Goal: Communication & Community: Answer question/provide support

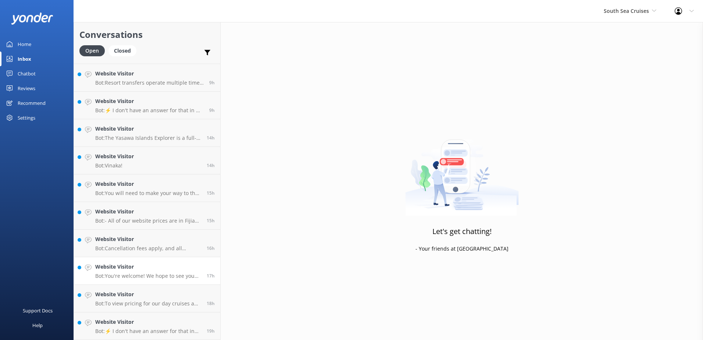
scroll to position [465, 0]
click at [183, 323] on h4 "Website Visitor" at bounding box center [148, 321] width 106 height 8
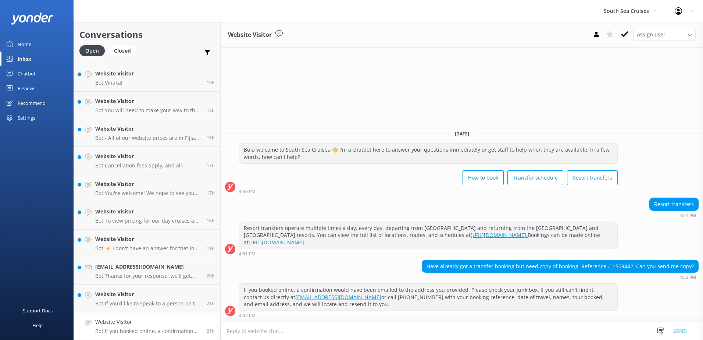
click at [169, 319] on h4 "Website Visitor" at bounding box center [148, 321] width 106 height 8
click at [620, 266] on div "Have already got a transfer booking but need copy of booking. Reference # 15094…" at bounding box center [560, 266] width 276 height 12
copy div "1509442"
click at [249, 332] on textarea at bounding box center [461, 331] width 482 height 18
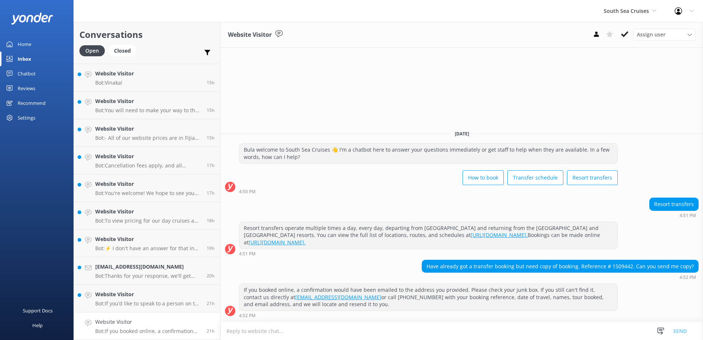
click at [265, 327] on textarea at bounding box center [461, 331] width 482 height 18
type textarea "s"
type textarea "B"
click at [425, 331] on textarea "Have sent it to the e-mail address you provided us with when you booked online -" at bounding box center [461, 330] width 482 height 18
paste textarea "[PERSON_NAME][EMAIL_ADDRESS][DOMAIN_NAME]"
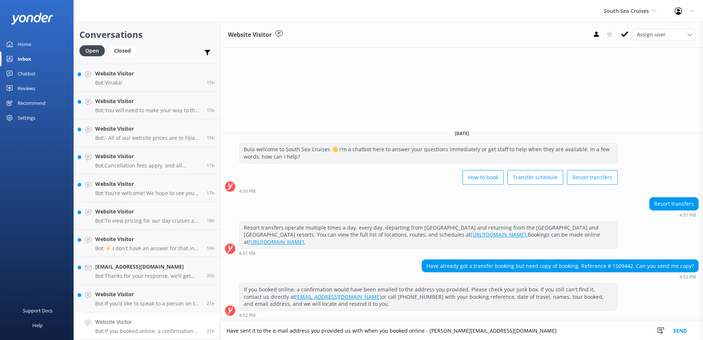
type textarea "Have sent it to the e-mail address you provided us with when you booked online …"
click at [681, 329] on button "Send" at bounding box center [680, 330] width 28 height 18
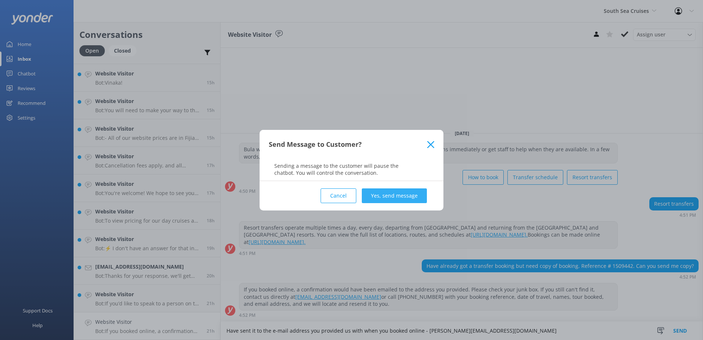
click at [396, 193] on button "Yes, send message" at bounding box center [394, 195] width 65 height 15
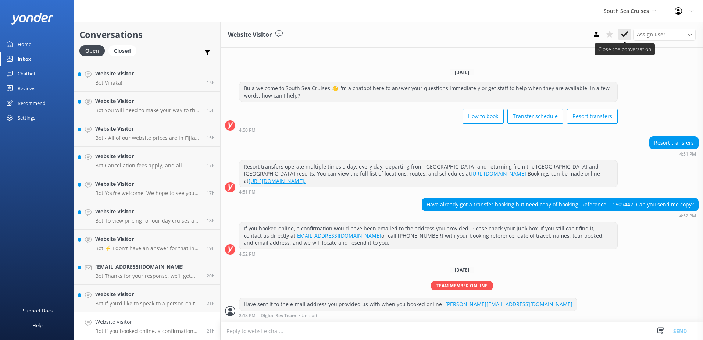
click at [623, 34] on icon at bounding box center [624, 34] width 7 height 7
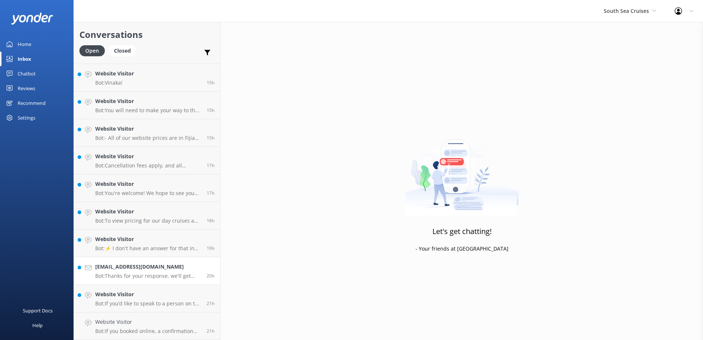
scroll to position [438, 0]
click at [162, 316] on link "Website Visitor Bot: If you’d like to speak to a person on the South Sea Cruise…" at bounding box center [147, 326] width 146 height 28
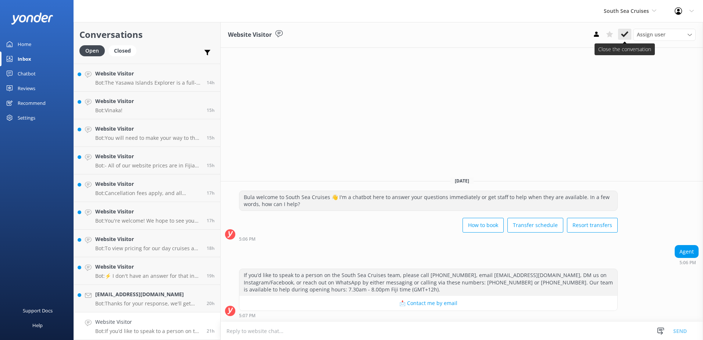
click at [624, 31] on icon at bounding box center [624, 34] width 7 height 7
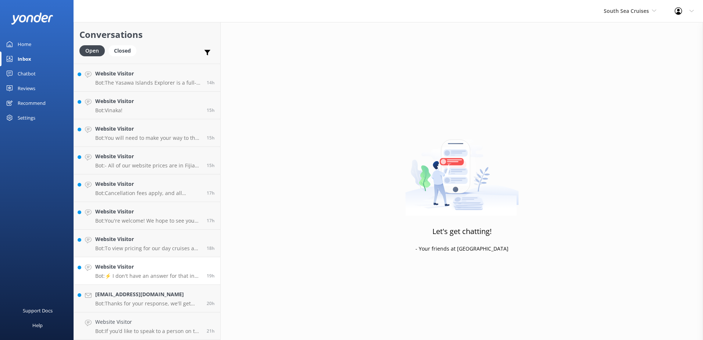
drag, startPoint x: 178, startPoint y: 319, endPoint x: 183, endPoint y: 318, distance: 4.4
click at [178, 318] on h4 "[EMAIL_ADDRESS][DOMAIN_NAME]" at bounding box center [148, 321] width 106 height 8
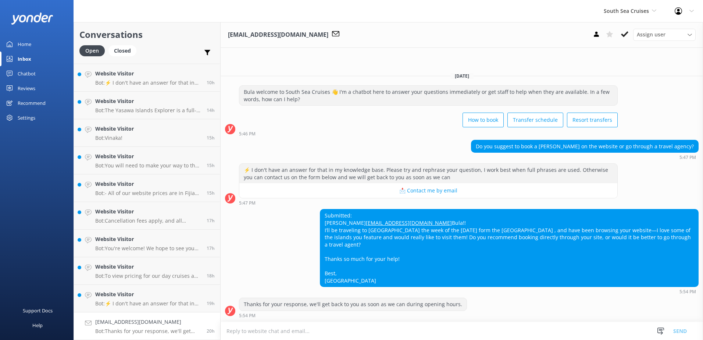
click at [341, 331] on textarea at bounding box center [461, 331] width 482 height 18
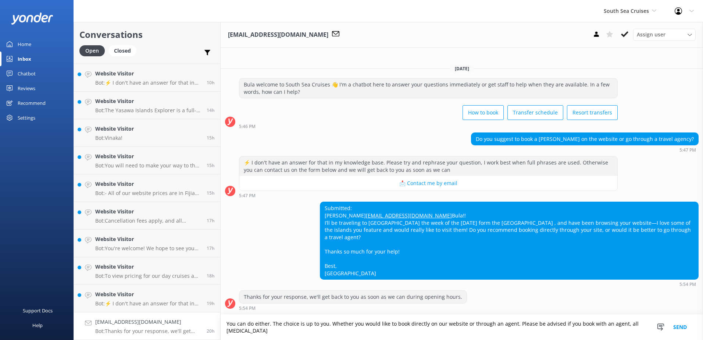
scroll to position [4, 0]
drag, startPoint x: 620, startPoint y: 325, endPoint x: 625, endPoint y: 324, distance: 5.2
click at [625, 324] on textarea "You can do either. The choice is up to you. Whether you would like to book dire…" at bounding box center [461, 326] width 482 height 25
click at [227, 330] on textarea "You can do either. The choice is up to you. Whether you would like to book dire…" at bounding box center [461, 326] width 482 height 25
click at [307, 333] on textarea "You can do either. The choice is up to you. Whether you would like to book dire…" at bounding box center [461, 326] width 482 height 25
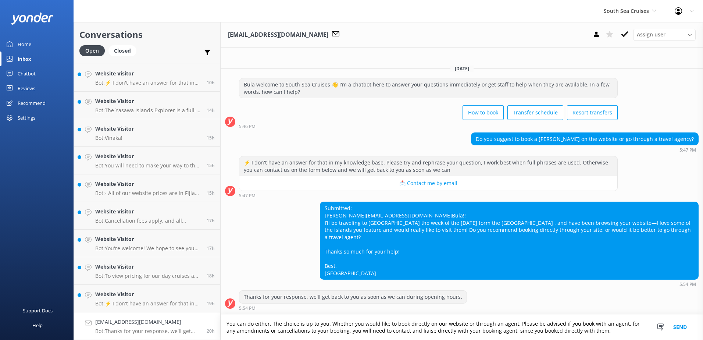
click at [266, 331] on textarea "You can do either. The choice is up to you. Whether you would like to book dire…" at bounding box center [461, 326] width 482 height 25
drag, startPoint x: 593, startPoint y: 332, endPoint x: 185, endPoint y: 312, distance: 408.4
click at [185, 311] on div "Conversations Open Closed Important Assigned to me Unassigned Website Visitor B…" at bounding box center [387, 180] width 629 height 317
click at [595, 330] on textarea "You can do either. The choice is up to you. Whether you would like to book dire…" at bounding box center [461, 326] width 482 height 25
type textarea "You can do either. The choice is up to you. Whether you would like to book dire…"
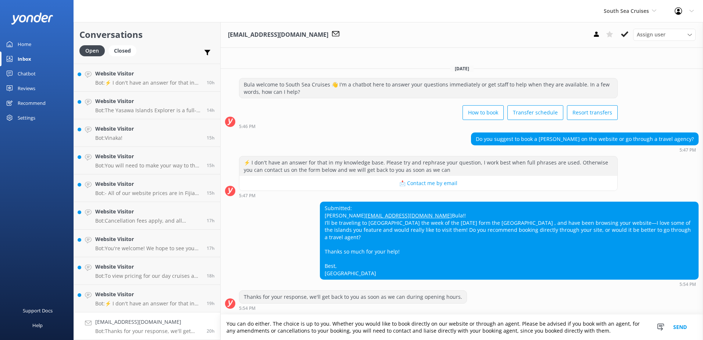
click at [683, 329] on button "Send" at bounding box center [680, 326] width 28 height 25
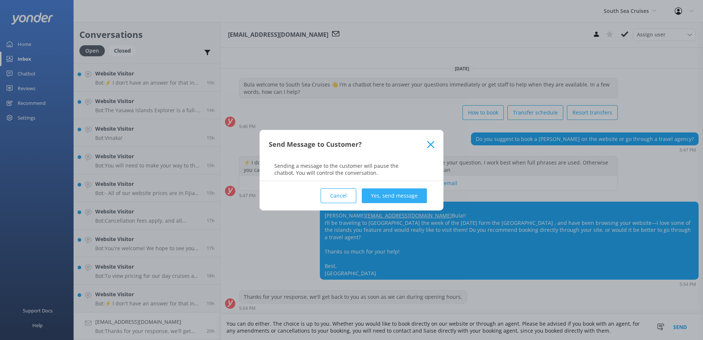
click at [408, 190] on button "Yes, send message" at bounding box center [394, 195] width 65 height 15
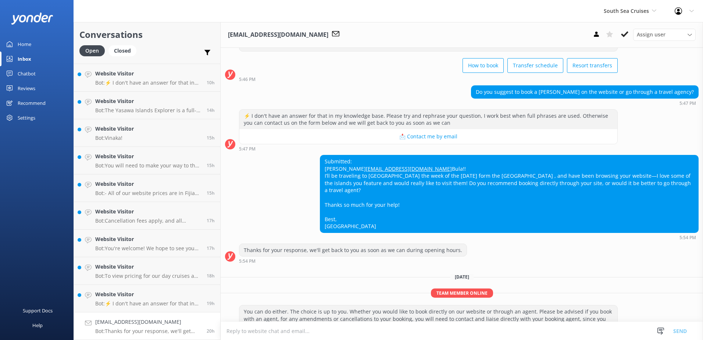
scroll to position [72, 0]
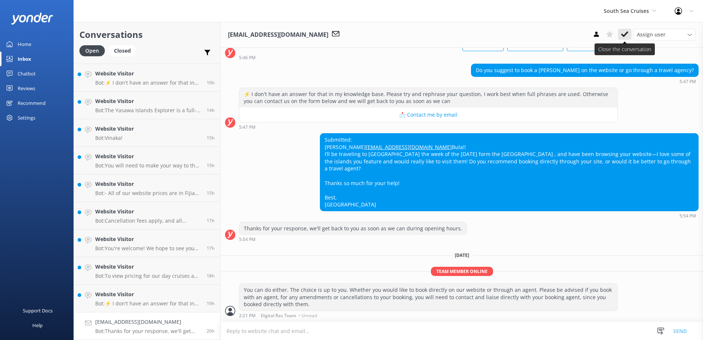
click at [627, 34] on icon at bounding box center [624, 34] width 7 height 7
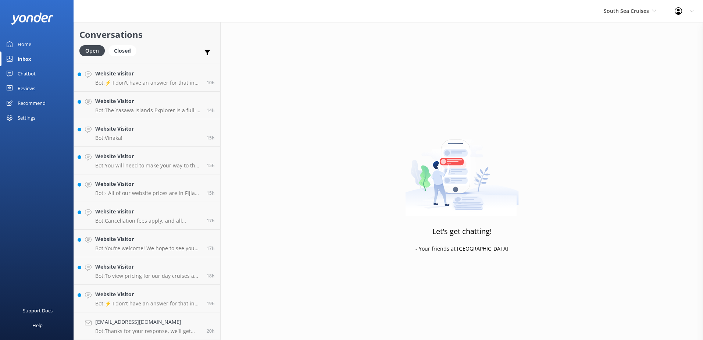
scroll to position [383, 0]
click at [181, 318] on h4 "Website Visitor" at bounding box center [148, 321] width 106 height 8
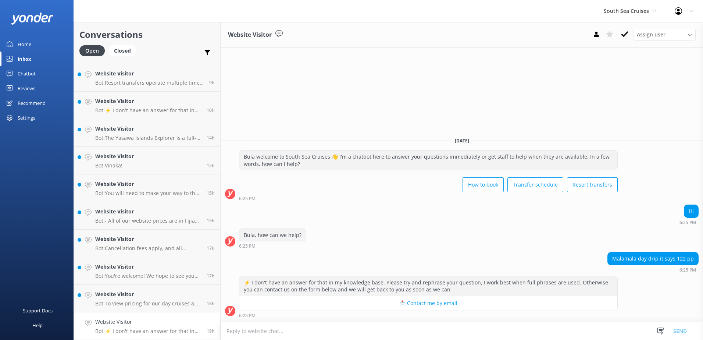
click at [254, 338] on textarea at bounding box center [461, 331] width 482 height 18
paste textarea "PRICING: FULL DAY PASS: $186.00(FJD) HALF DAY PASS: $163.00(FJD) Please be advi…"
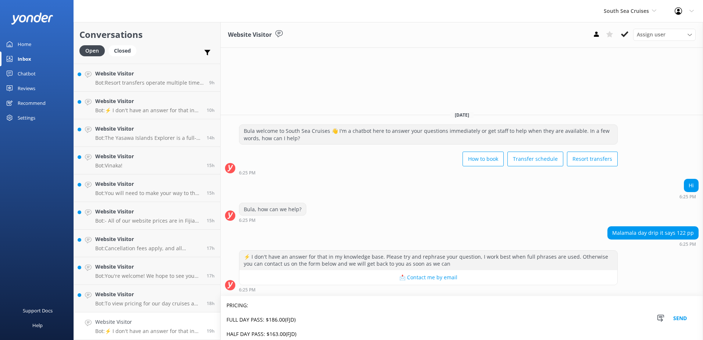
click at [226, 306] on textarea "PRICING: FULL DAY PASS: $186.00(FJD) HALF DAY PASS: $163.00(FJD) Please be advi…" at bounding box center [461, 318] width 482 height 44
drag, startPoint x: 226, startPoint y: 306, endPoint x: 269, endPoint y: 302, distance: 43.5
click at [269, 302] on textarea "PRICING: FULL DAY PASS: $186.00(FJD) HALF DAY PASS: $163.00(FJD) Please be advi…" at bounding box center [461, 318] width 482 height 44
paste textarea "MALAMALA BEACH CLUB FULL OR HALF DAY CRUISE:"
click at [232, 318] on textarea "MALAMALA BEACH CLUB FULL OR HALF DAY CRUISE: FULL DAY PASS: $186.00(FJD) HALF D…" at bounding box center [461, 318] width 482 height 44
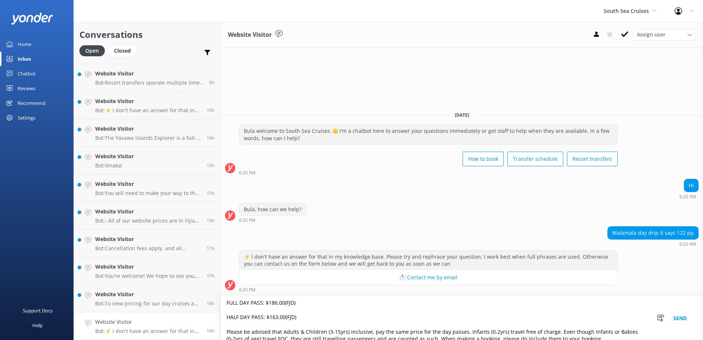
scroll to position [32, 0]
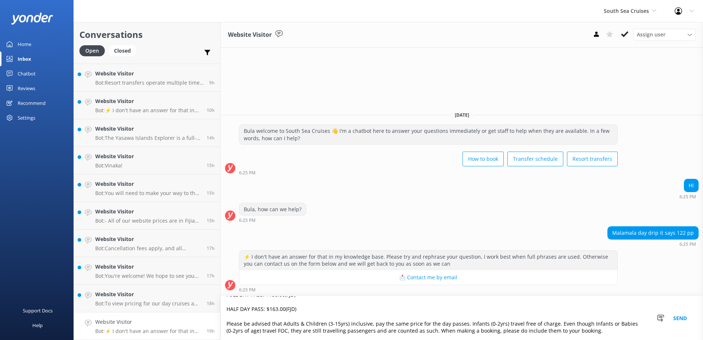
type textarea "MALAMALA BEACH CLUB FULL OR HALF DAY CRUISE: FULL DAY PASS: $186.00(FJD) HALF D…"
click at [680, 318] on button "Send" at bounding box center [680, 318] width 28 height 44
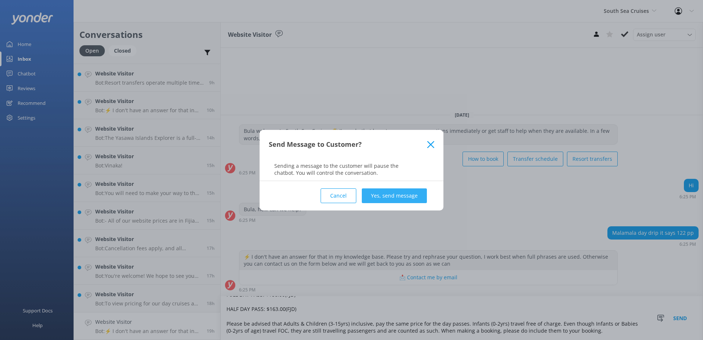
click at [390, 197] on button "Yes, send message" at bounding box center [394, 195] width 65 height 15
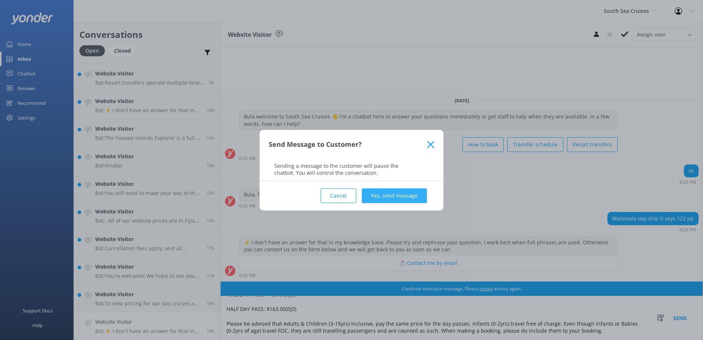
click at [401, 195] on button "Yes, send message" at bounding box center [394, 195] width 65 height 15
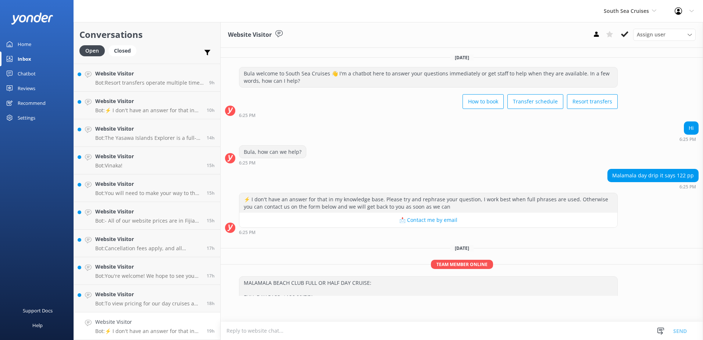
scroll to position [36, 0]
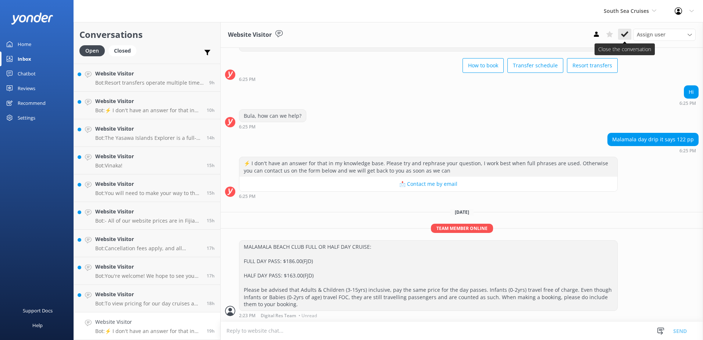
click at [624, 34] on icon at bounding box center [624, 34] width 7 height 7
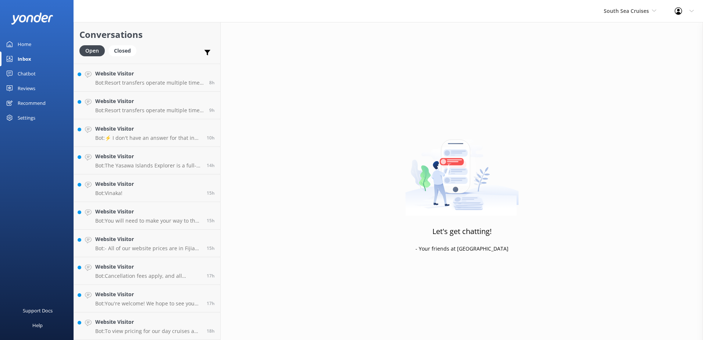
scroll to position [355, 0]
click at [180, 319] on h4 "Website Visitor" at bounding box center [148, 321] width 106 height 8
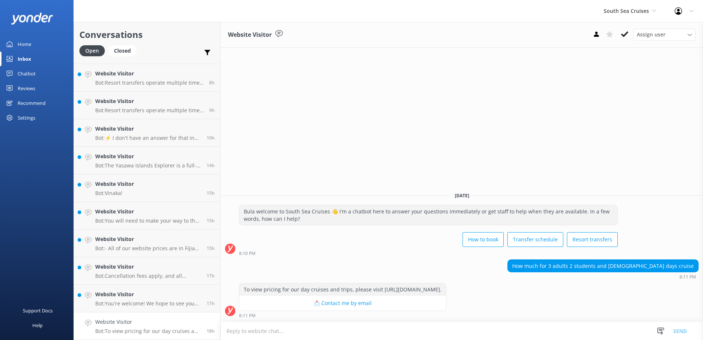
click at [324, 334] on textarea at bounding box center [461, 331] width 482 height 18
paste textarea "Different daytrips have different prices & therefore, you can have a look & boo…"
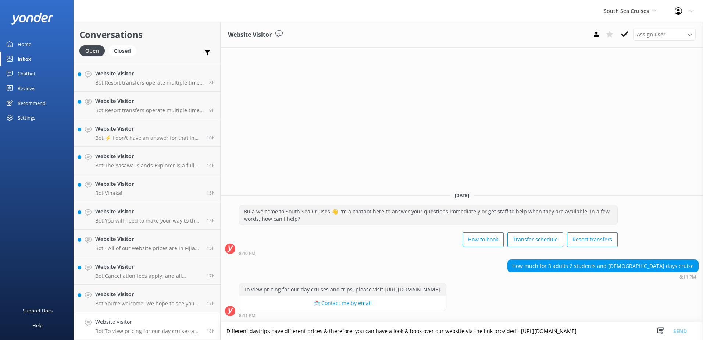
scroll to position [1, 0]
click at [228, 327] on textarea "Different daytrips have different prices & therefore, you can have a look & boo…" at bounding box center [461, 330] width 482 height 18
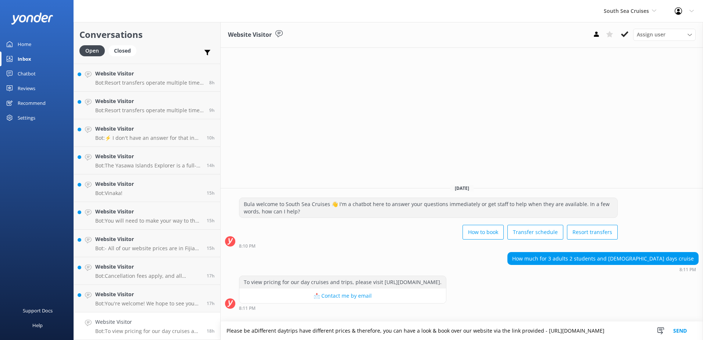
scroll to position [0, 0]
type textarea "Please be advised that different daytrips have different prices & therefore, yo…"
click at [684, 328] on button "Send" at bounding box center [680, 330] width 28 height 18
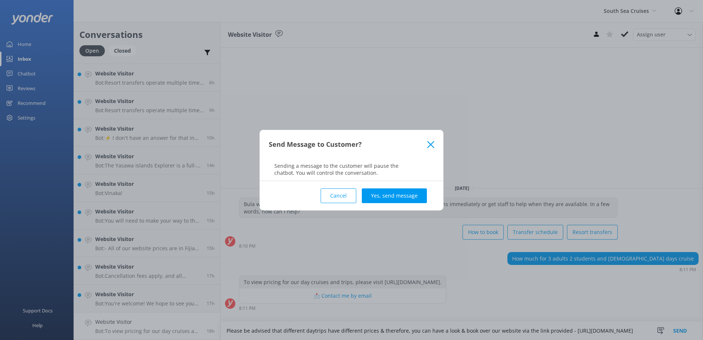
drag, startPoint x: 403, startPoint y: 192, endPoint x: 403, endPoint y: 202, distance: 9.9
click at [403, 192] on button "Yes, send message" at bounding box center [394, 195] width 65 height 15
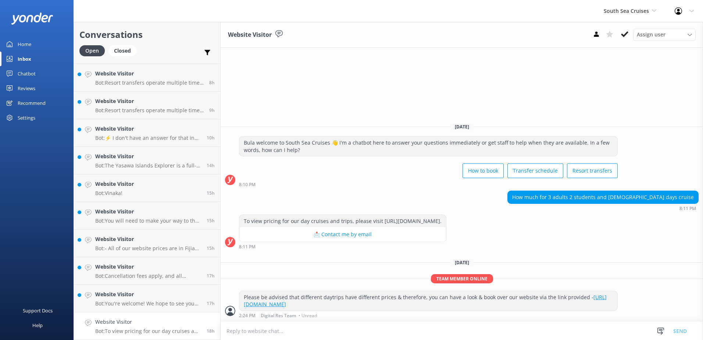
click at [629, 31] on button at bounding box center [624, 34] width 13 height 11
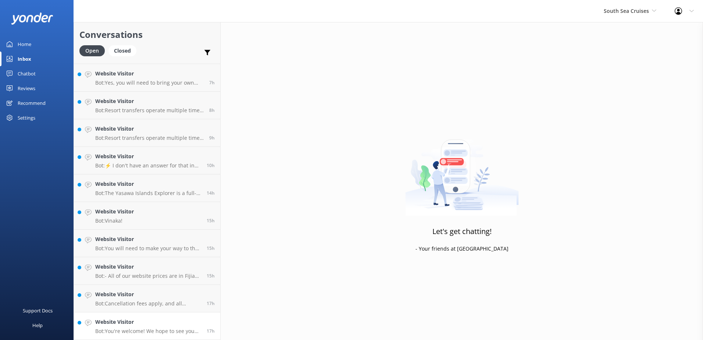
scroll to position [327, 0]
click at [195, 322] on h4 "Website Visitor" at bounding box center [148, 321] width 106 height 8
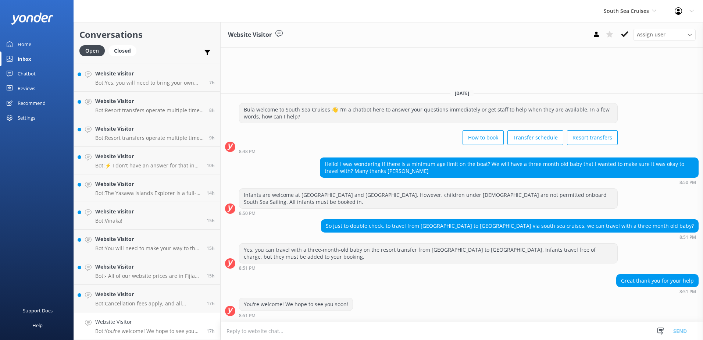
click at [268, 333] on textarea at bounding box center [461, 331] width 482 height 18
paste textarea "Please be advised that Adults & Children (3-15yrs) inclusive, pay the same pric…"
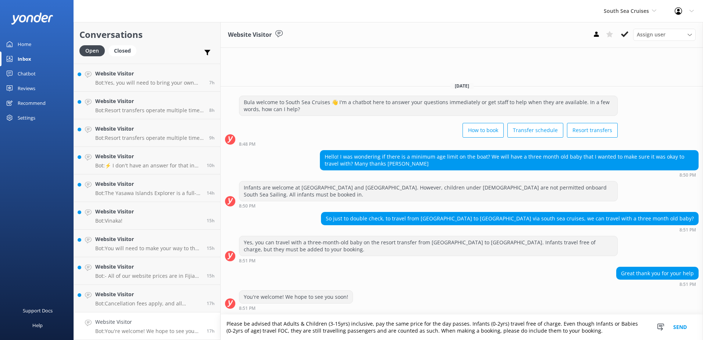
scroll to position [1, 0]
click at [463, 322] on textarea "Please be advised that Adults & Children (3-15yrs) inclusive, pay the same pric…" at bounding box center [461, 326] width 482 height 25
click at [314, 322] on textarea "For our Resort Transfers Infants (0-2yrs) travel free of charge. Even though In…" at bounding box center [461, 326] width 482 height 25
click at [319, 323] on textarea "For our Resort Transfers Infants (0-1yrs) travel free of charge. Even though In…" at bounding box center [461, 326] width 482 height 25
click at [454, 321] on textarea "For our Resort Transfers Infants (0-1yr) travel free of charge. Even though Inf…" at bounding box center [461, 326] width 482 height 25
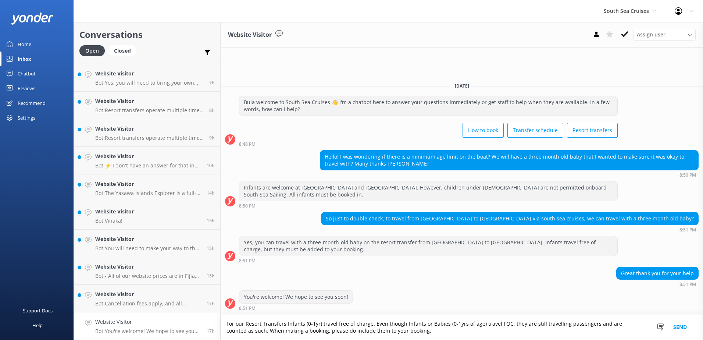
click at [460, 325] on textarea "For our Resort Transfers Infants (0-1yr) travel free of charge. Even though Inf…" at bounding box center [461, 326] width 482 height 25
click at [352, 328] on textarea "For our Resort Transfers Infants (0-1yr) travel free of charge. Even though Inf…" at bounding box center [461, 326] width 482 height 25
click at [285, 324] on textarea "For our Resort Transfers Infants (0-1yr) travel free of charge. Even though Inf…" at bounding box center [461, 326] width 482 height 25
type textarea "For our Resort Transfers, Infants (0-1yr) travel free of charge. Even though In…"
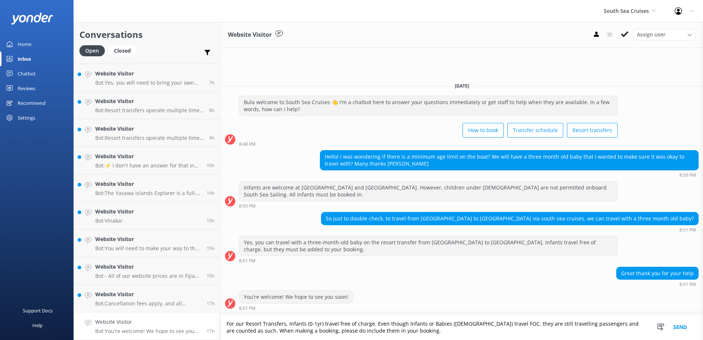
click at [678, 326] on button "Send" at bounding box center [680, 326] width 28 height 25
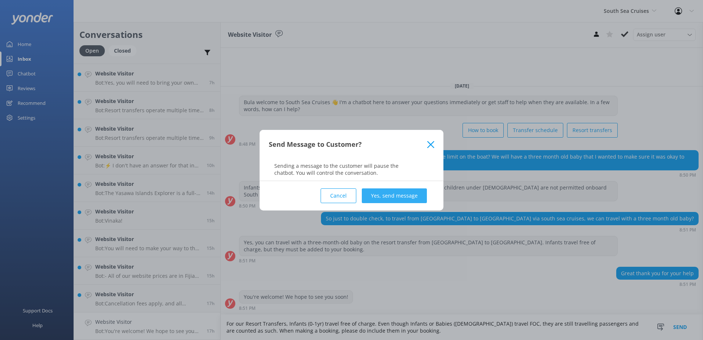
click at [406, 196] on button "Yes, send message" at bounding box center [394, 195] width 65 height 15
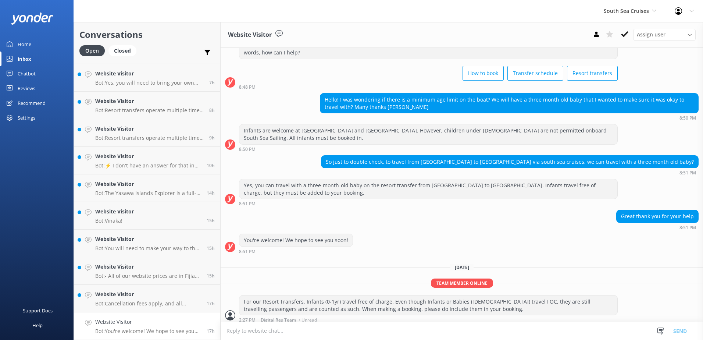
scroll to position [33, 0]
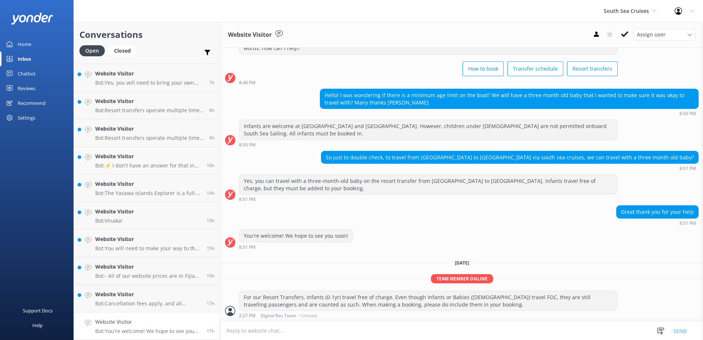
click at [482, 220] on div "Great thank you for your help 8:51 PM" at bounding box center [461, 215] width 482 height 20
click at [628, 35] on icon at bounding box center [624, 34] width 7 height 7
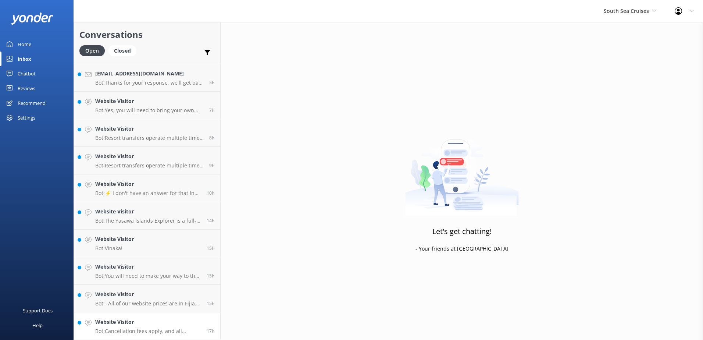
scroll to position [300, 0]
click at [169, 322] on h4 "Website Visitor" at bounding box center [148, 321] width 106 height 8
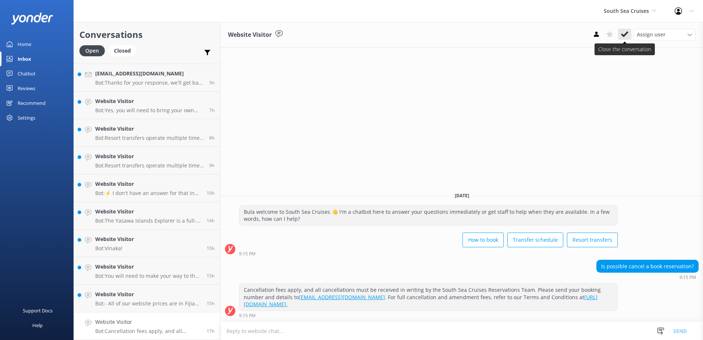
click at [630, 35] on button at bounding box center [624, 34] width 13 height 11
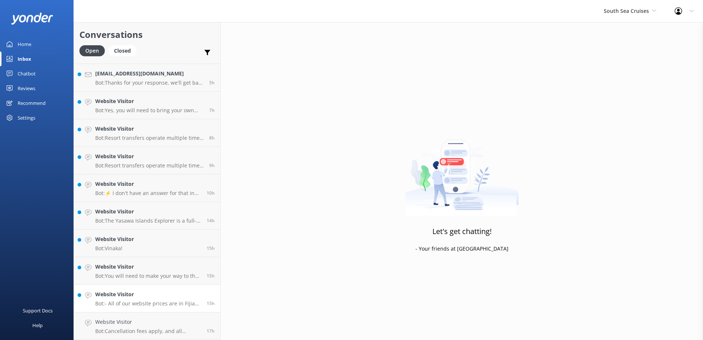
scroll to position [272, 0]
click at [167, 315] on link "Website Visitor Bot: - All of our website prices are in Fijian Dollars (FJD) an…" at bounding box center [147, 326] width 146 height 28
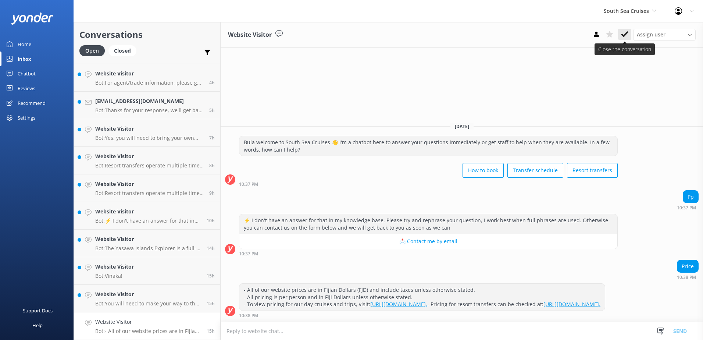
click at [621, 33] on icon at bounding box center [624, 34] width 7 height 7
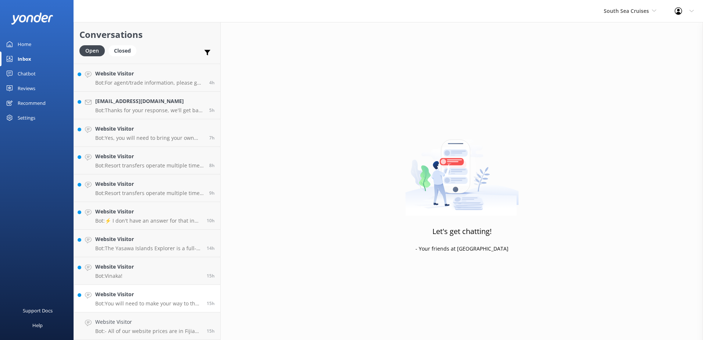
scroll to position [245, 0]
click at [182, 316] on link "Website Visitor Bot: You will need to make your way to the nearest resort liste…" at bounding box center [147, 326] width 146 height 28
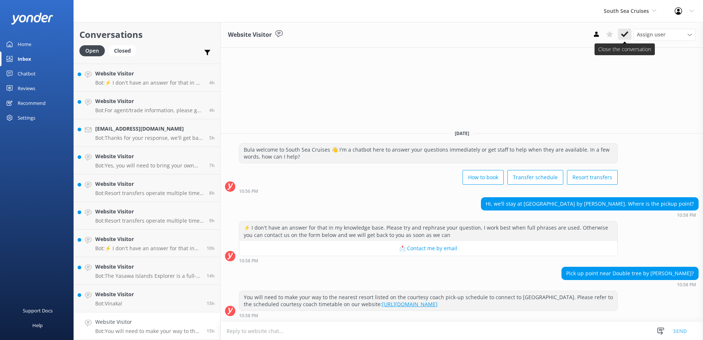
click at [625, 34] on use at bounding box center [624, 34] width 7 height 6
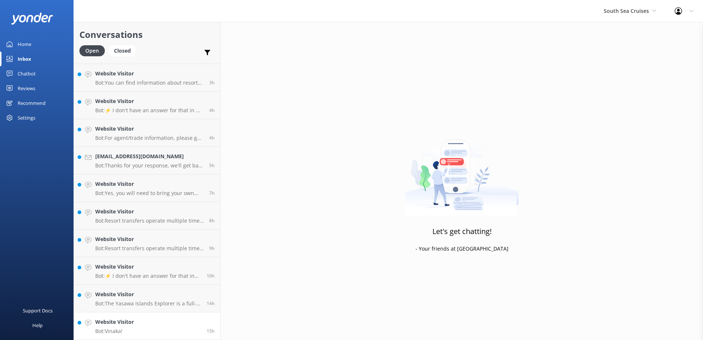
scroll to position [217, 0]
click at [208, 320] on div "15h" at bounding box center [208, 325] width 14 height 16
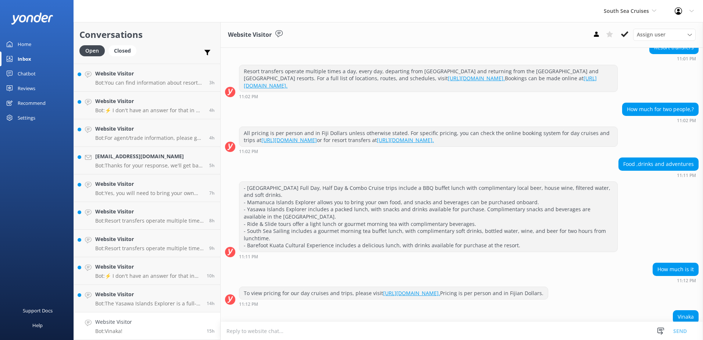
scroll to position [250, 0]
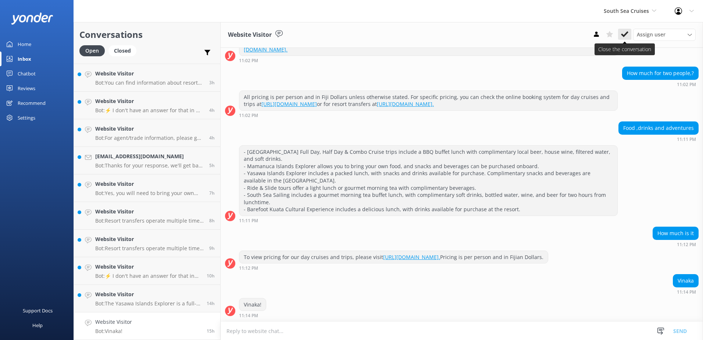
click at [620, 36] on button at bounding box center [624, 34] width 13 height 11
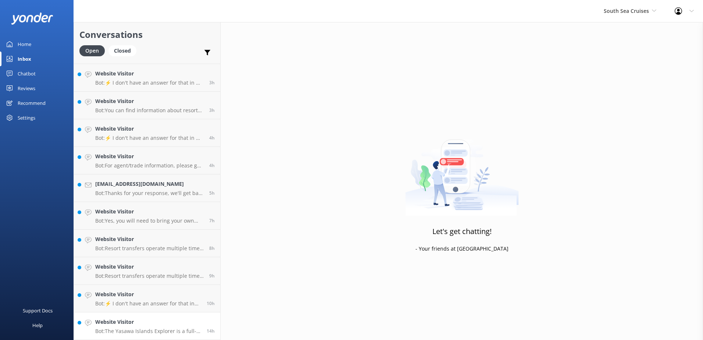
scroll to position [190, 0]
click at [182, 318] on h4 "Website Visitor" at bounding box center [148, 321] width 106 height 8
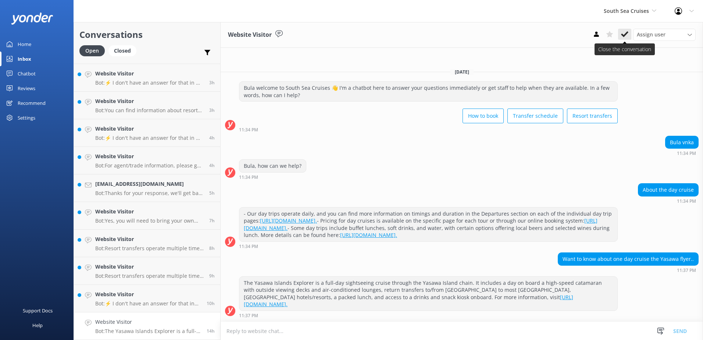
click at [624, 33] on icon at bounding box center [624, 34] width 7 height 7
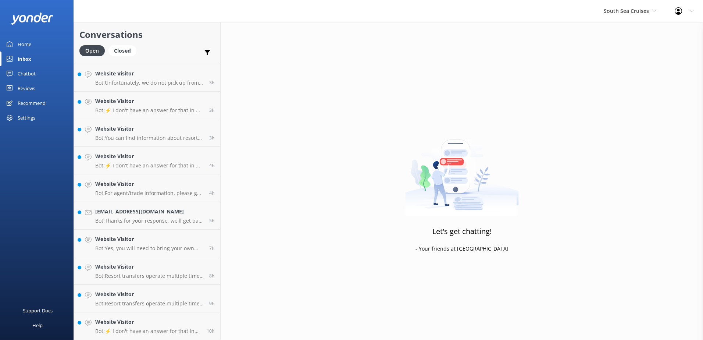
scroll to position [162, 0]
click at [176, 311] on link "Website Visitor Bot: Resort transfers operate multiple times a day, every day, …" at bounding box center [147, 298] width 146 height 28
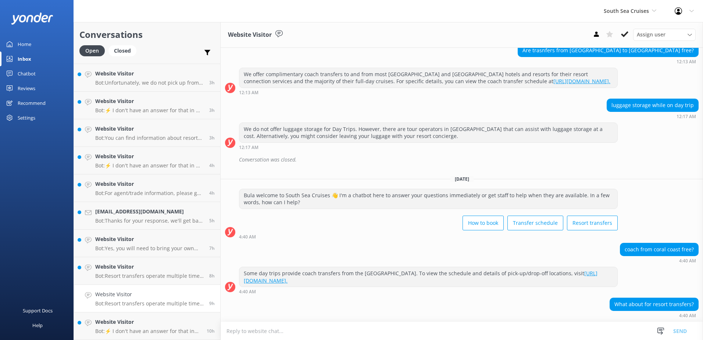
scroll to position [237, 0]
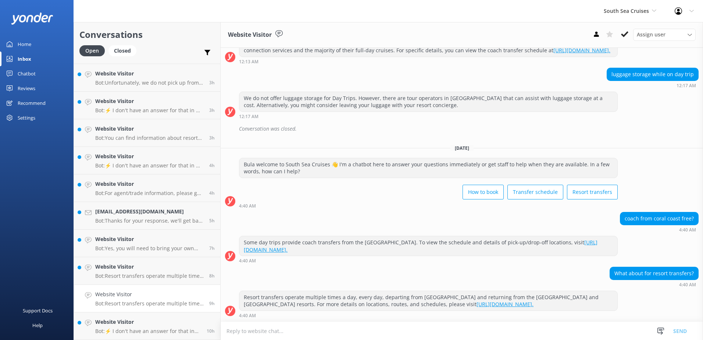
click at [319, 335] on textarea at bounding box center [461, 331] width 482 height 18
paste textarea "Please be advised that we offer coach transfers for Coral Coast guests booked o…"
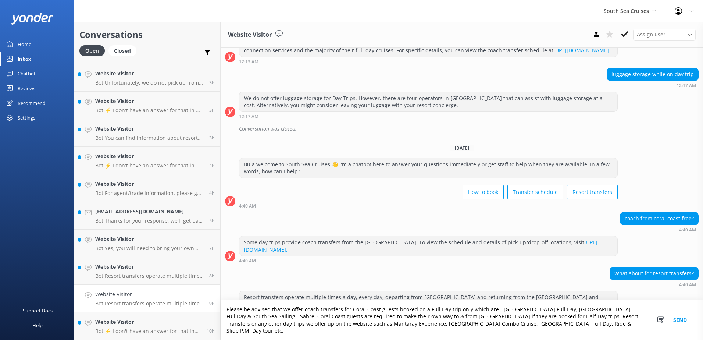
scroll to position [1, 0]
type textarea "Please be advised that we offer coach transfers for Coral Coast guests booked o…"
click at [679, 323] on button "Send" at bounding box center [680, 320] width 28 height 40
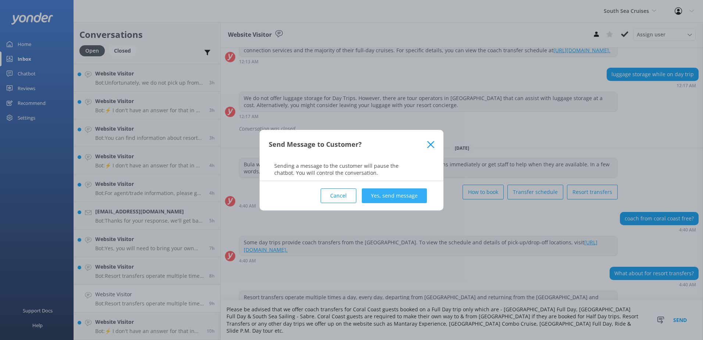
click at [388, 199] on button "Yes, send message" at bounding box center [394, 195] width 65 height 15
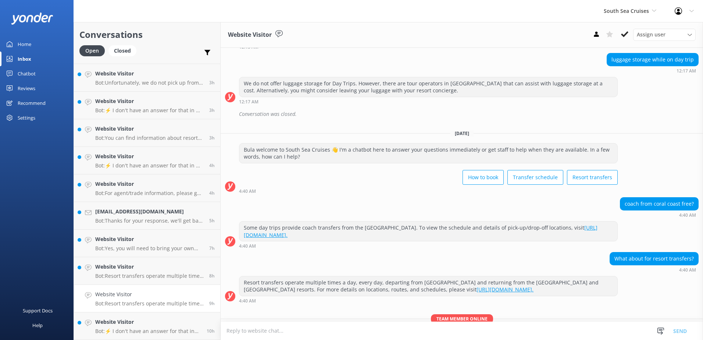
scroll to position [306, 0]
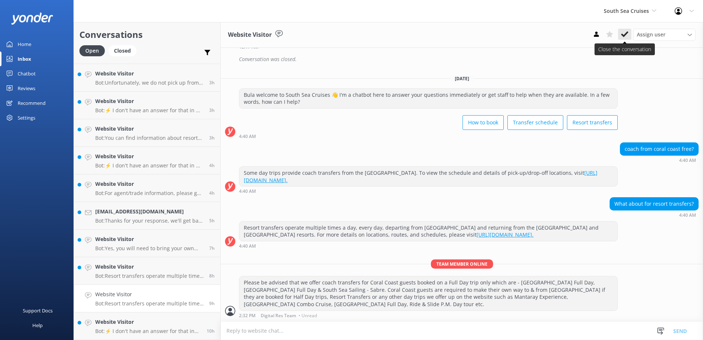
click at [625, 31] on icon at bounding box center [624, 34] width 7 height 7
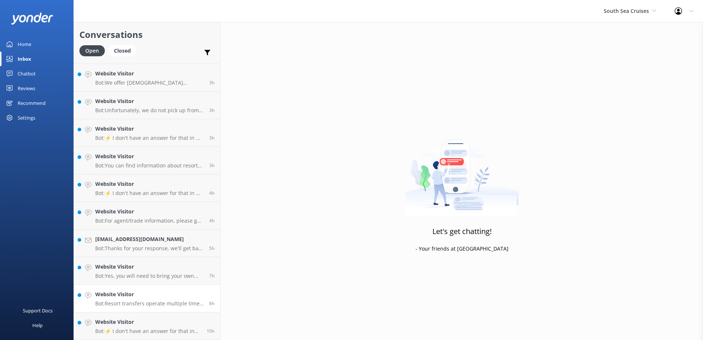
scroll to position [134, 0]
click at [190, 314] on link "Website Visitor Bot: ⚡ I don't have an answer for that in my knowledge base. Pl…" at bounding box center [147, 326] width 146 height 28
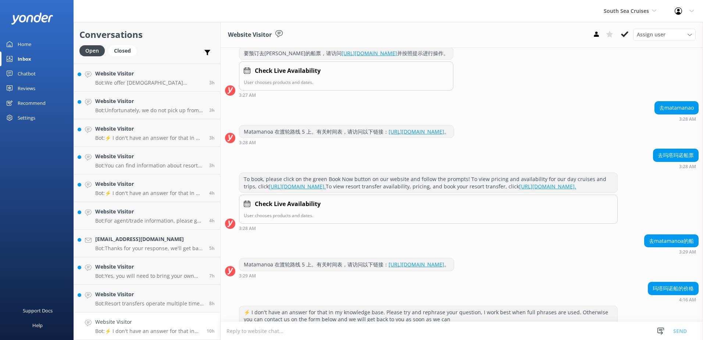
scroll to position [135, 0]
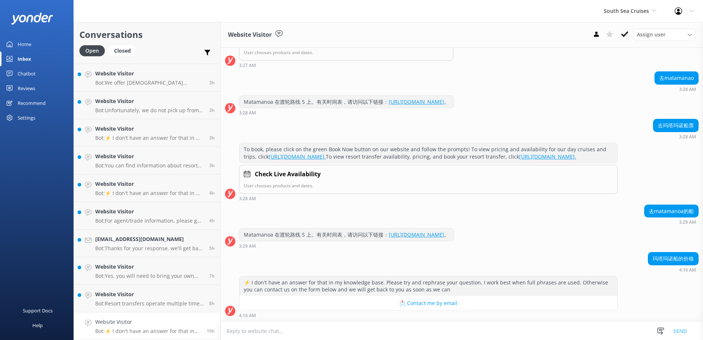
drag, startPoint x: 661, startPoint y: 213, endPoint x: 281, endPoint y: 233, distance: 380.5
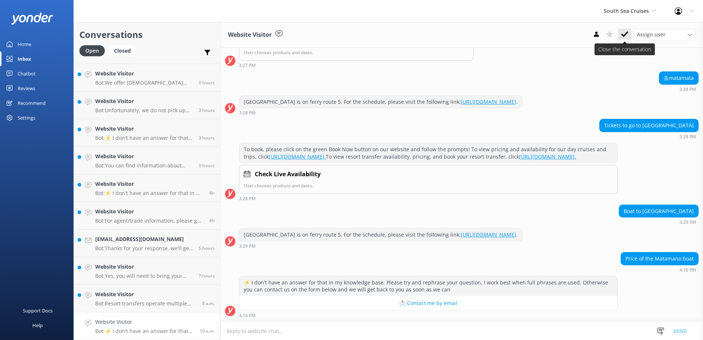
click at [620, 34] on button at bounding box center [624, 34] width 13 height 11
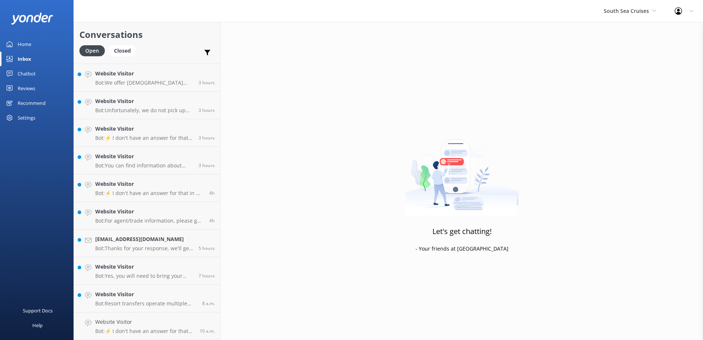
scroll to position [107, 0]
click at [120, 51] on div "Closed" at bounding box center [122, 50] width 28 height 11
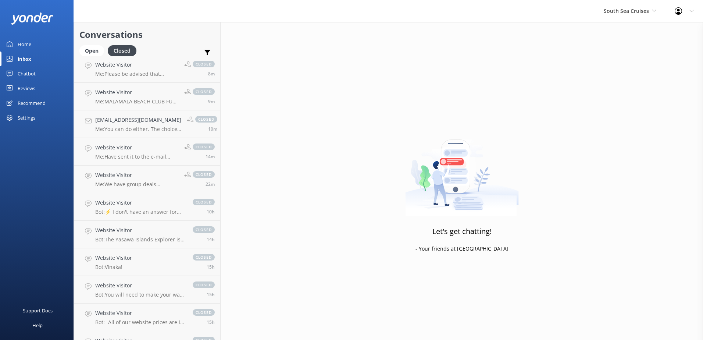
scroll to position [107, 0]
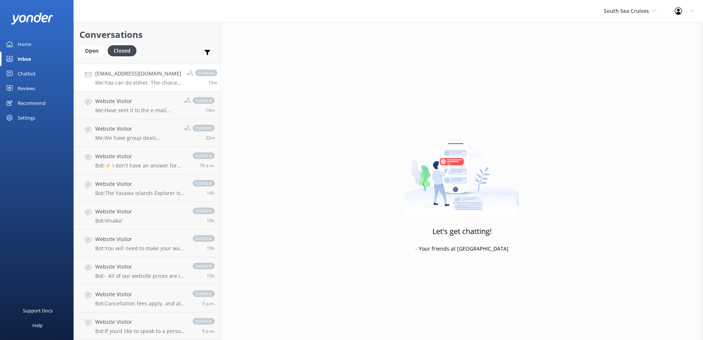
click at [149, 73] on h4 "Louflores22@yahoo.com" at bounding box center [138, 73] width 86 height 8
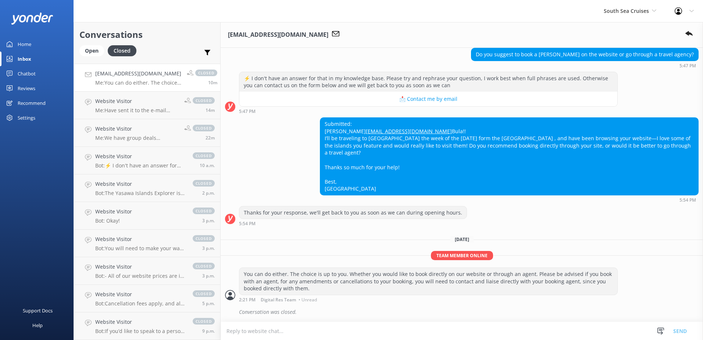
scroll to position [88, 0]
click at [146, 326] on div "Website Visitor Bot: If you’d like to speak to a person on the South Sea Cruise…" at bounding box center [140, 325] width 90 height 16
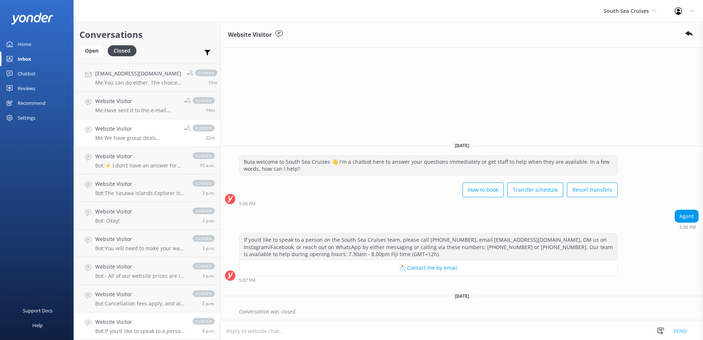
click at [148, 132] on h4 "Website Visitor" at bounding box center [136, 129] width 83 height 8
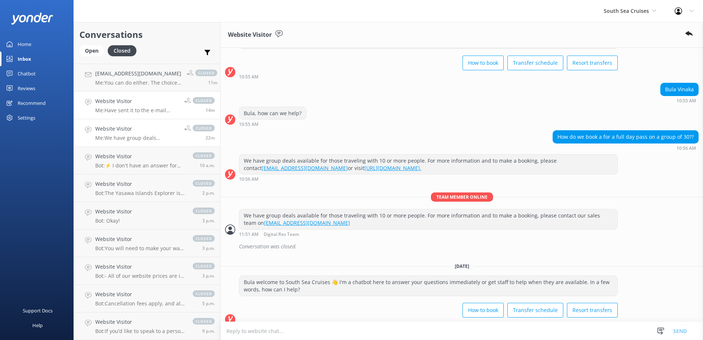
scroll to position [47, 0]
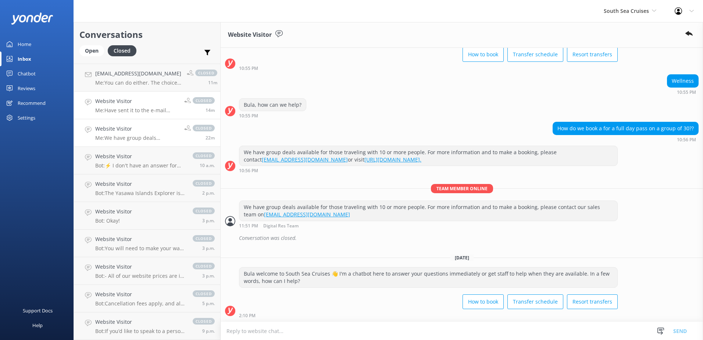
click at [147, 103] on h4 "Website Visitor" at bounding box center [136, 101] width 83 height 8
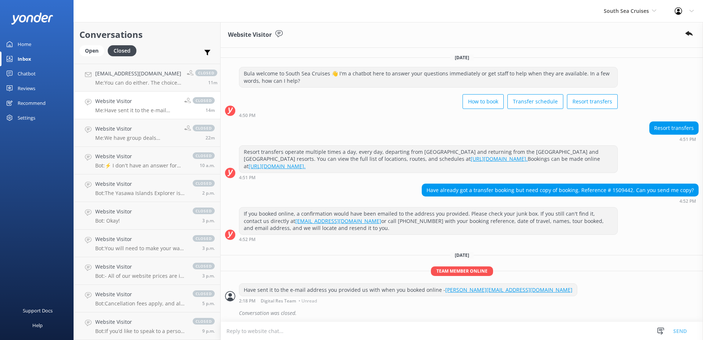
scroll to position [1, 0]
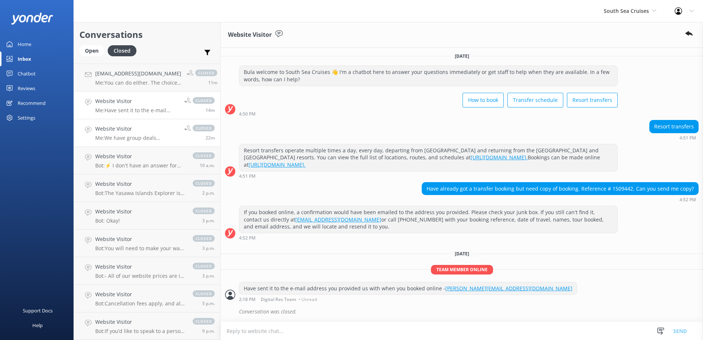
click at [145, 135] on p "Me: We have group deals available for those traveling with 10 or more people. F…" at bounding box center [136, 137] width 83 height 7
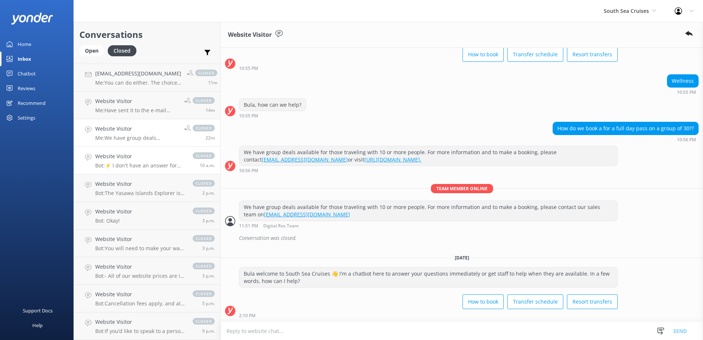
click at [147, 155] on h4 "Website Visitor" at bounding box center [140, 156] width 90 height 8
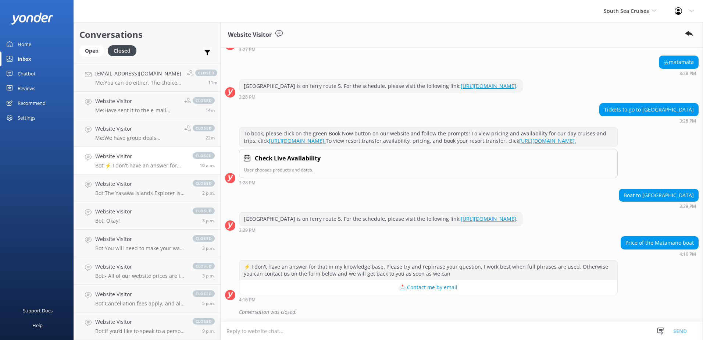
scroll to position [151, 0]
click at [289, 325] on textarea at bounding box center [461, 331] width 482 height 18
paste textarea "https://southseacruisesfiji.com/resort-transfers/"
click at [225, 332] on textarea "https://southseacruisesfiji.com/resort-transfers/" at bounding box center [461, 330] width 482 height 18
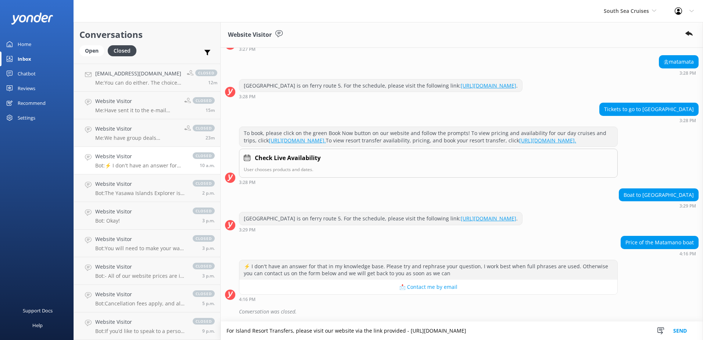
type textarea "For Island Resort Transfers, please visit our website via the link provided - h…"
click at [687, 329] on button "Send" at bounding box center [680, 330] width 28 height 18
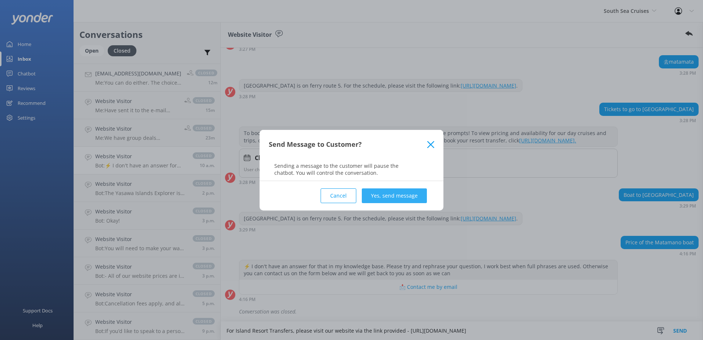
click at [387, 195] on button "Yes, send message" at bounding box center [394, 195] width 65 height 15
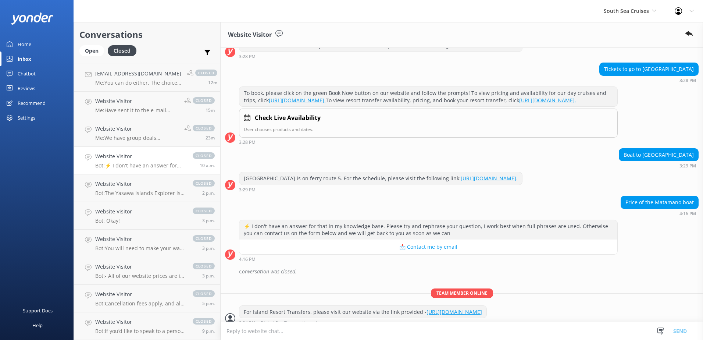
scroll to position [199, 0]
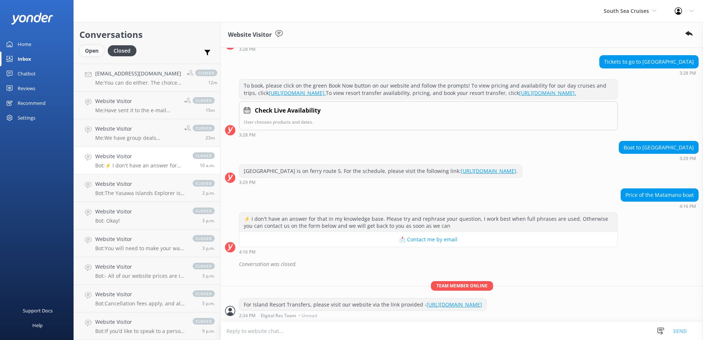
click at [97, 46] on div "Open" at bounding box center [91, 50] width 25 height 11
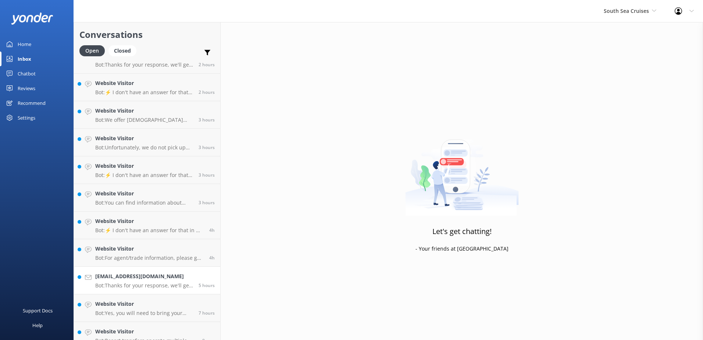
scroll to position [134, 0]
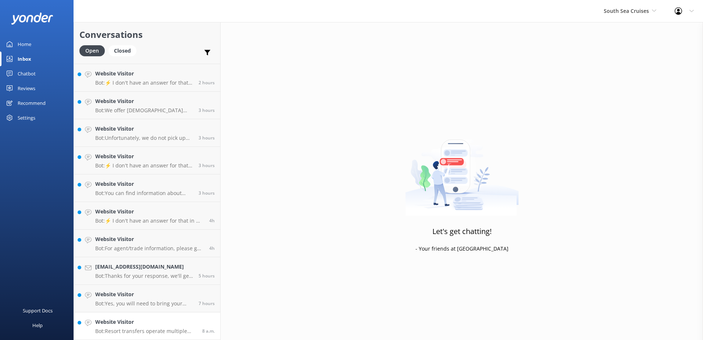
click at [173, 324] on h4 "Website Visitor" at bounding box center [145, 321] width 101 height 8
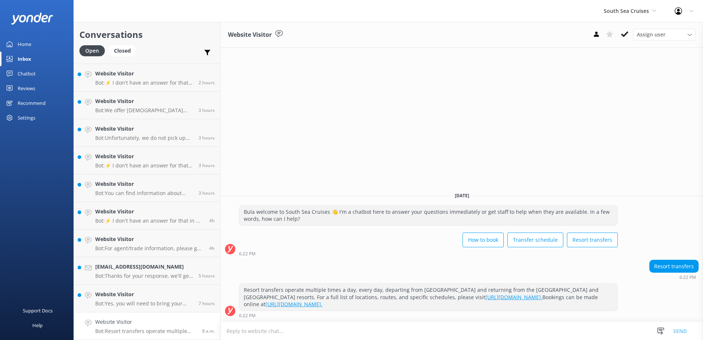
drag, startPoint x: 623, startPoint y: 38, endPoint x: 573, endPoint y: 83, distance: 67.7
click at [623, 38] on button at bounding box center [624, 34] width 13 height 11
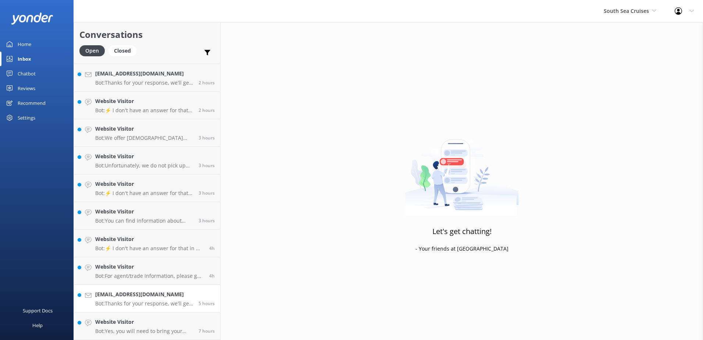
scroll to position [107, 0]
click at [176, 320] on h4 "Website Visitor" at bounding box center [144, 321] width 98 height 8
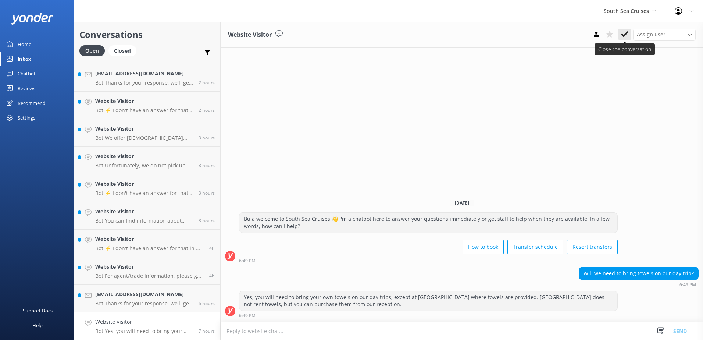
click at [622, 37] on icon at bounding box center [624, 34] width 7 height 7
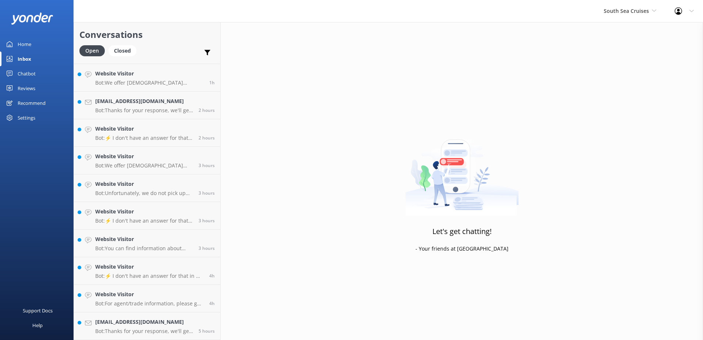
scroll to position [79, 0]
click at [193, 321] on div "5 hours" at bounding box center [204, 325] width 22 height 16
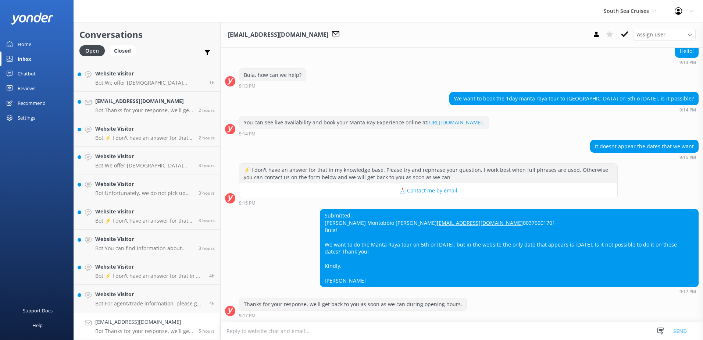
scroll to position [91, 0]
click at [325, 331] on textarea at bounding box center [461, 331] width 482 height 18
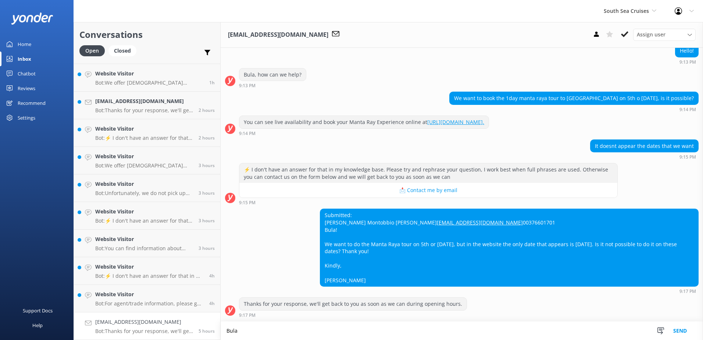
scroll to position [92, 0]
click at [320, 331] on textarea "Bula Ferran, there are only certain dates the Mantaray Experience tour operates…" at bounding box center [461, 330] width 482 height 18
click at [498, 336] on textarea "Bula Ferran, there are only certain dates the Mantaray Experience tour operates…" at bounding box center [461, 330] width 482 height 18
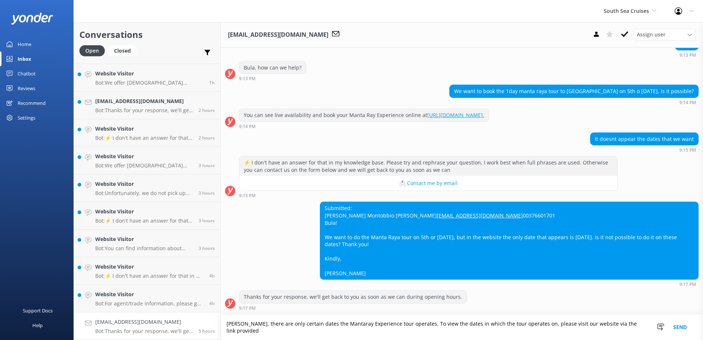
scroll to position [98, 0]
paste textarea "https://southseacruisesfiji.com/day-trips/manta-ray-experience/"
type textarea "Bula Ferran, there are only certain dates the Mantaray Experience tour operates…"
click at [688, 322] on button "Send" at bounding box center [680, 326] width 28 height 25
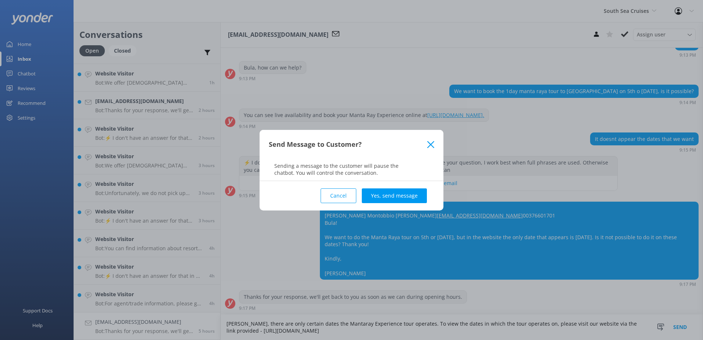
click at [410, 197] on button "Yes, send message" at bounding box center [394, 195] width 65 height 15
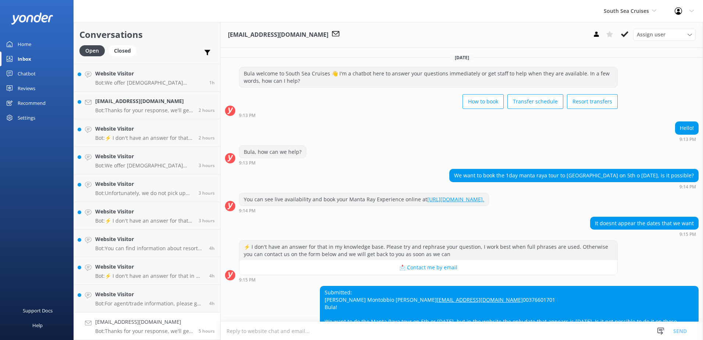
scroll to position [146, 0]
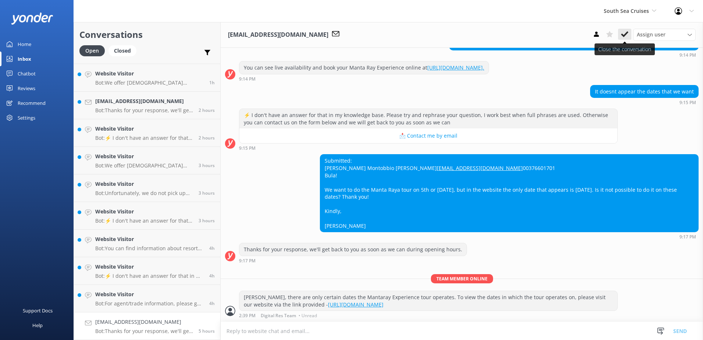
click at [623, 33] on icon at bounding box center [624, 34] width 7 height 7
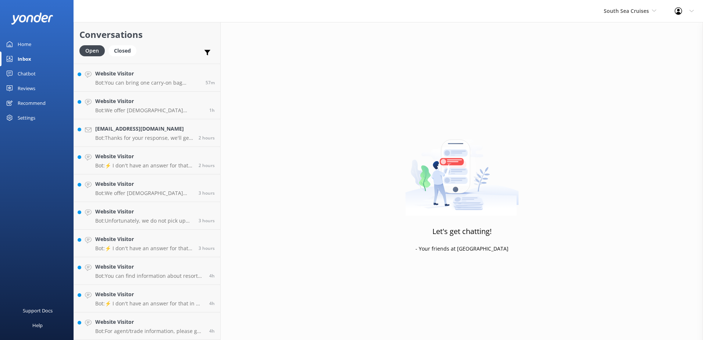
scroll to position [52, 0]
click at [197, 325] on h4 "Website Visitor" at bounding box center [149, 321] width 108 height 8
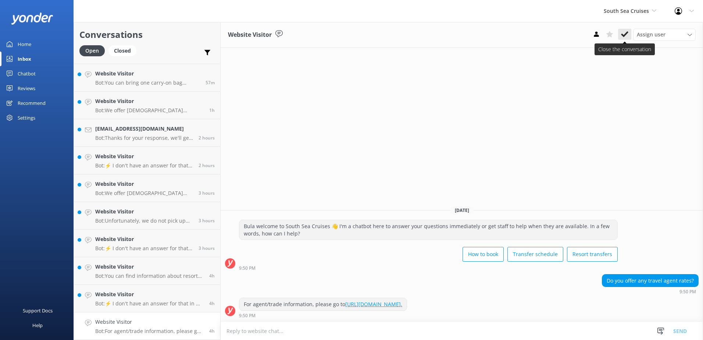
click at [623, 34] on icon at bounding box center [624, 34] width 7 height 7
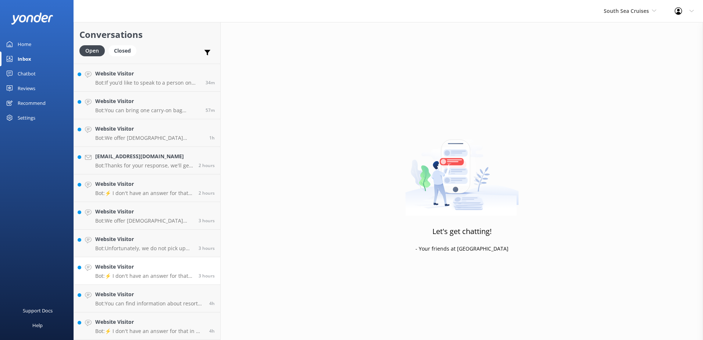
scroll to position [24, 0]
click at [140, 319] on h4 "Website Visitor" at bounding box center [149, 321] width 108 height 8
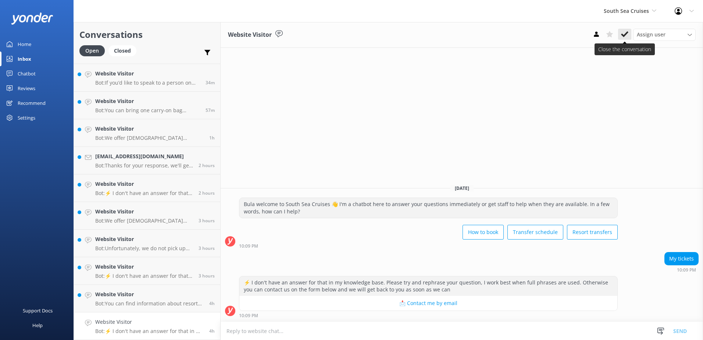
click at [624, 35] on icon at bounding box center [624, 34] width 7 height 7
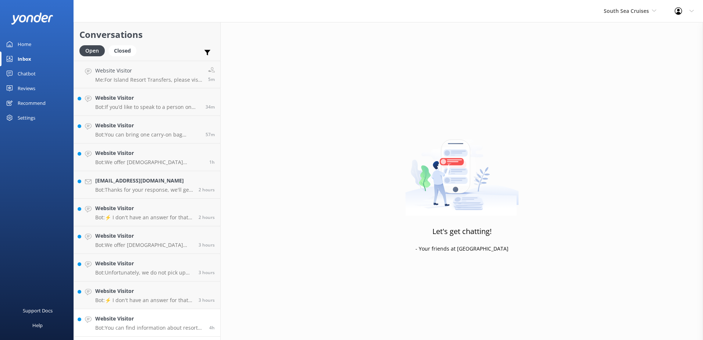
click at [178, 316] on h4 "Website Visitor" at bounding box center [149, 318] width 108 height 8
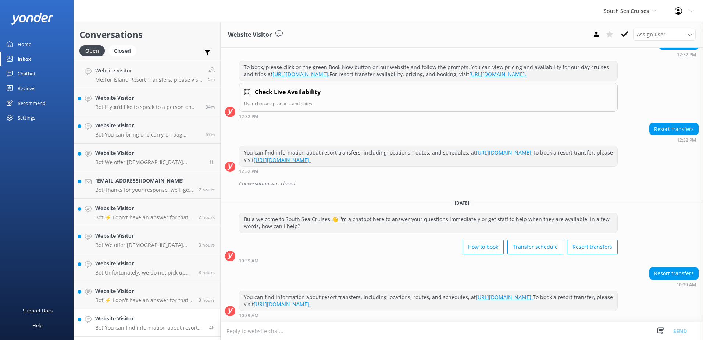
scroll to position [92, 0]
click at [624, 34] on use at bounding box center [624, 34] width 7 height 6
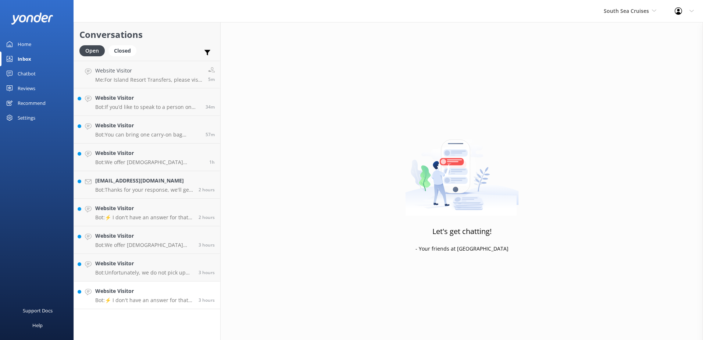
click at [194, 287] on div "3 hours" at bounding box center [204, 295] width 22 height 16
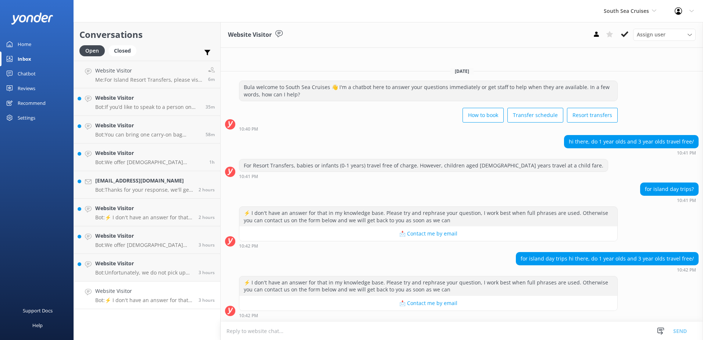
click at [330, 331] on textarea at bounding box center [461, 331] width 482 height 18
type textarea "Y"
type textarea "F"
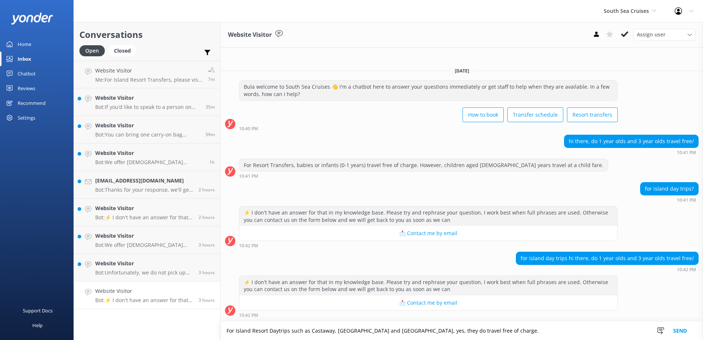
type textarea "For Island Resort Daytrips such as Castaway, Mana and Malolo, yes, they do trav…"
click at [682, 330] on button "Send" at bounding box center [680, 330] width 28 height 18
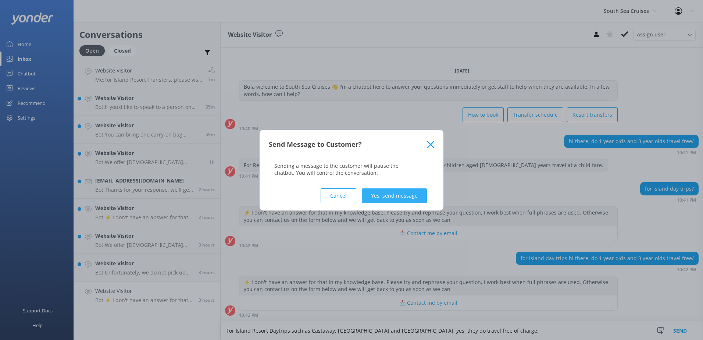
click at [387, 194] on button "Yes, send message" at bounding box center [394, 195] width 65 height 15
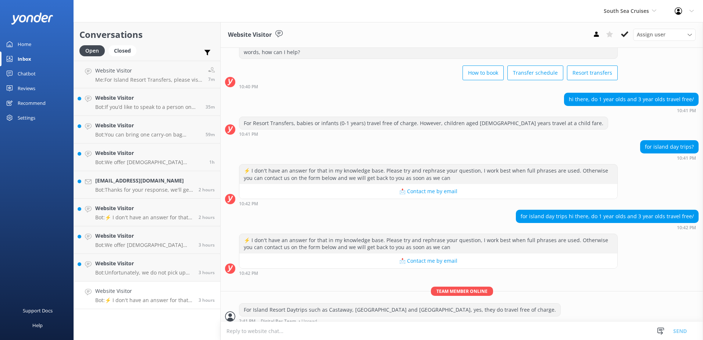
scroll to position [34, 0]
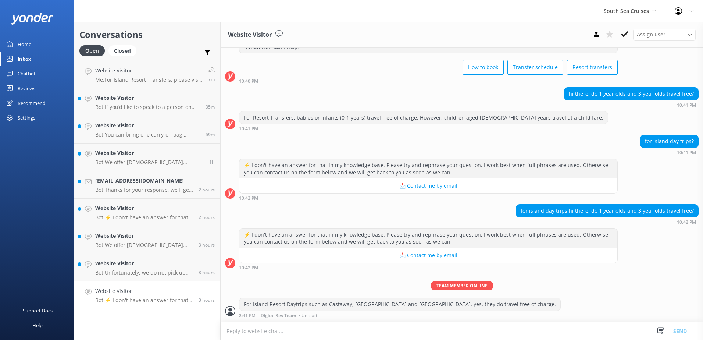
click at [292, 335] on textarea at bounding box center [461, 331] width 482 height 18
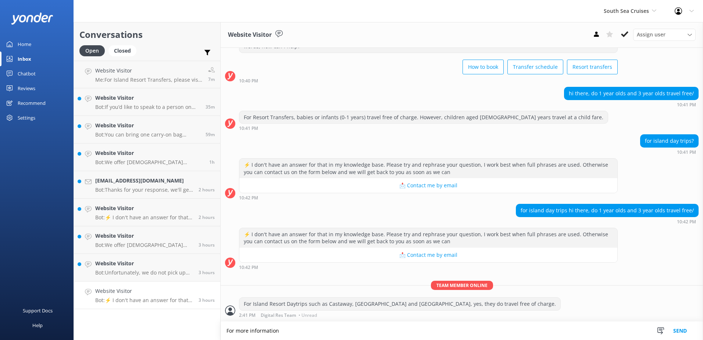
click at [286, 327] on textarea "For more information" at bounding box center [461, 330] width 482 height 18
type textarea "For more information or should you wish to book, please visit the links provide…"
drag, startPoint x: 420, startPoint y: 328, endPoint x: 176, endPoint y: 327, distance: 244.0
click at [176, 327] on div "Conversations Open Closed Important Assigned to me Unassigned Website Visitor M…" at bounding box center [387, 180] width 629 height 317
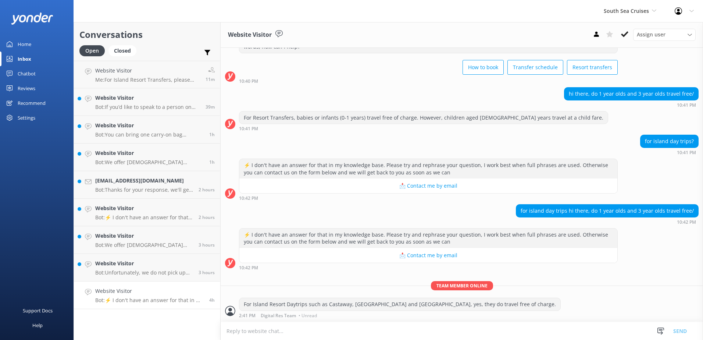
scroll to position [34, 0]
click at [255, 333] on textarea at bounding box center [461, 331] width 482 height 18
paste textarea "For more information or should you wish to book, please visit the links provide…"
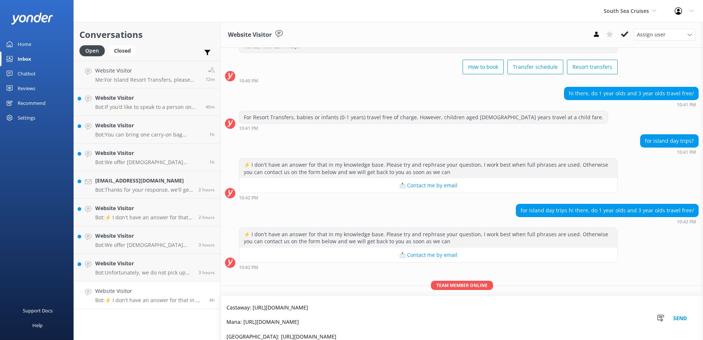
scroll to position [0, 0]
type textarea "For more information or should you wish to book, please visit the links provide…"
click at [686, 320] on button "Send" at bounding box center [680, 318] width 28 height 44
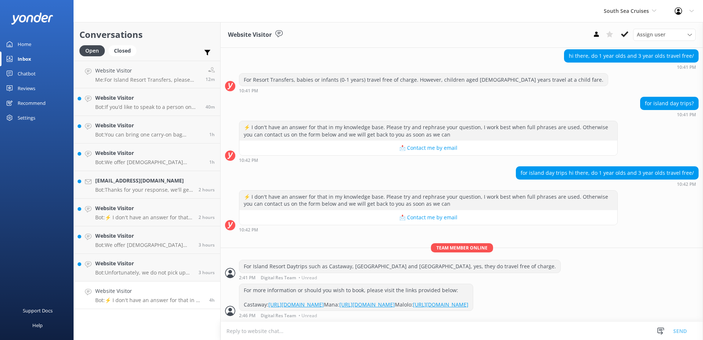
scroll to position [101, 0]
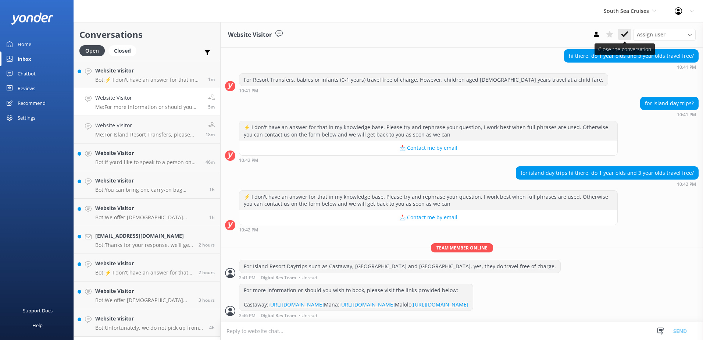
click at [621, 36] on icon at bounding box center [624, 34] width 7 height 7
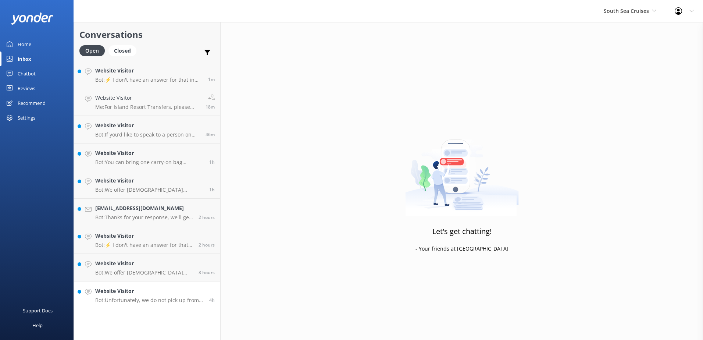
drag, startPoint x: 184, startPoint y: 291, endPoint x: 208, endPoint y: 290, distance: 24.3
click at [184, 290] on h4 "Website Visitor" at bounding box center [149, 291] width 108 height 8
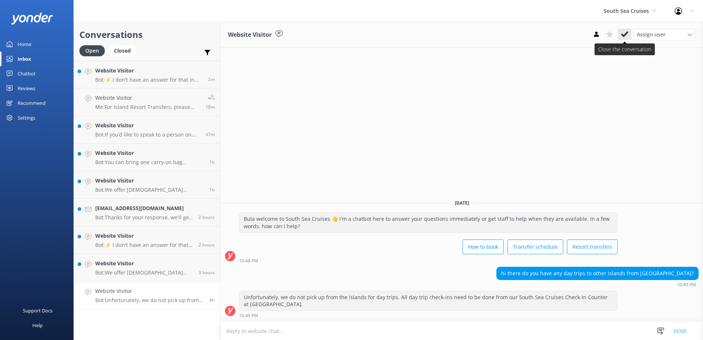
click at [621, 36] on icon at bounding box center [624, 34] width 7 height 7
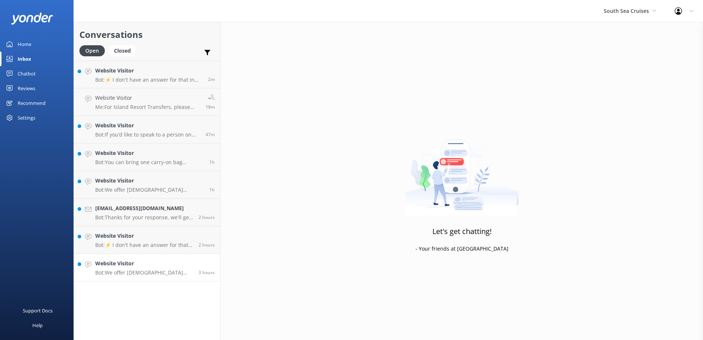
click at [203, 266] on div "3 hours" at bounding box center [204, 267] width 22 height 16
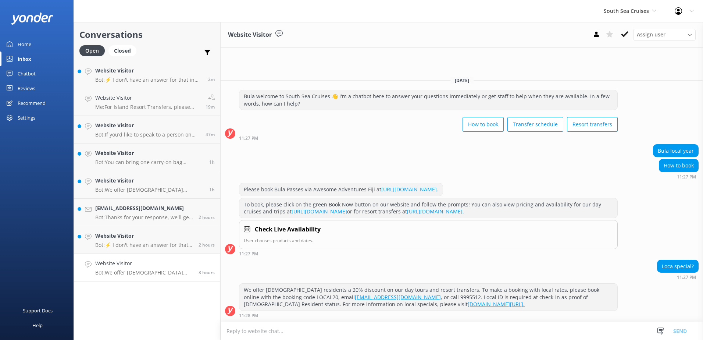
click at [273, 330] on textarea at bounding box center [461, 331] width 482 height 18
paste textarea "https://southseacruisesfiji.com/fiji-locals-specials/"
click at [226, 329] on textarea "https://southseacruisesfiji.com/fiji-locals-specials/" at bounding box center [461, 330] width 482 height 18
click at [327, 330] on textarea "Bula, please visit the link provided for our Locals Specials that we have https…" at bounding box center [461, 330] width 482 height 18
click at [426, 329] on textarea "Bula, please visit the link provided for our on-going Fiji Locals Specials that…" at bounding box center [461, 330] width 482 height 18
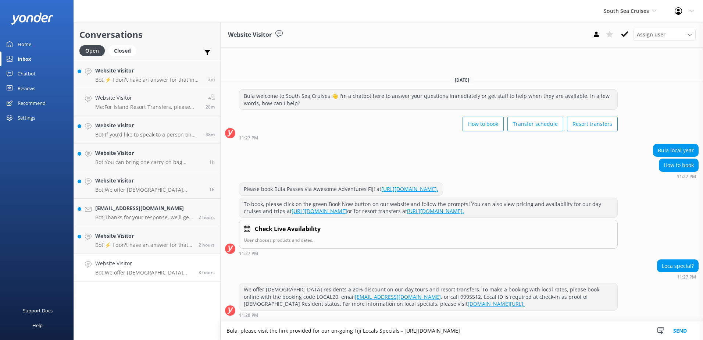
click at [550, 331] on textarea "Bula, please visit the link provided for our on-going Fiji Locals Specials - ht…" at bounding box center [461, 330] width 482 height 18
type textarea "Bula, please visit the link provided for our on-going Fiji Locals Specials - ht…"
click at [682, 332] on button "Send" at bounding box center [680, 330] width 28 height 18
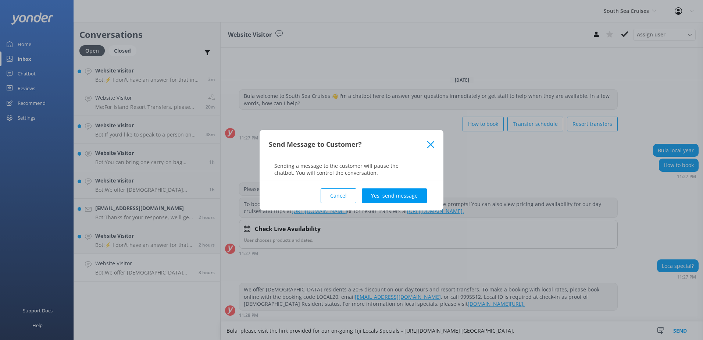
drag, startPoint x: 375, startPoint y: 193, endPoint x: 376, endPoint y: 198, distance: 5.7
click at [375, 192] on button "Yes, send message" at bounding box center [394, 195] width 65 height 15
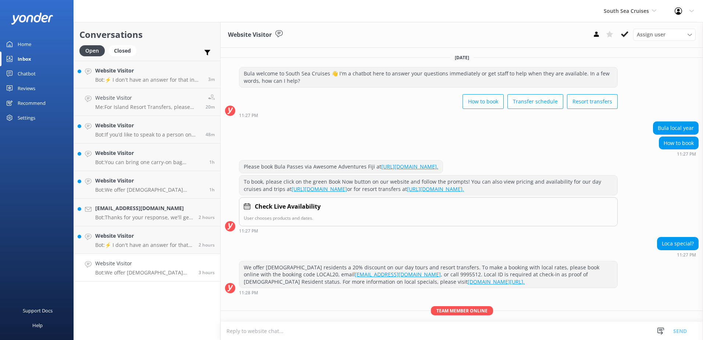
scroll to position [25, 0]
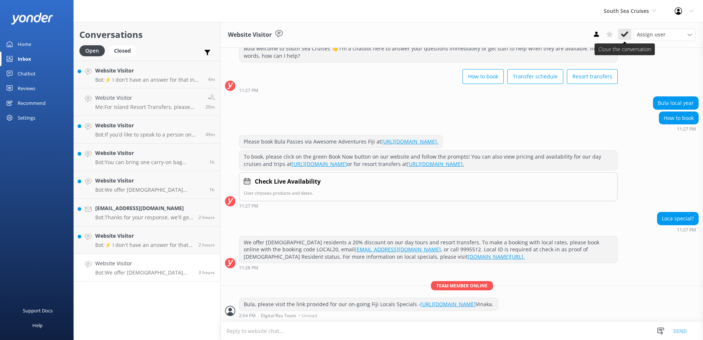
click at [624, 34] on icon at bounding box center [624, 34] width 7 height 7
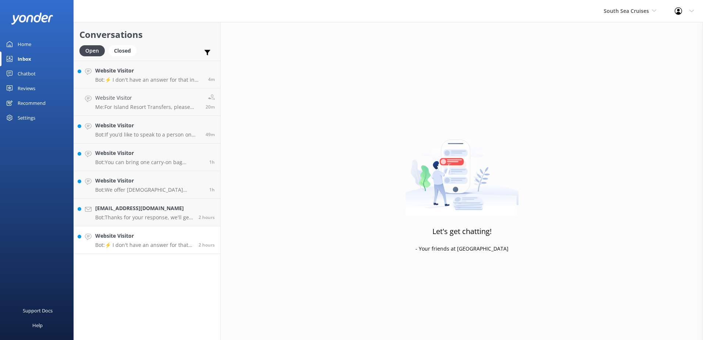
drag, startPoint x: 198, startPoint y: 236, endPoint x: 210, endPoint y: 235, distance: 11.4
click at [198, 235] on div "2 hours" at bounding box center [204, 240] width 22 height 16
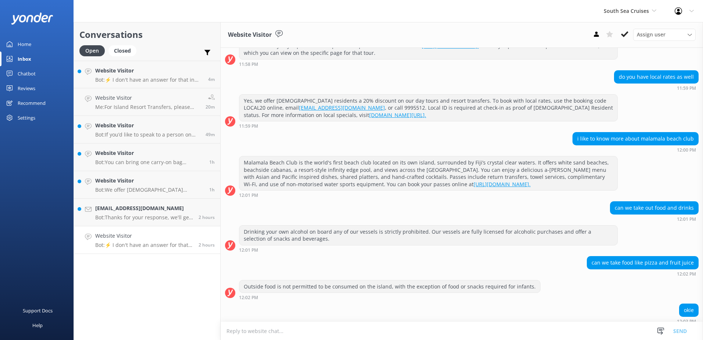
scroll to position [212, 0]
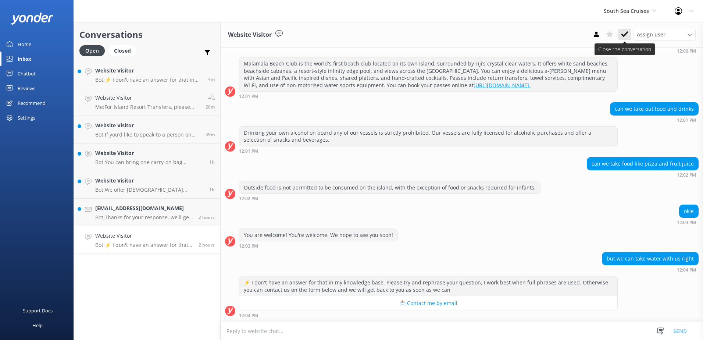
click at [623, 36] on use at bounding box center [624, 34] width 7 height 6
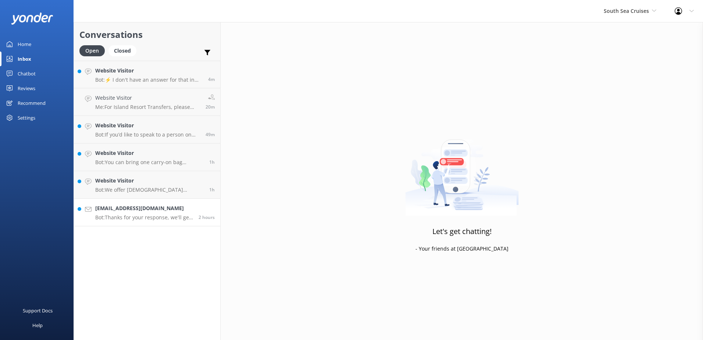
click at [205, 211] on div "2 hours" at bounding box center [204, 212] width 22 height 16
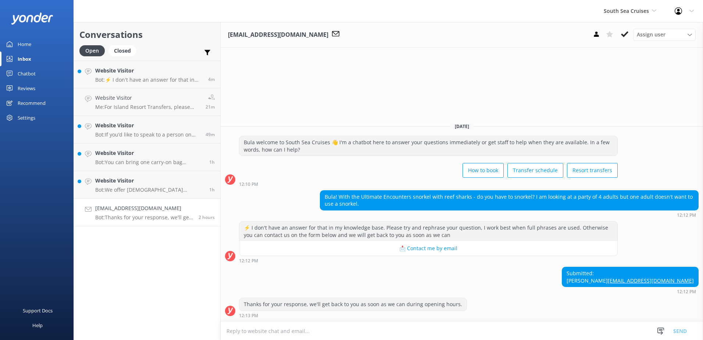
click at [256, 329] on textarea at bounding box center [461, 331] width 482 height 18
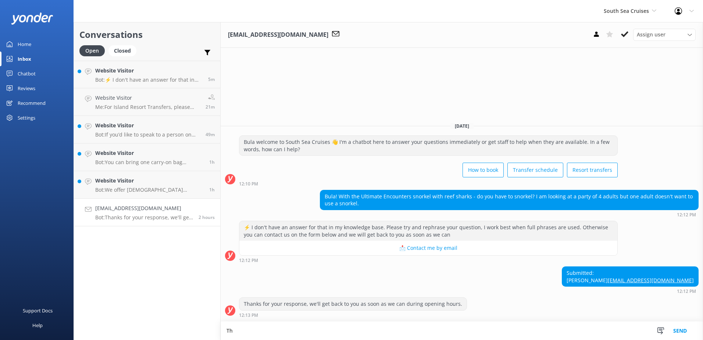
type textarea "T"
type textarea "They can"
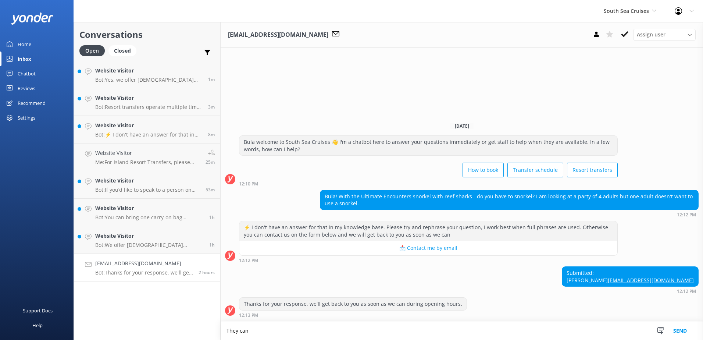
drag, startPoint x: 226, startPoint y: 329, endPoint x: 101, endPoint y: 330, distance: 125.3
click at [109, 333] on div "Conversations Open Closed Important Assigned to me Unassigned Website Visitor B…" at bounding box center [387, 180] width 629 height 317
paste textarea "https://southseacruisesfiji.com/day-trips/barefoot-kuata-marine-conservation-ex…"
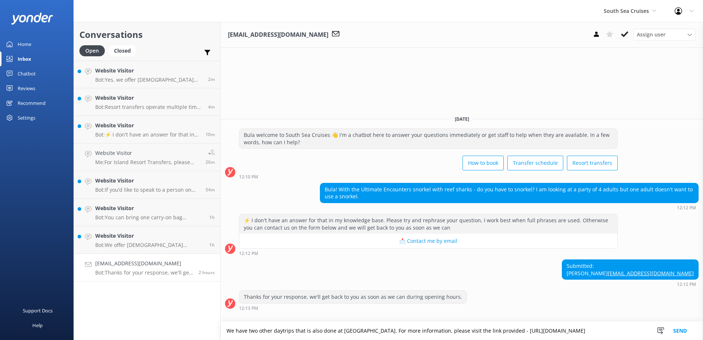
click at [346, 333] on textarea "We have two other daytrips that is also done at Barefoot Kuata. For more inform…" at bounding box center [461, 330] width 482 height 18
paste textarea "https://southseacruisesfiji.com/day-trips/barefoot-kuata-marine-conservation-ex…"
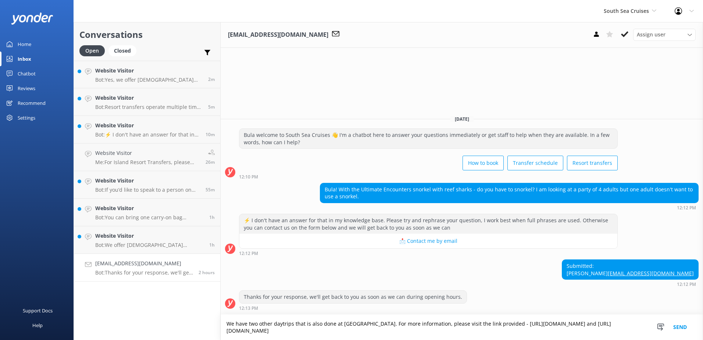
type textarea "We have two other daytrips that is also done at Barefoot Kuata. For more inform…"
click at [677, 326] on button "Send" at bounding box center [680, 326] width 28 height 25
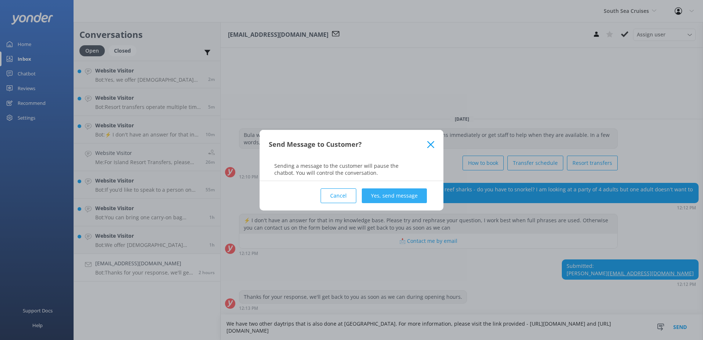
click at [402, 194] on button "Yes, send message" at bounding box center [394, 195] width 65 height 15
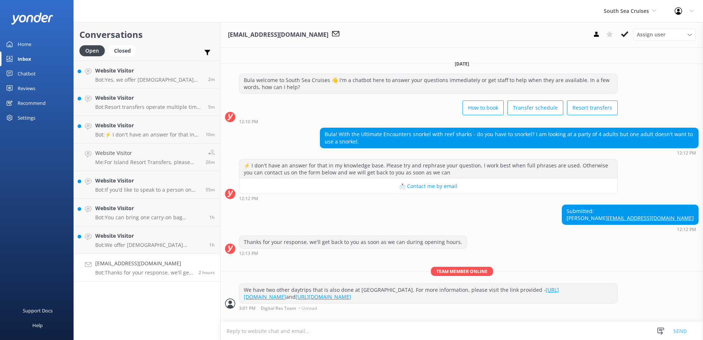
scroll to position [1, 0]
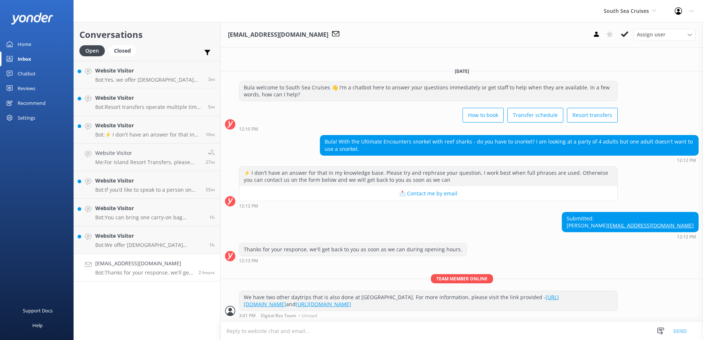
drag, startPoint x: 244, startPoint y: 289, endPoint x: 347, endPoint y: 301, distance: 103.2
click at [347, 301] on div "We have two other daytrips that is also done at Barefoot Kuata. For more inform…" at bounding box center [428, 300] width 378 height 19
drag, startPoint x: 347, startPoint y: 301, endPoint x: 352, endPoint y: 304, distance: 6.1
click at [352, 304] on div "We have two other daytrips that is also done at Barefoot Kuata. For more inform…" at bounding box center [428, 300] width 378 height 19
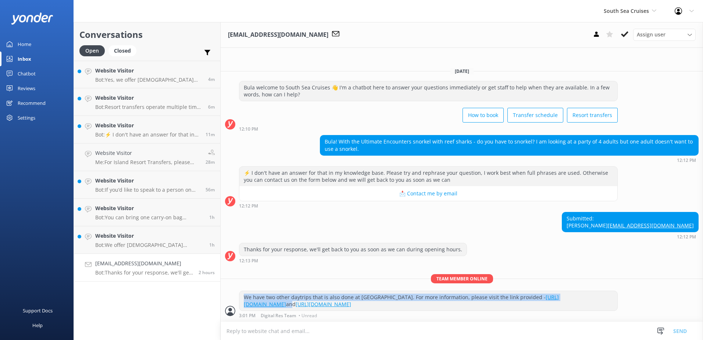
drag, startPoint x: 245, startPoint y: 289, endPoint x: 462, endPoint y: 294, distance: 217.6
click at [462, 294] on div "We have two other daytrips that is also done at Barefoot Kuata. For more inform…" at bounding box center [428, 300] width 378 height 19
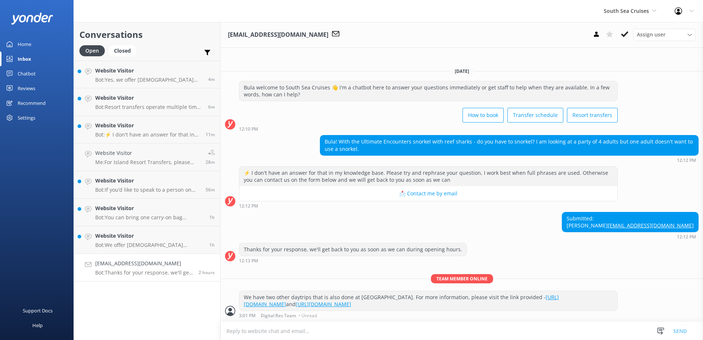
drag, startPoint x: 462, startPoint y: 294, endPoint x: 440, endPoint y: 310, distance: 27.4
click at [440, 310] on div "We have two other daytrips that is also done at Barefoot Kuata. For more inform…" at bounding box center [428, 300] width 378 height 19
drag, startPoint x: 244, startPoint y: 288, endPoint x: 334, endPoint y: 311, distance: 92.3
click at [334, 311] on div "We have two other daytrips that is also done at Barefoot Kuata. For more inform…" at bounding box center [428, 303] width 378 height 27
copy div "We have two other daytrips that is also done at Barefoot Kuata. For more inform…"
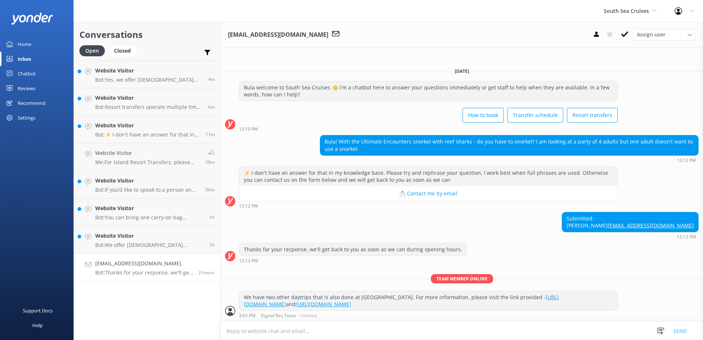
click at [322, 328] on textarea at bounding box center [461, 331] width 482 height 18
paste textarea "We have two other daytrips that is also done at Barefoot Kuata. For more inform…"
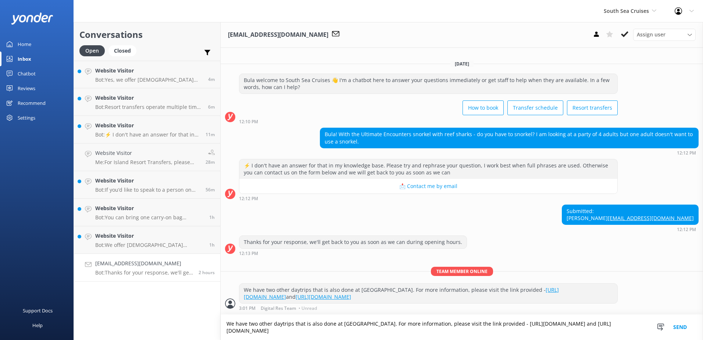
scroll to position [8, 0]
drag, startPoint x: 333, startPoint y: 331, endPoint x: 556, endPoint y: 342, distance: 222.9
click at [556, 339] on html "South Sea Cruises South Sea Sailing South Sea Cruises Malamala Beach Club Aweso…" at bounding box center [351, 170] width 703 height 340
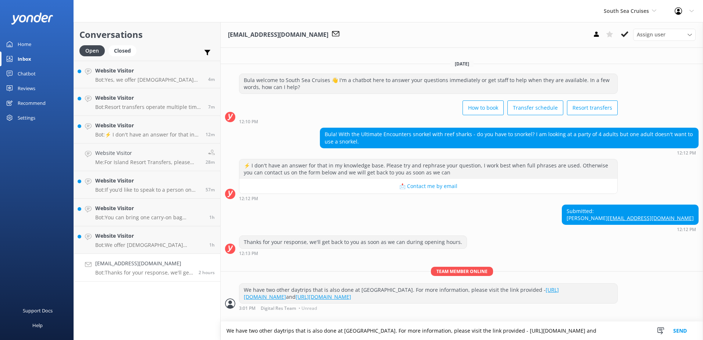
paste textarea "https://southseacruisesfiji.com/day-trips/barefoot-kuata-cultural-experience/"
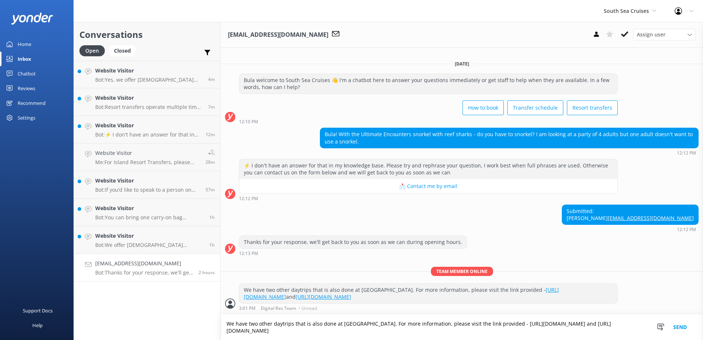
type textarea "We have two other daytrips that is also done at Barefoot Kuata. For more inform…"
click at [676, 327] on button "Send" at bounding box center [680, 326] width 28 height 25
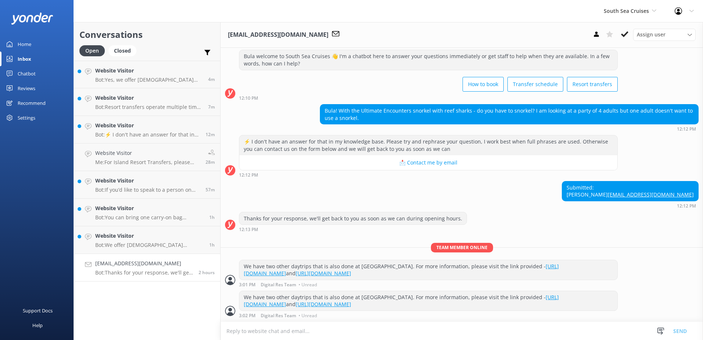
scroll to position [39, 0]
click at [625, 31] on icon at bounding box center [624, 34] width 7 height 7
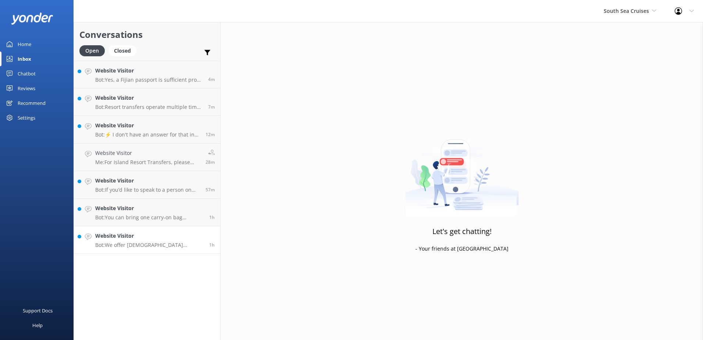
click at [192, 239] on h4 "Website Visitor" at bounding box center [149, 236] width 108 height 8
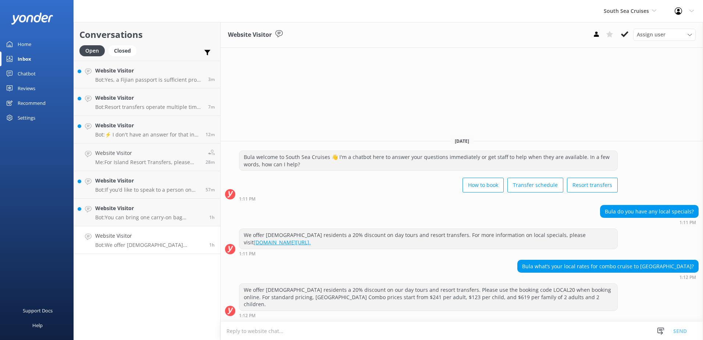
drag, startPoint x: 626, startPoint y: 30, endPoint x: 620, endPoint y: 33, distance: 6.7
click at [626, 30] on button at bounding box center [624, 34] width 13 height 11
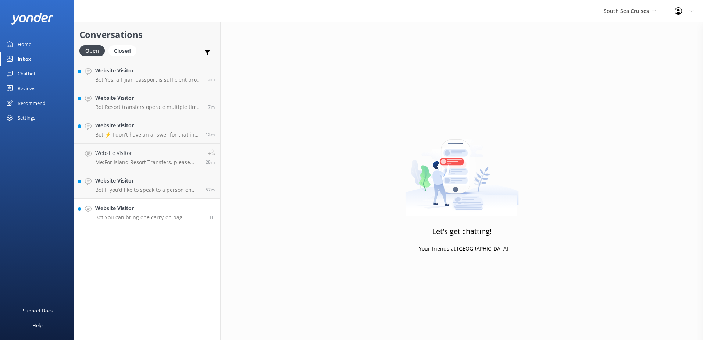
click at [196, 201] on link "Website Visitor Bot: You can bring one carry-on bag weighing up to 7kg (15lbs) …" at bounding box center [147, 212] width 146 height 28
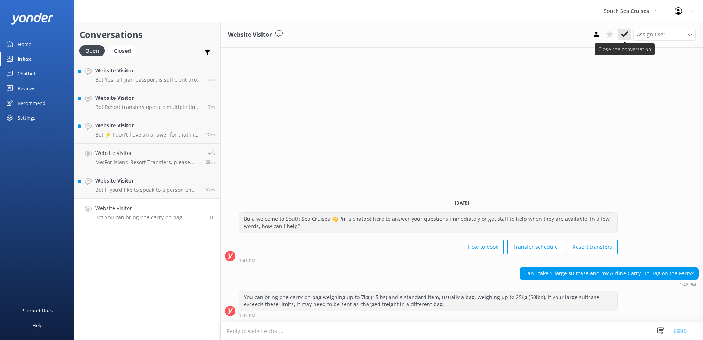
click at [627, 35] on icon at bounding box center [624, 34] width 7 height 7
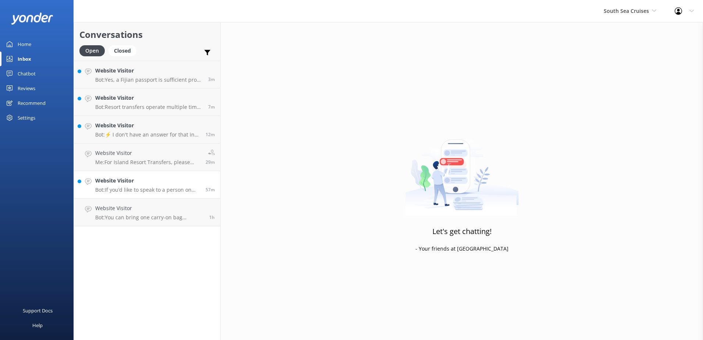
click at [206, 178] on div "57m" at bounding box center [207, 184] width 15 height 16
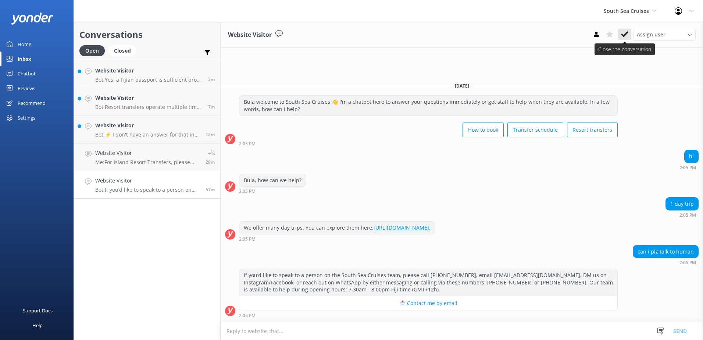
click at [622, 35] on use at bounding box center [624, 34] width 7 height 6
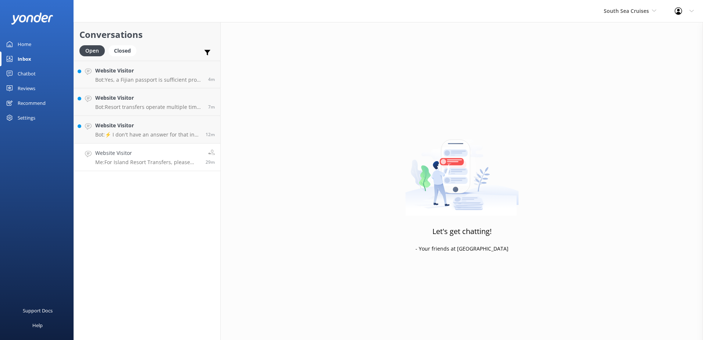
click at [207, 147] on link "Website Visitor Me: For Island Resort Transfers, please visit our website via t…" at bounding box center [147, 157] width 146 height 28
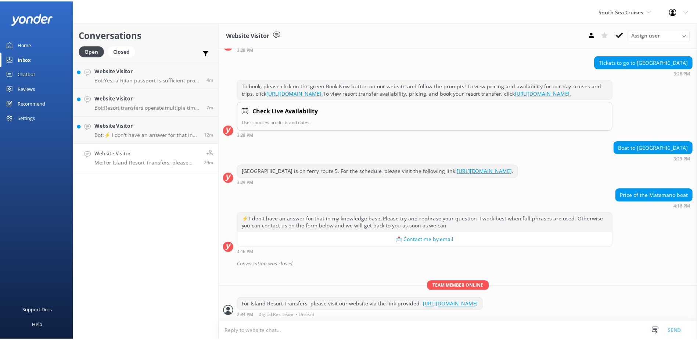
scroll to position [199, 0]
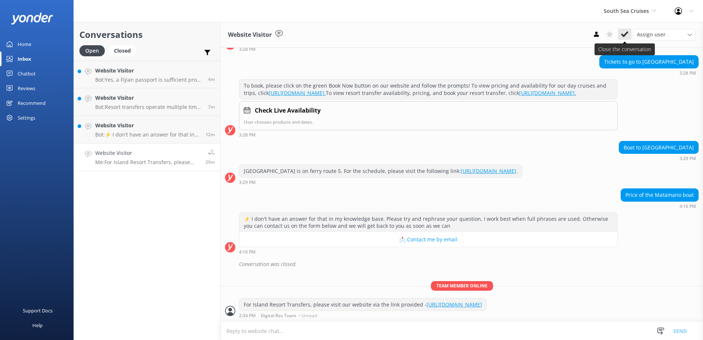
click at [624, 36] on use at bounding box center [624, 34] width 7 height 6
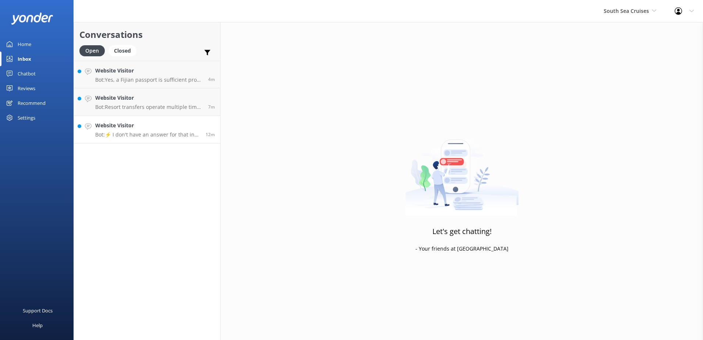
click at [173, 124] on h4 "Website Visitor" at bounding box center [147, 125] width 105 height 8
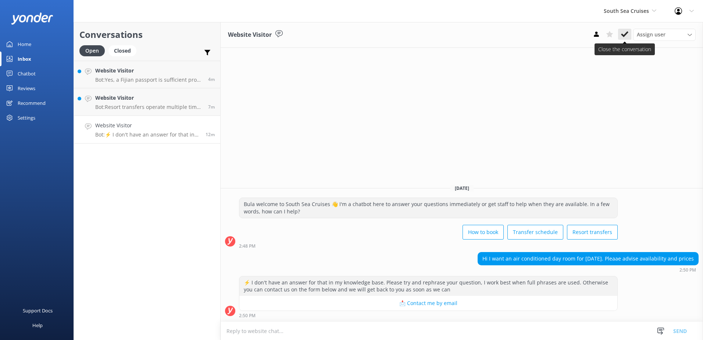
click at [624, 34] on icon at bounding box center [624, 34] width 7 height 7
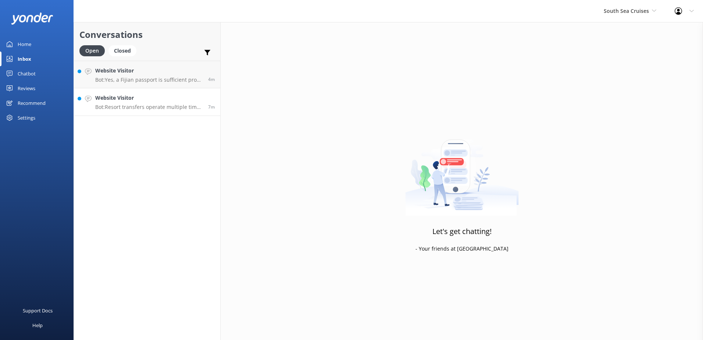
click at [186, 98] on h4 "Website Visitor" at bounding box center [148, 98] width 107 height 8
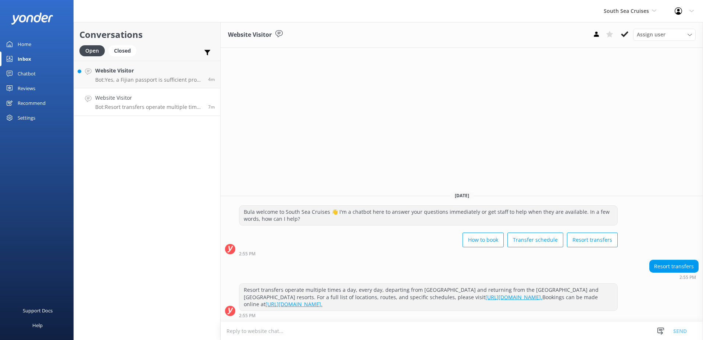
click at [620, 42] on div "Website Visitor Assign user Alyssa Sonya Digital Res Team Brenda Fenton Asena N…" at bounding box center [461, 35] width 482 height 26
click at [623, 36] on use at bounding box center [624, 34] width 7 height 6
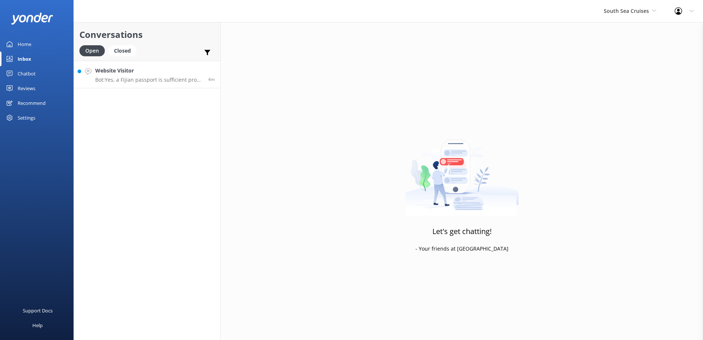
click at [164, 71] on h4 "Website Visitor" at bounding box center [148, 71] width 107 height 8
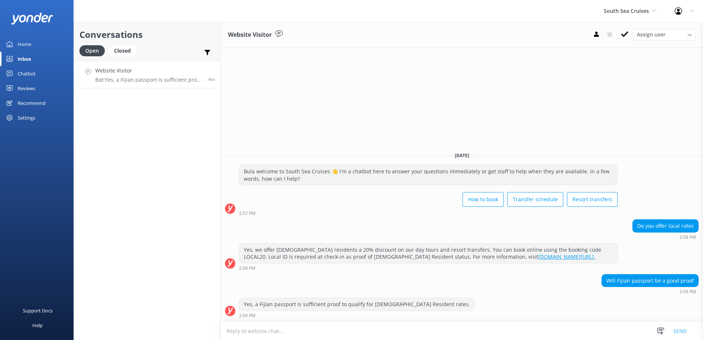
click at [342, 336] on textarea at bounding box center [461, 331] width 482 height 18
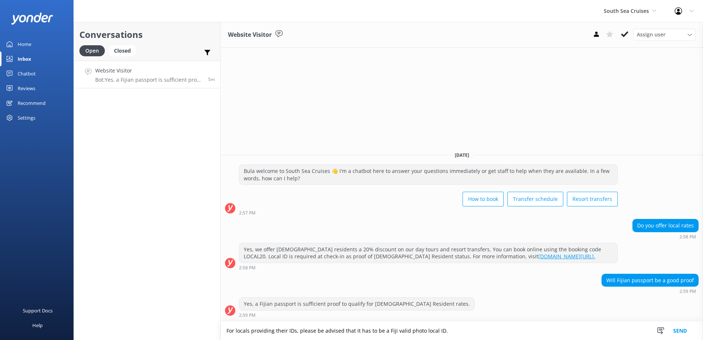
type textarea "For locals providing their IDs, please be advised that it has to be a Fiji vali…"
click at [679, 329] on button "Send" at bounding box center [680, 330] width 28 height 18
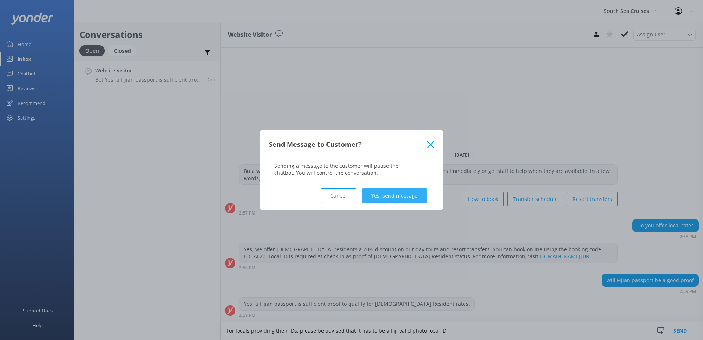
click at [405, 191] on button "Yes, send message" at bounding box center [394, 195] width 65 height 15
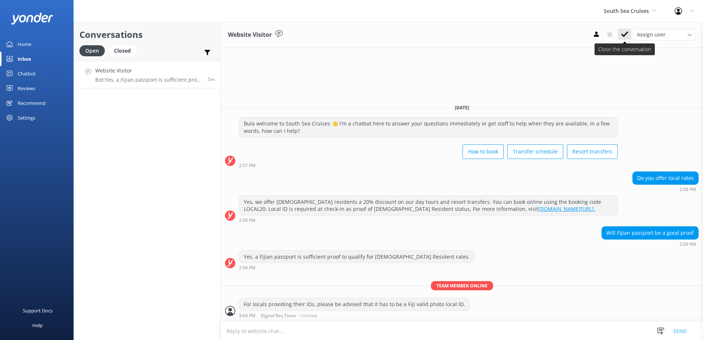
click at [627, 32] on icon at bounding box center [624, 34] width 7 height 7
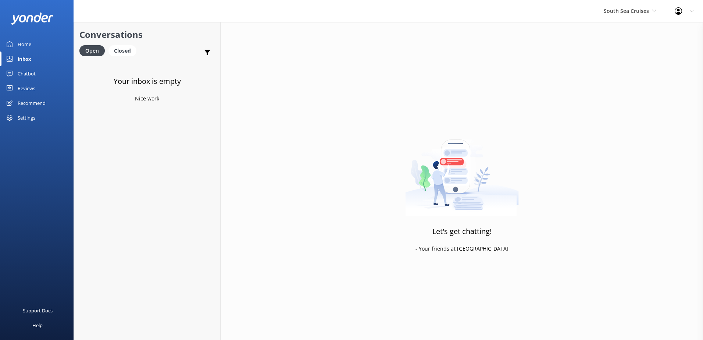
click at [30, 72] on div "Chatbot" at bounding box center [27, 73] width 18 height 15
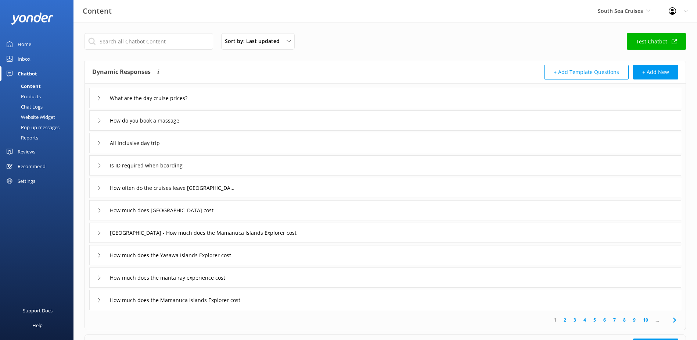
click at [35, 104] on div "Chat Logs" at bounding box center [23, 106] width 38 height 10
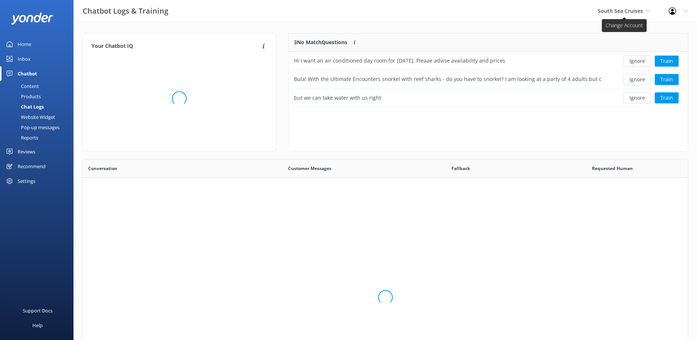
scroll to position [68, 394]
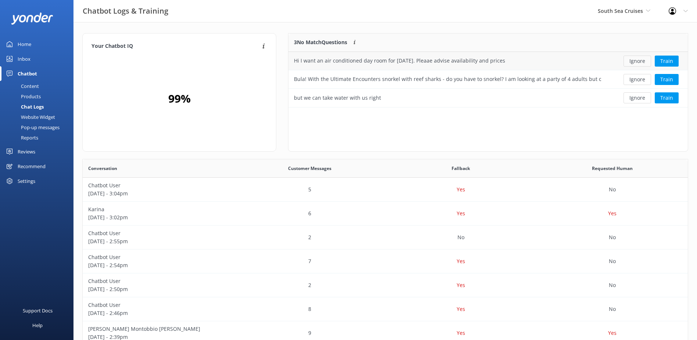
click at [642, 57] on button "Ignore" at bounding box center [638, 60] width 28 height 11
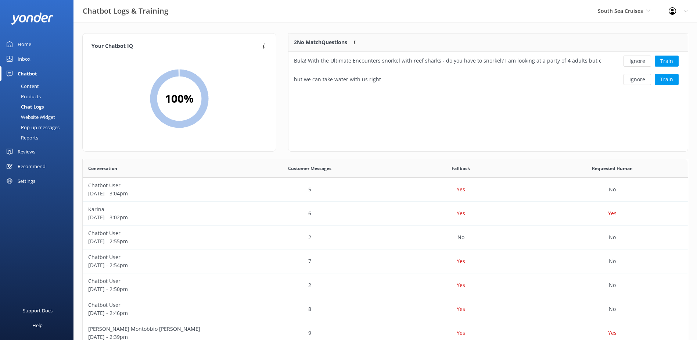
scroll to position [50, 394]
click at [642, 60] on button "Ignore" at bounding box center [638, 60] width 28 height 11
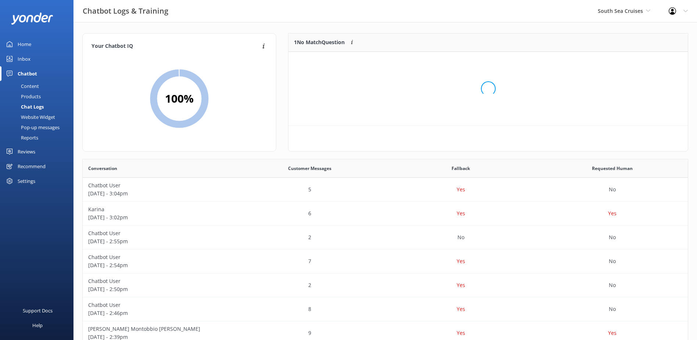
scroll to position [32, 394]
click at [642, 60] on button "Ignore" at bounding box center [638, 60] width 28 height 11
click at [28, 82] on div "Content" at bounding box center [21, 86] width 35 height 10
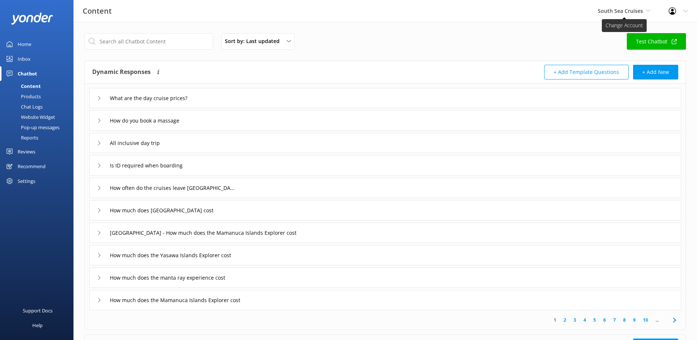
click at [642, 11] on span "South Sea Cruises" at bounding box center [620, 10] width 45 height 7
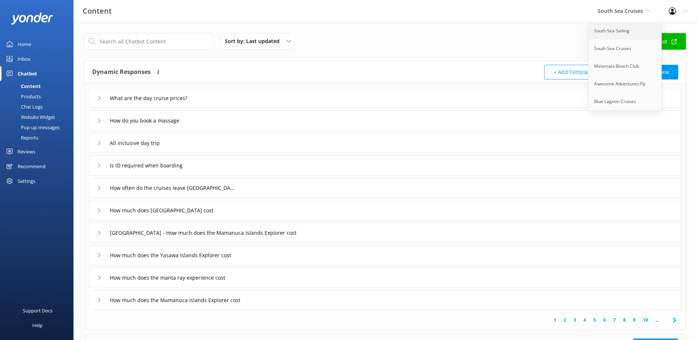
click at [629, 39] on link "South Sea Sailing" at bounding box center [625, 31] width 73 height 18
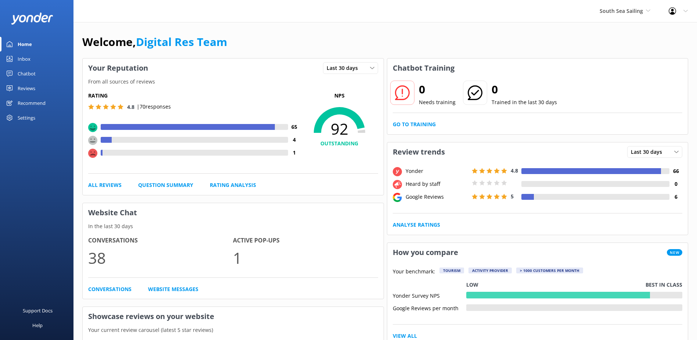
click at [25, 69] on div "Chatbot" at bounding box center [27, 73] width 18 height 15
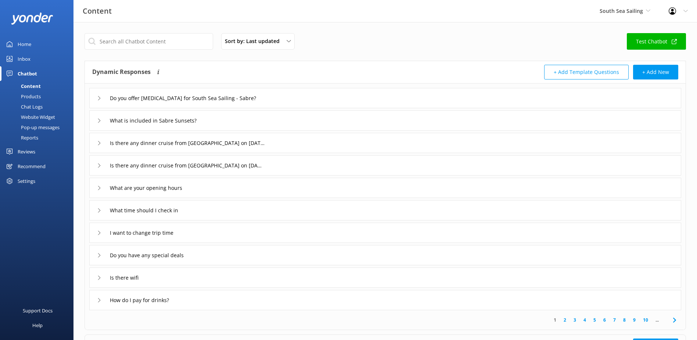
click at [26, 103] on div "Chat Logs" at bounding box center [23, 106] width 38 height 10
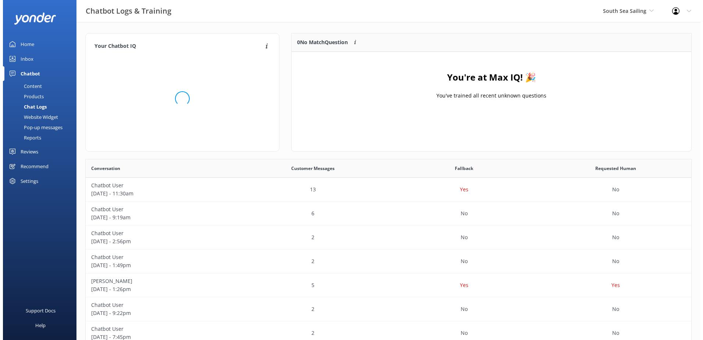
scroll to position [86, 394]
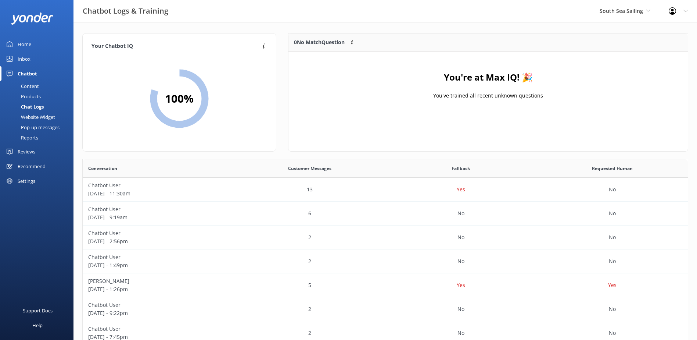
click at [28, 59] on div "Inbox" at bounding box center [24, 58] width 13 height 15
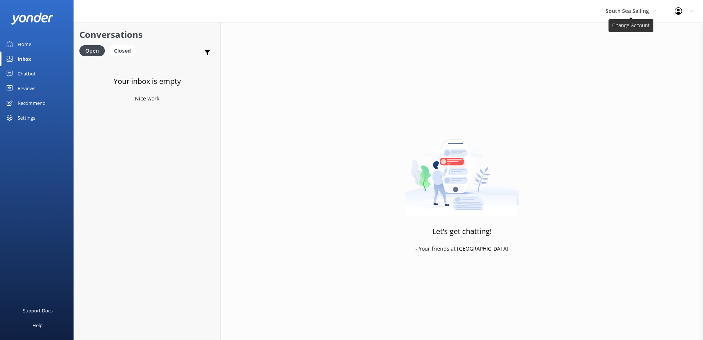
click at [656, 13] on span "South Sea Sailing" at bounding box center [630, 11] width 51 height 8
click at [645, 48] on link "South Sea Cruises" at bounding box center [632, 49] width 73 height 18
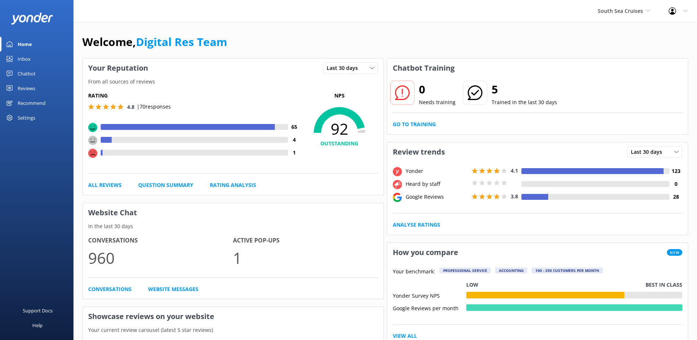
click at [18, 58] on div "Inbox" at bounding box center [24, 58] width 13 height 15
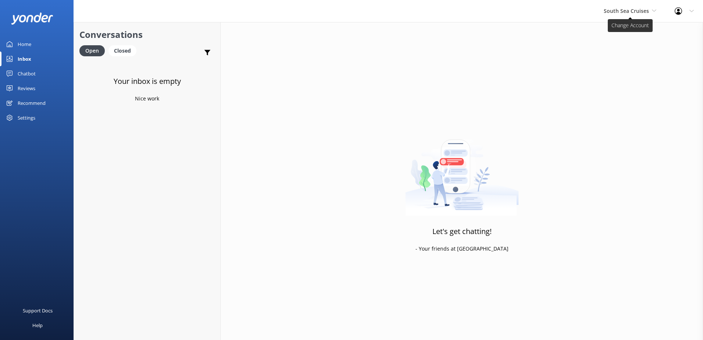
click at [639, 11] on span "South Sea Cruises" at bounding box center [625, 10] width 45 height 7
click at [635, 69] on link "Malamala Beach Club" at bounding box center [630, 66] width 73 height 18
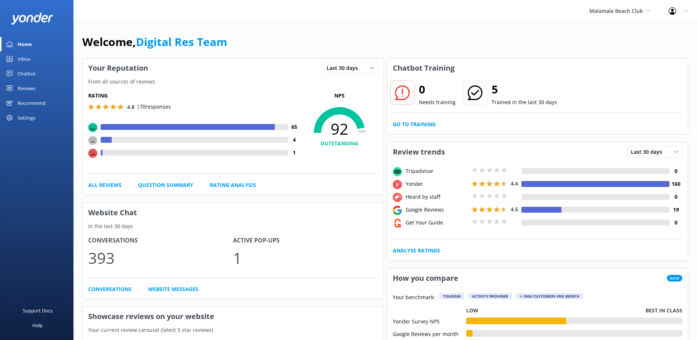
click at [19, 62] on div "Inbox" at bounding box center [24, 58] width 13 height 15
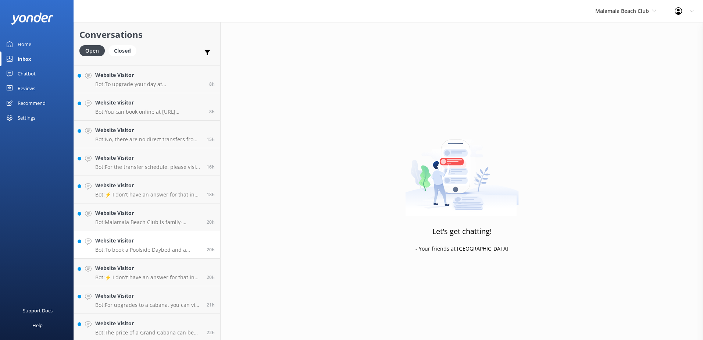
scroll to position [190, 0]
click at [143, 325] on div "Website Visitor Bot: The price of a Grand Cabana can be found here: https://www…" at bounding box center [148, 325] width 106 height 16
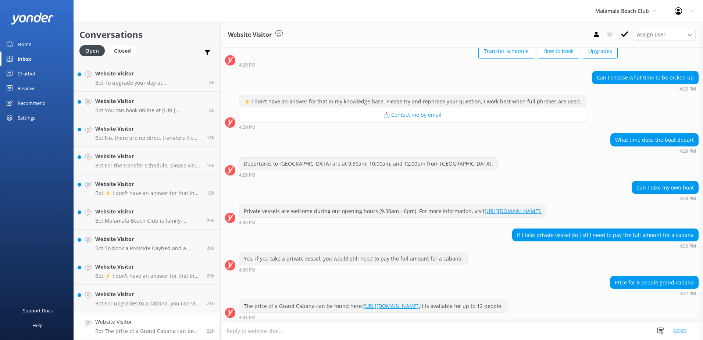
scroll to position [204, 0]
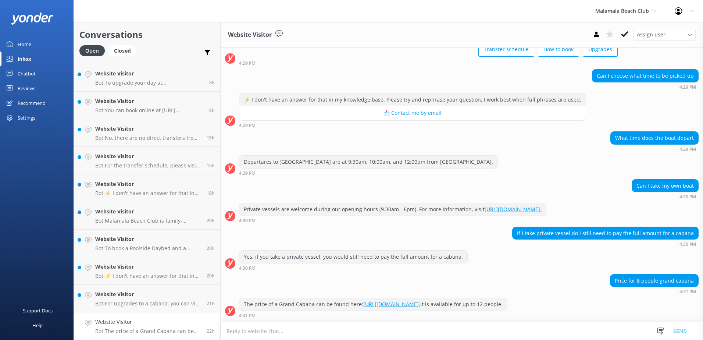
click at [240, 333] on textarea at bounding box center [461, 331] width 482 height 18
paste textarea "Please be advised the prices shown below are the cost of the Poolside Day Beds …"
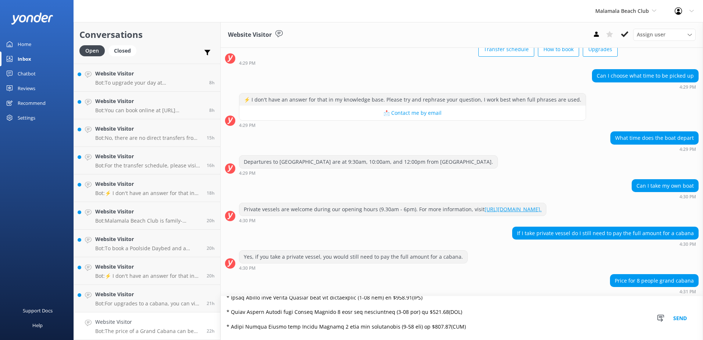
scroll to position [0, 0]
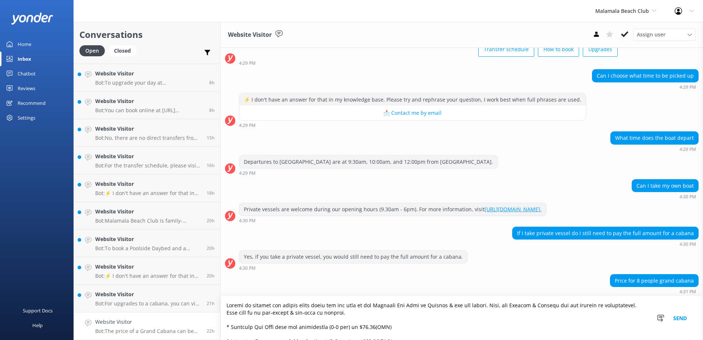
type textarea "Please be advised the prices shown below are the cost of the Poolside Day Beds …"
click at [675, 316] on button "Send" at bounding box center [680, 318] width 28 height 44
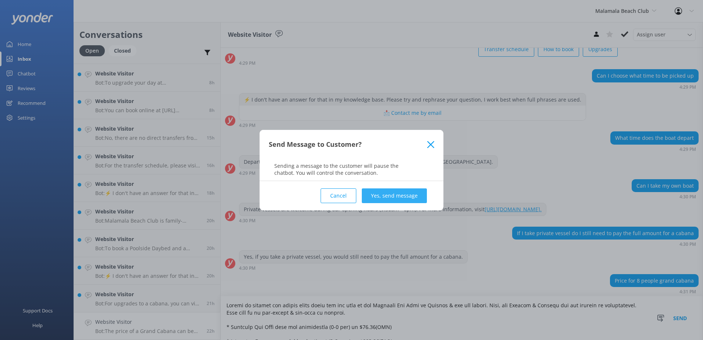
click at [395, 194] on button "Yes, send message" at bounding box center [394, 195] width 65 height 15
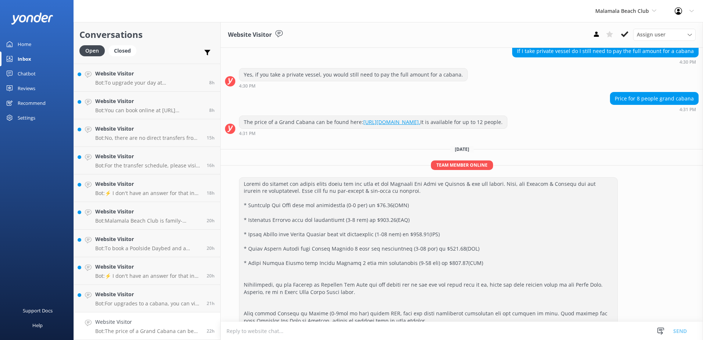
scroll to position [402, 0]
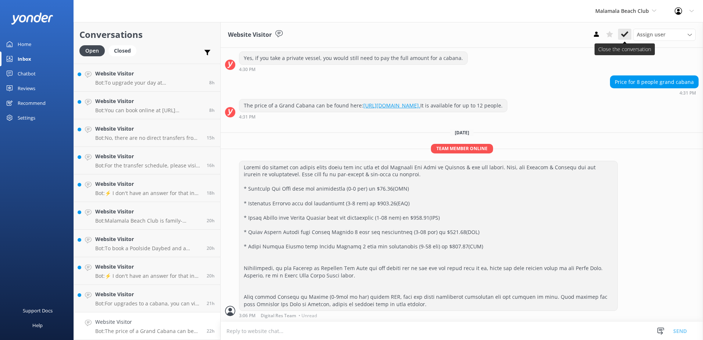
click at [621, 37] on icon at bounding box center [624, 34] width 7 height 7
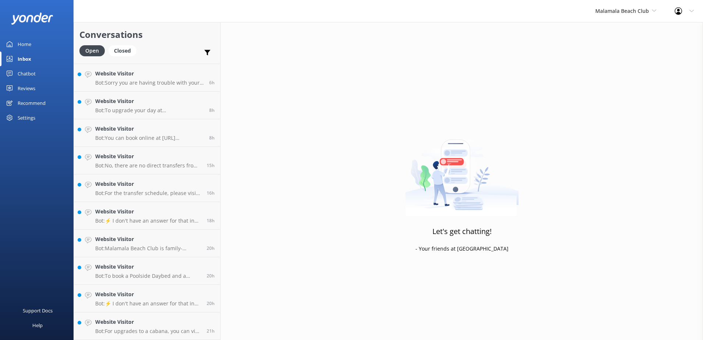
scroll to position [162, 0]
click at [180, 320] on h4 "Website Visitor" at bounding box center [148, 321] width 106 height 8
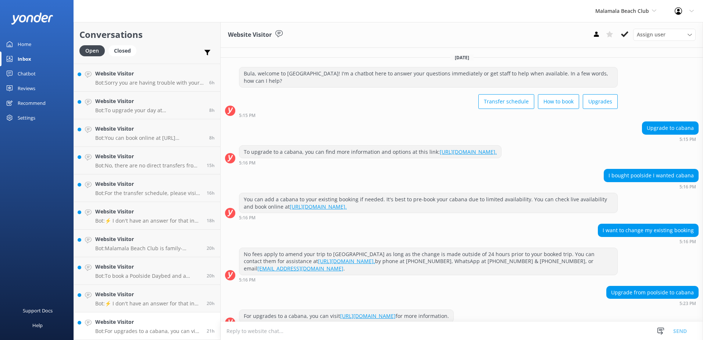
scroll to position [12, 0]
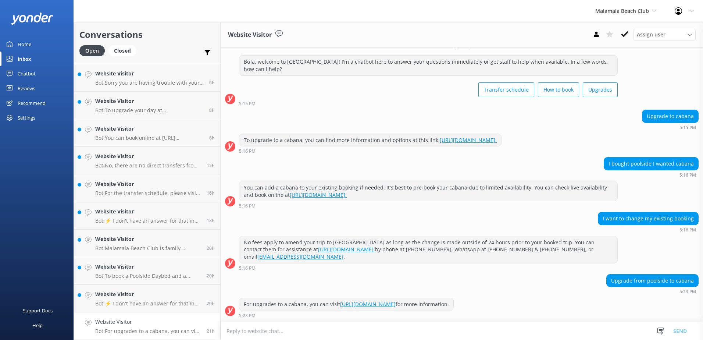
click at [268, 334] on textarea at bounding box center [461, 331] width 482 height 18
paste textarea "Please contact & liaise directly with our South Sea Cruises Reservations team, …"
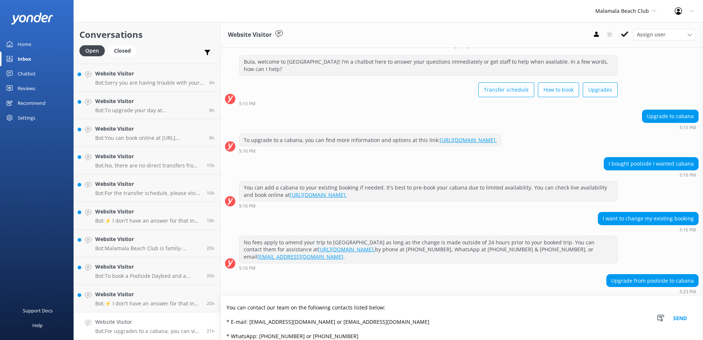
scroll to position [0, 0]
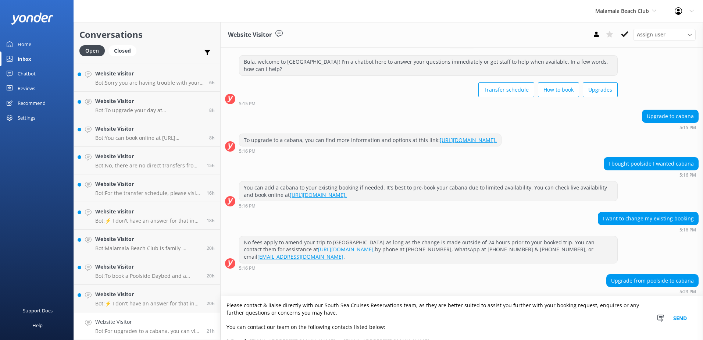
type textarea "Please contact & liaise directly with our South Sea Cruises Reservations team, …"
click at [677, 318] on button "Send" at bounding box center [680, 318] width 28 height 44
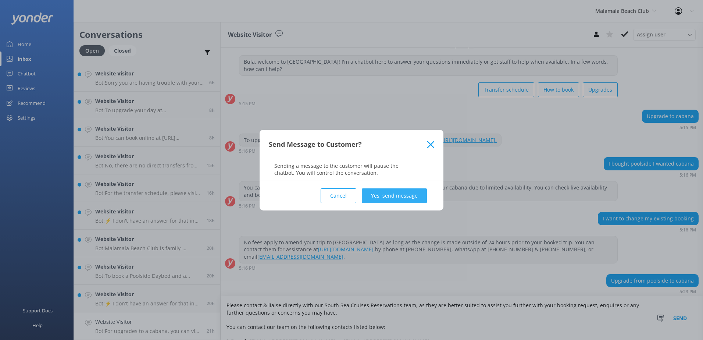
click at [411, 195] on button "Yes, send message" at bounding box center [394, 195] width 65 height 15
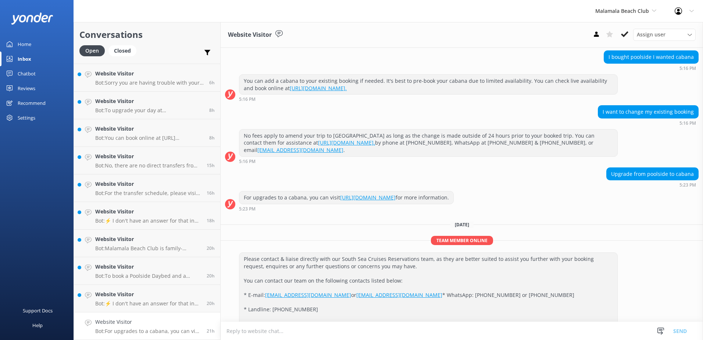
scroll to position [152, 0]
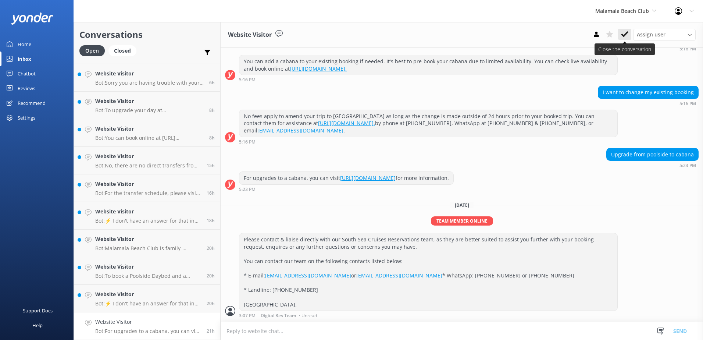
click at [621, 35] on use at bounding box center [624, 34] width 7 height 6
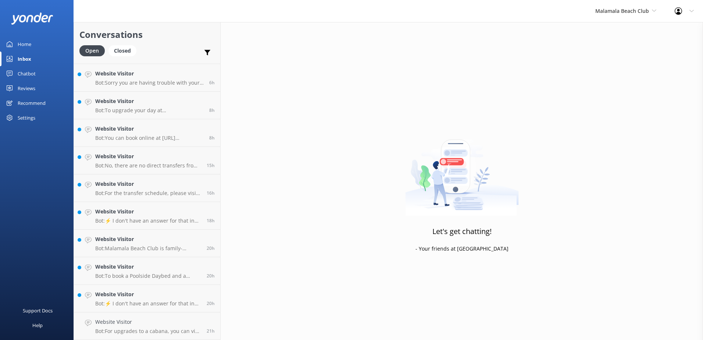
scroll to position [134, 0]
click at [189, 320] on h4 "Website Visitor" at bounding box center [148, 321] width 106 height 8
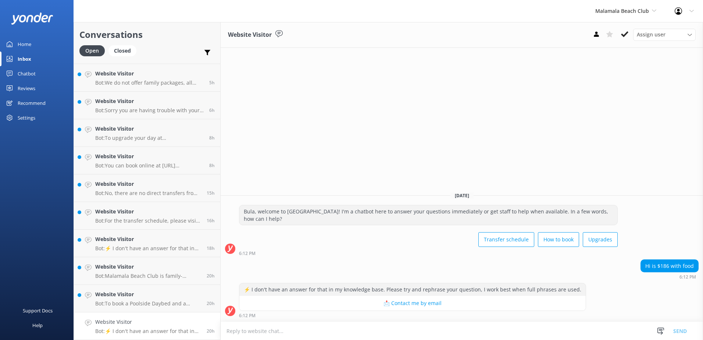
click at [290, 333] on textarea at bounding box center [461, 331] width 482 height 18
paste textarea "MALAMALA BEACH CLUB FULL OR HALF DAY CRUISE: INCLUSIONS: * Return Vessel transf…"
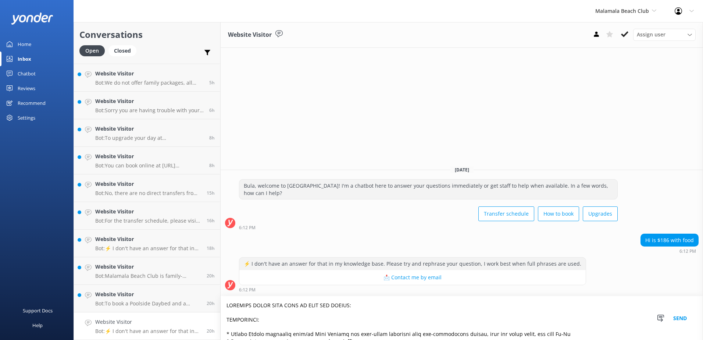
type textarea "MALAMALA BEACH CLUB FULL OR HALF DAY CRUISE: INCLUSIONS: * Return Vessel transf…"
click at [675, 320] on button "Send" at bounding box center [680, 318] width 28 height 44
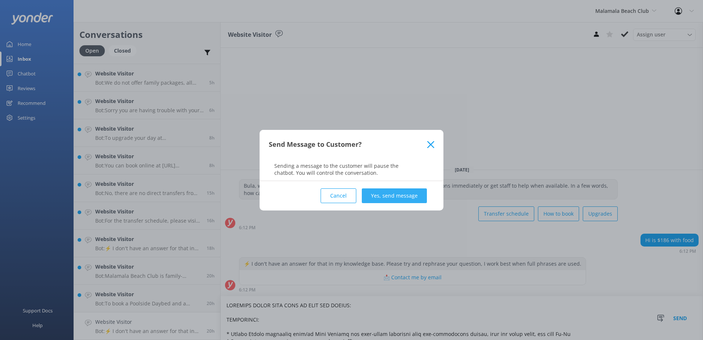
click at [408, 198] on button "Yes, send message" at bounding box center [394, 195] width 65 height 15
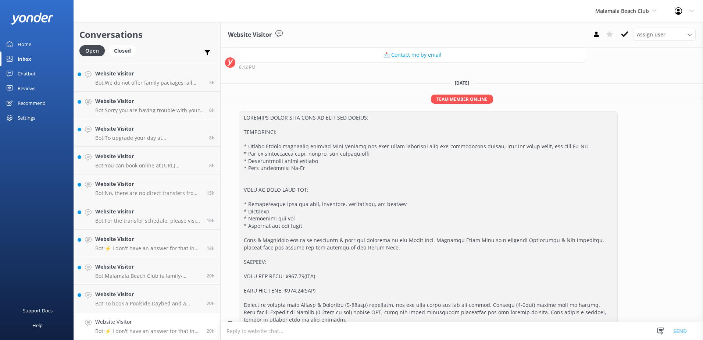
scroll to position [125, 0]
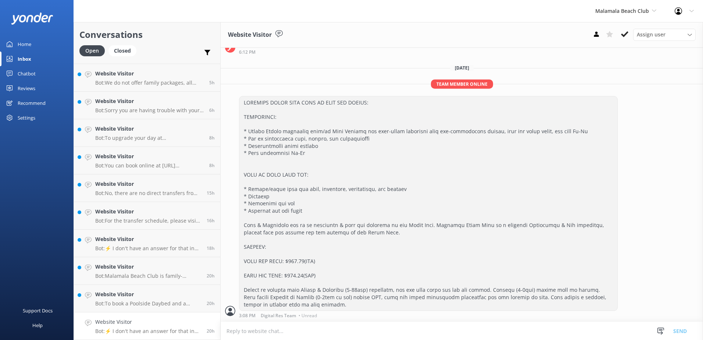
click at [627, 31] on icon at bounding box center [624, 34] width 7 height 7
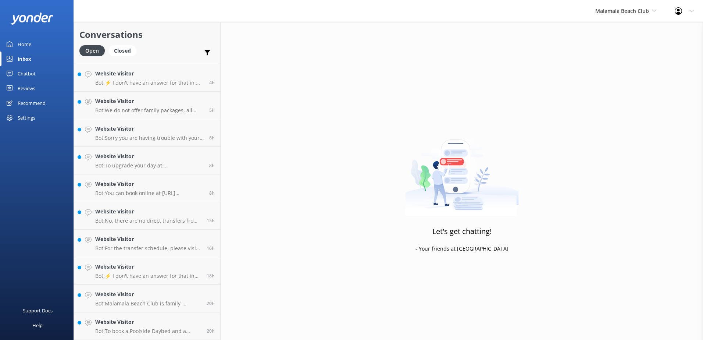
scroll to position [107, 0]
click at [170, 318] on h4 "Website Visitor" at bounding box center [148, 321] width 106 height 8
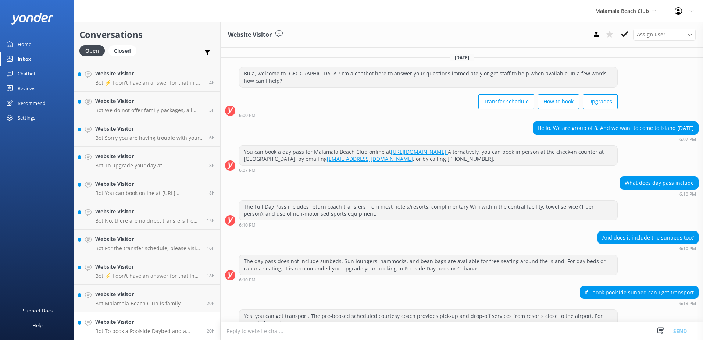
scroll to position [128, 0]
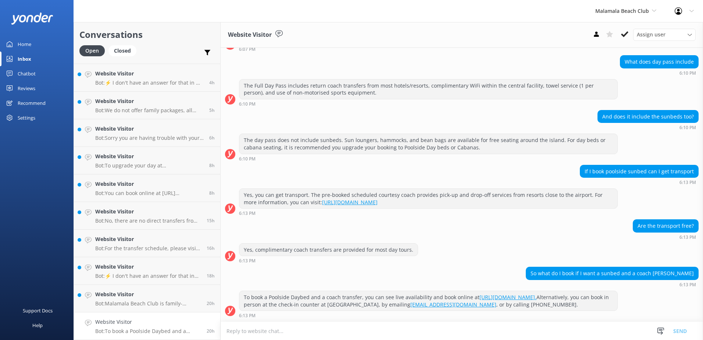
click at [380, 328] on textarea at bounding box center [461, 331] width 482 height 18
click at [281, 336] on textarea at bounding box center [461, 331] width 482 height 18
paste textarea "Please contact & liaise directly with our South Sea Cruises Reservations team, …"
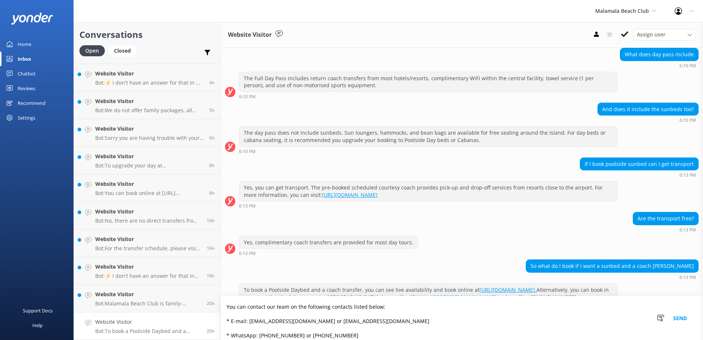
scroll to position [0, 0]
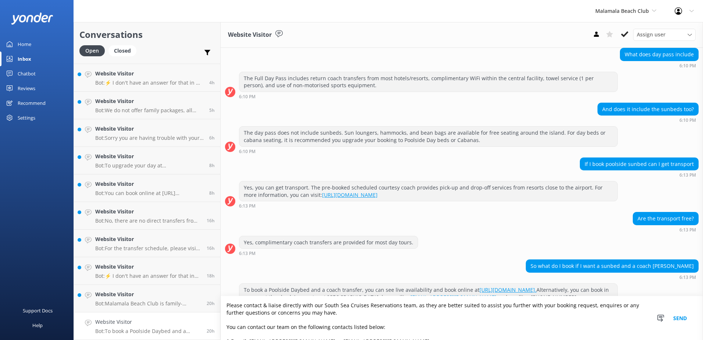
type textarea "Please contact & liaise directly with our South Sea Cruises Reservations team, …"
click at [686, 318] on button "Send" at bounding box center [680, 318] width 28 height 44
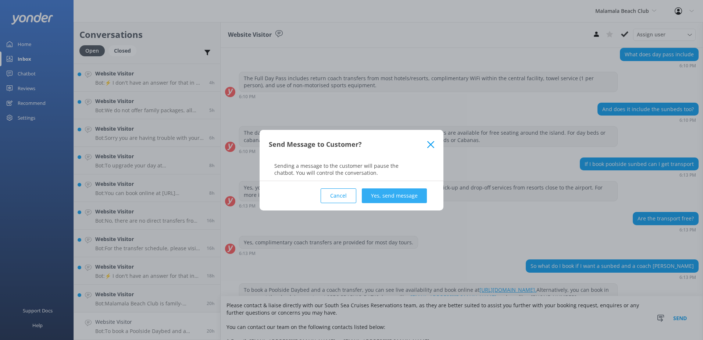
click at [412, 196] on button "Yes, send message" at bounding box center [394, 195] width 65 height 15
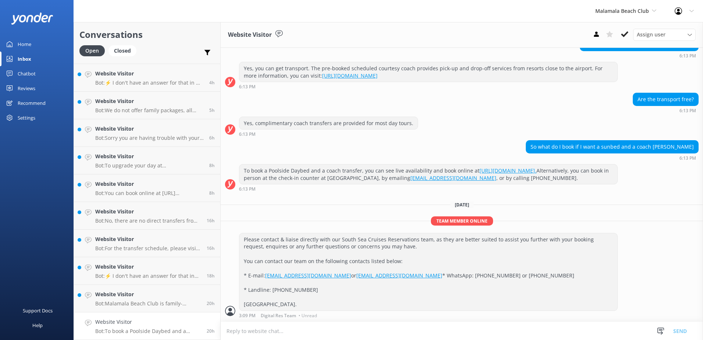
scroll to position [269, 0]
click at [624, 32] on icon at bounding box center [624, 34] width 7 height 7
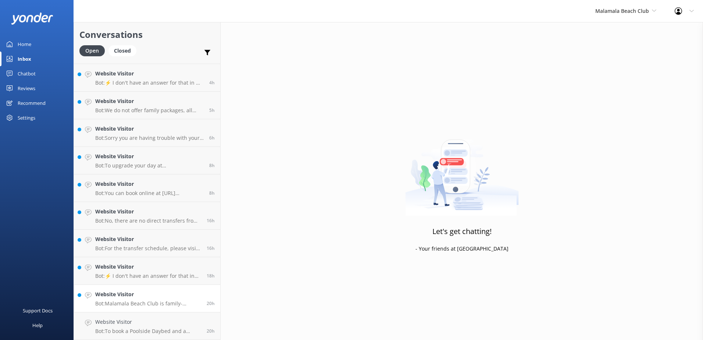
scroll to position [79, 0]
click at [185, 314] on link "Website Visitor Bot: Malamala Beach Club is family-friendly, and children of al…" at bounding box center [147, 326] width 146 height 28
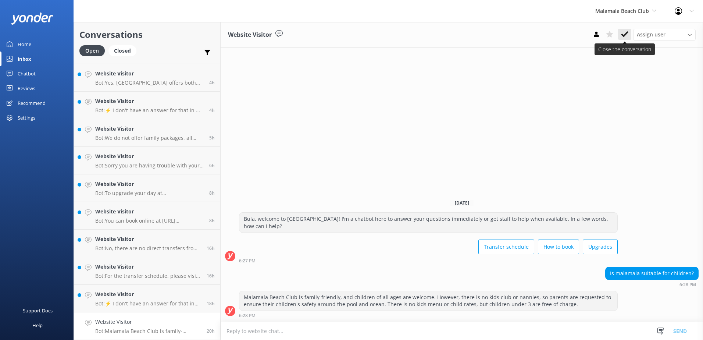
click at [628, 31] on button at bounding box center [624, 34] width 13 height 11
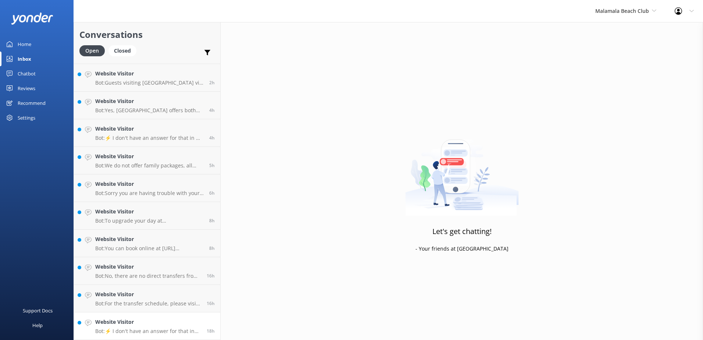
scroll to position [52, 0]
click at [182, 314] on link "Website Visitor Bot: ⚡ I don't have an answer for that in my knowledge base. Pl…" at bounding box center [147, 326] width 146 height 28
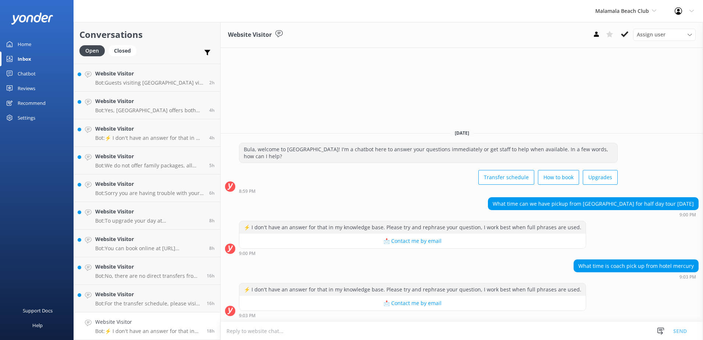
paste textarea "https://southseacruisesfiji.com/timetables/"
type textarea "https://southseacruisesfiji.com/timetables/"
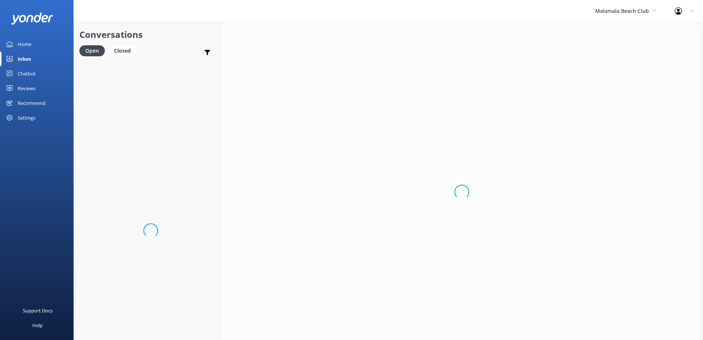
drag, startPoint x: 0, startPoint y: 0, endPoint x: 226, endPoint y: 327, distance: 398.1
click at [226, 327] on div "Loading.." at bounding box center [461, 192] width 482 height 340
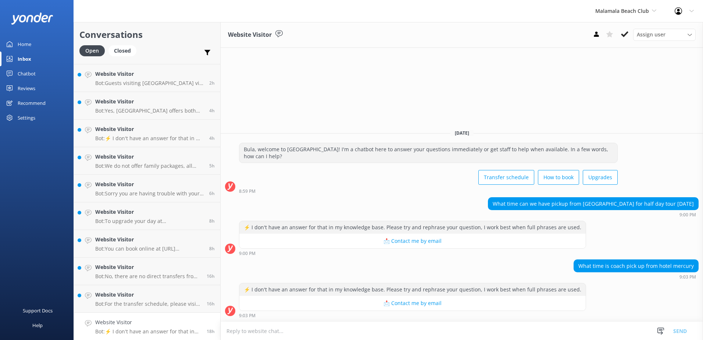
scroll to position [52, 0]
click at [176, 326] on div "Website Visitor Bot: ⚡ I don't have an answer for that in my knowledge base. Pl…" at bounding box center [148, 325] width 106 height 16
click at [341, 333] on textarea at bounding box center [461, 331] width 482 height 18
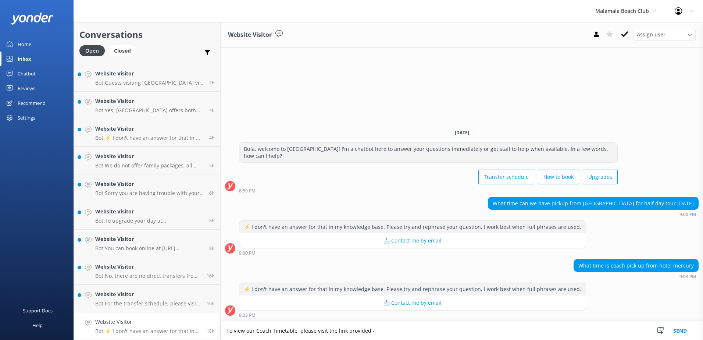
paste textarea "[URL][DOMAIN_NAME]"
type textarea "To view our Coach Timetable, please visit the link provided - https://southseac…"
click at [682, 333] on button "Send" at bounding box center [680, 330] width 28 height 18
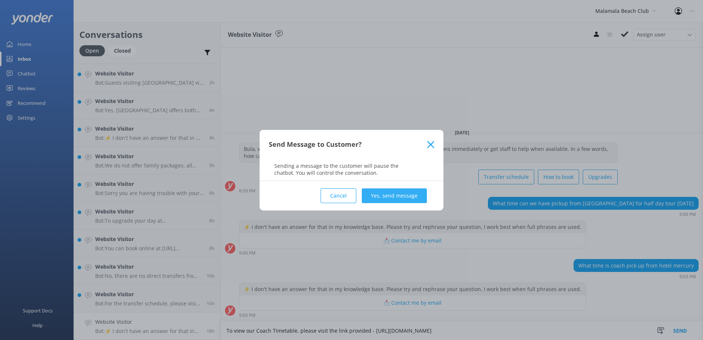
click at [398, 197] on button "Yes, send message" at bounding box center [394, 195] width 65 height 15
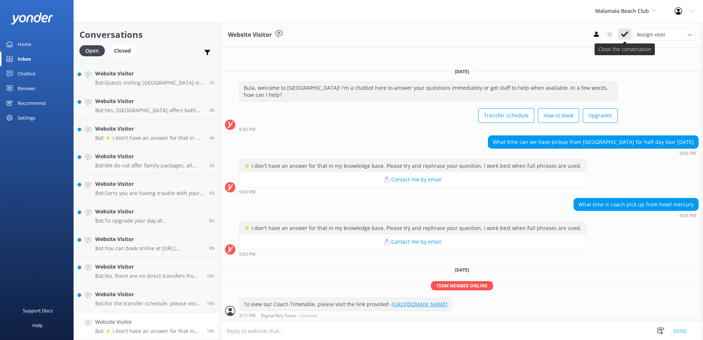
click at [621, 33] on icon at bounding box center [624, 34] width 7 height 7
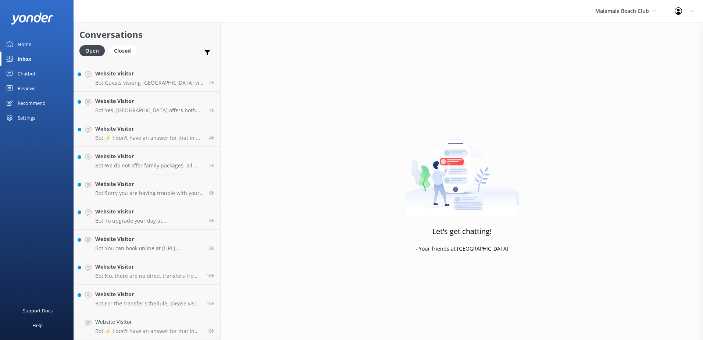
scroll to position [24, 0]
click at [188, 317] on link "Website Visitor Bot: For the transfer schedule, please visit: https://southseac…" at bounding box center [147, 326] width 146 height 28
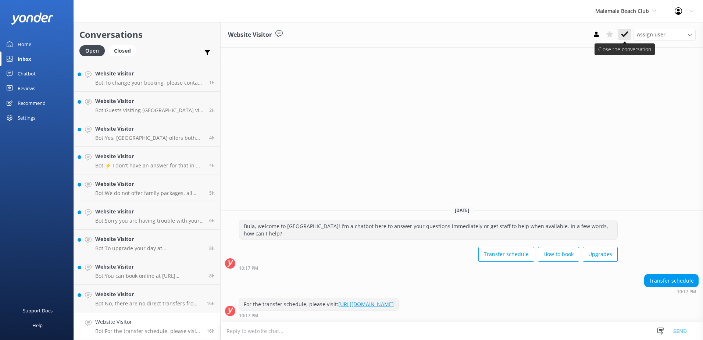
click at [625, 33] on icon at bounding box center [624, 34] width 7 height 7
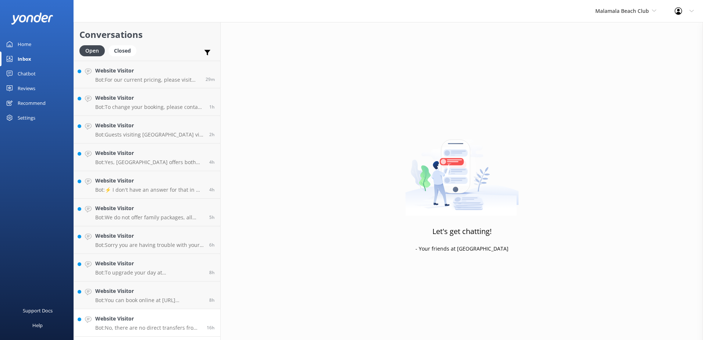
click at [188, 317] on h4 "Website Visitor" at bounding box center [148, 318] width 106 height 8
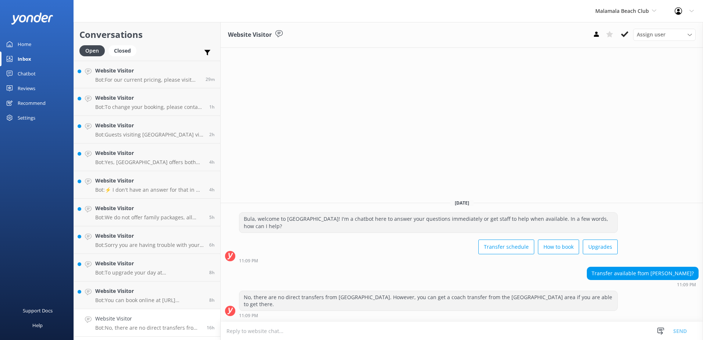
click at [268, 333] on textarea at bounding box center [461, 331] width 482 height 18
type textarea "P"
click at [621, 31] on icon at bounding box center [624, 34] width 7 height 7
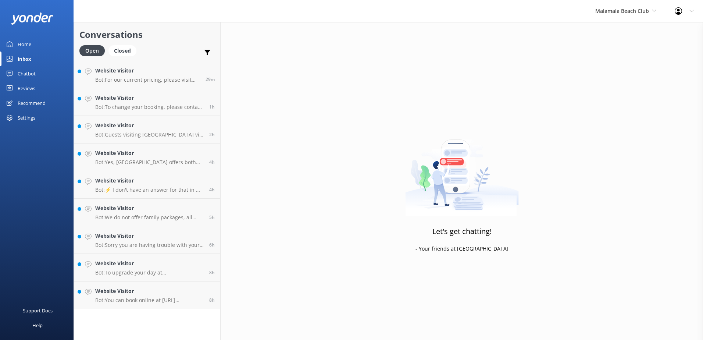
click at [191, 320] on div "Conversations Open Closed Important Assigned to me Unassigned Website Visitor B…" at bounding box center [146, 180] width 147 height 317
click at [189, 288] on h4 "Website Visitor" at bounding box center [149, 291] width 108 height 8
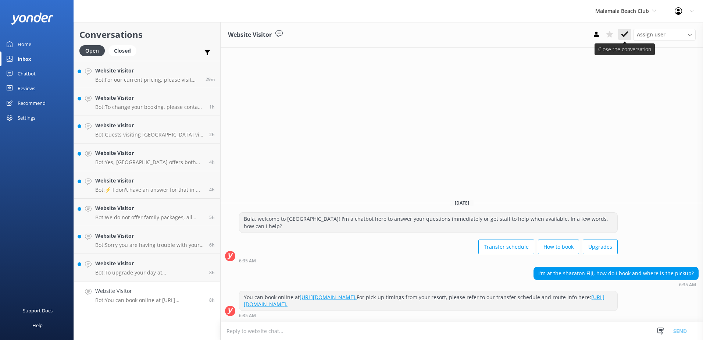
click at [624, 32] on icon at bounding box center [624, 34] width 7 height 7
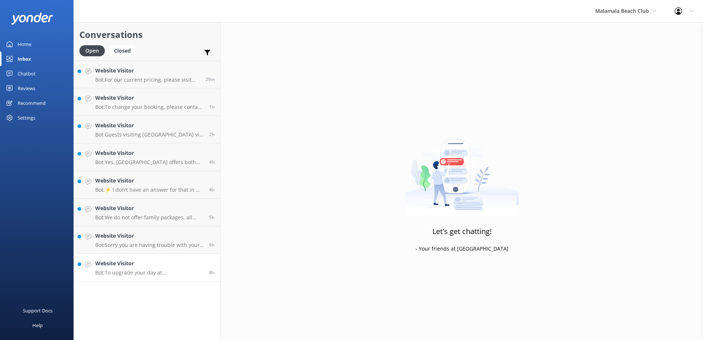
click at [202, 270] on p "Bot: To upgrade your day at Malamala Beach Club, we offer poolside day beds and…" at bounding box center [149, 272] width 108 height 7
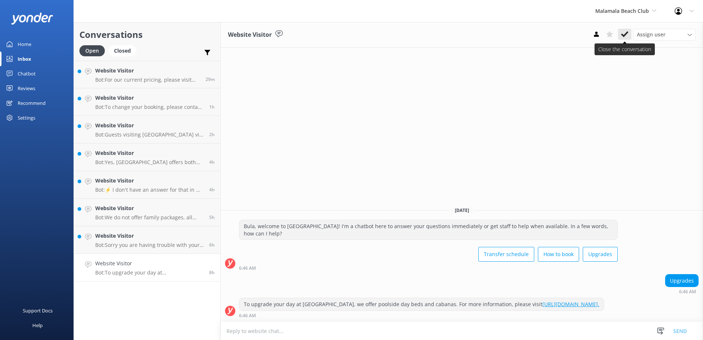
click at [624, 32] on icon at bounding box center [624, 34] width 7 height 7
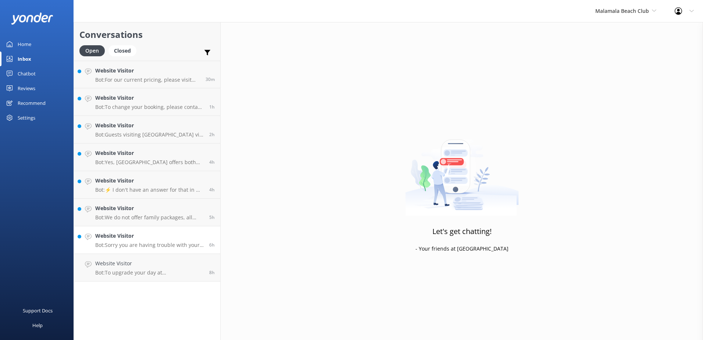
click at [190, 236] on h4 "Website Visitor" at bounding box center [149, 236] width 108 height 8
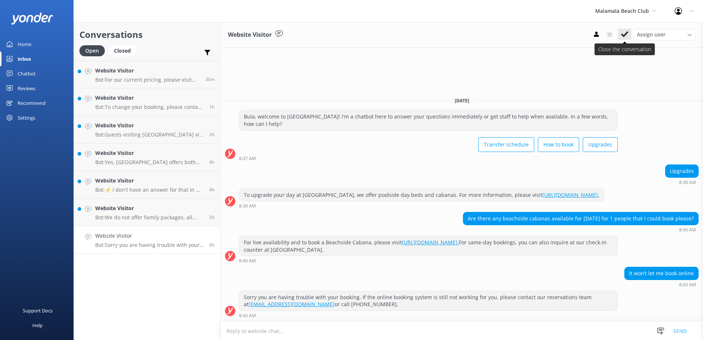
click at [625, 32] on icon at bounding box center [624, 34] width 7 height 7
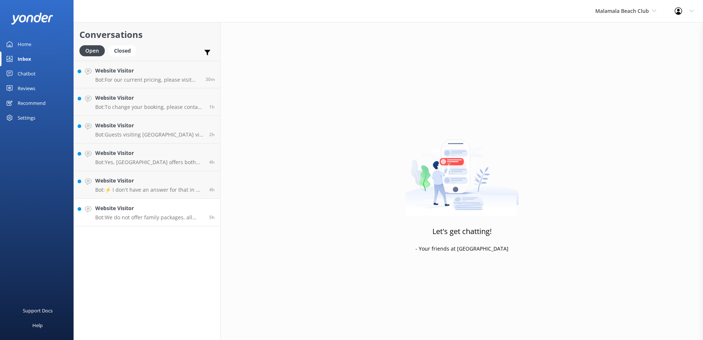
click at [201, 208] on h4 "Website Visitor" at bounding box center [149, 208] width 108 height 8
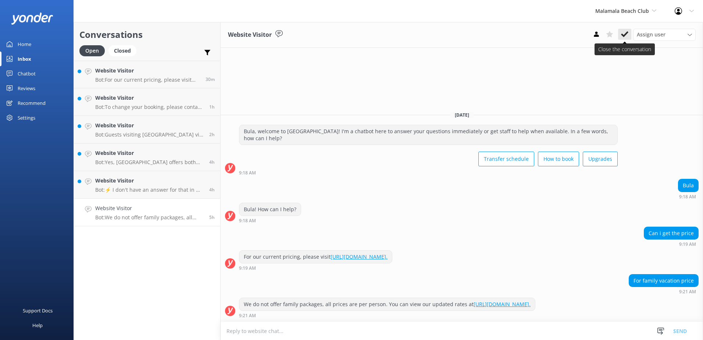
click at [624, 33] on icon at bounding box center [624, 34] width 7 height 7
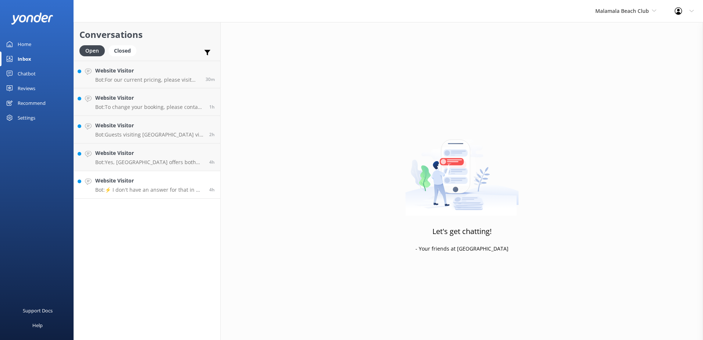
click at [180, 182] on h4 "Website Visitor" at bounding box center [149, 180] width 108 height 8
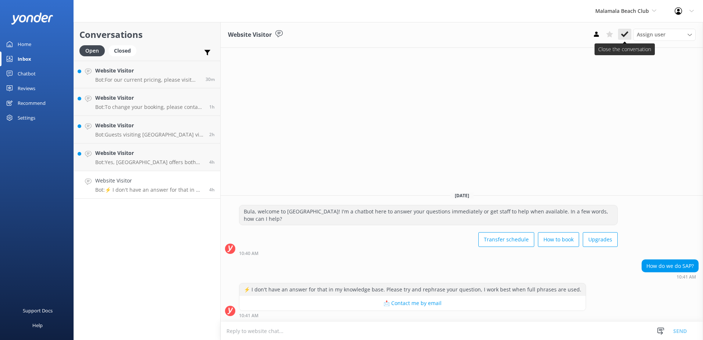
click at [629, 31] on button at bounding box center [624, 34] width 13 height 11
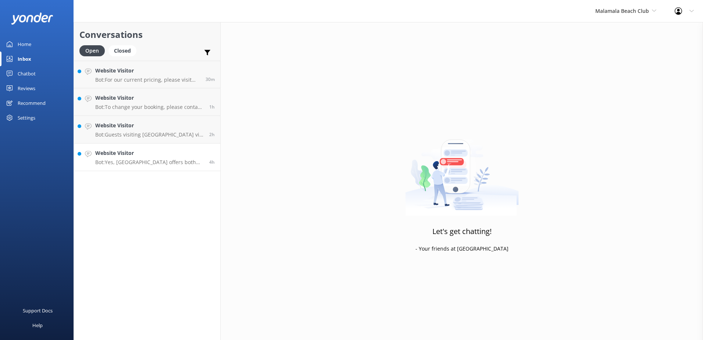
drag, startPoint x: 205, startPoint y: 151, endPoint x: 213, endPoint y: 151, distance: 8.1
click at [205, 151] on div "4h" at bounding box center [209, 157] width 11 height 16
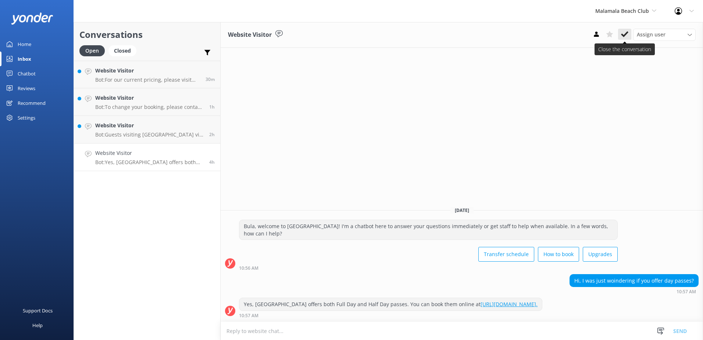
click at [625, 33] on icon at bounding box center [624, 34] width 7 height 7
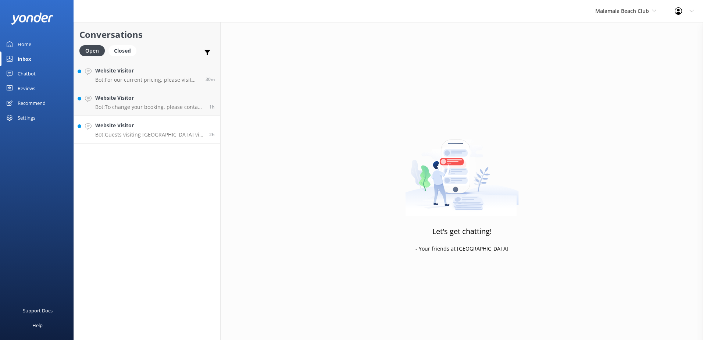
click at [189, 126] on h4 "Website Visitor" at bounding box center [149, 125] width 108 height 8
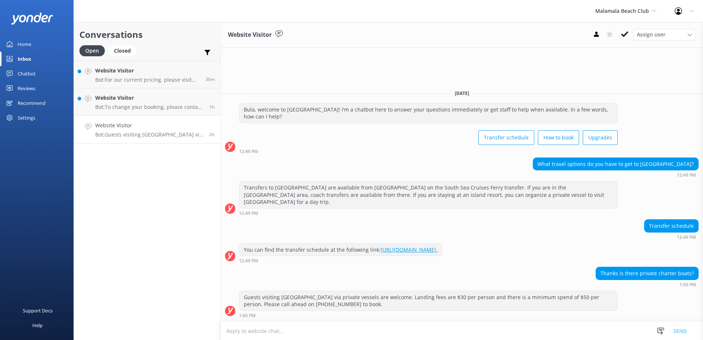
drag, startPoint x: 627, startPoint y: 31, endPoint x: 574, endPoint y: 39, distance: 53.5
click at [627, 31] on icon at bounding box center [624, 34] width 7 height 7
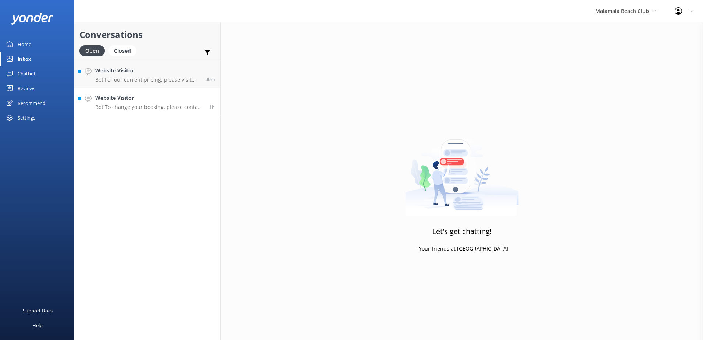
click at [201, 97] on h4 "Website Visitor" at bounding box center [149, 98] width 108 height 8
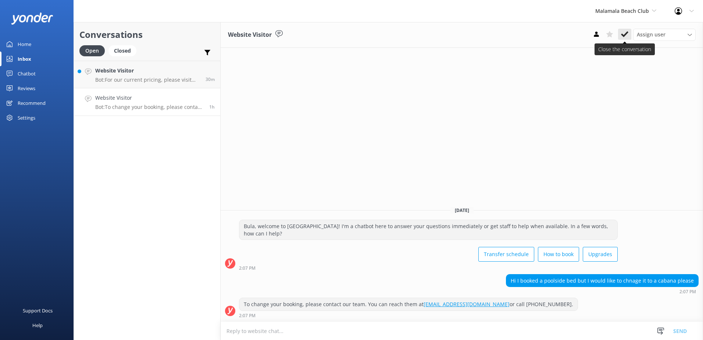
click at [627, 30] on button at bounding box center [624, 34] width 13 height 11
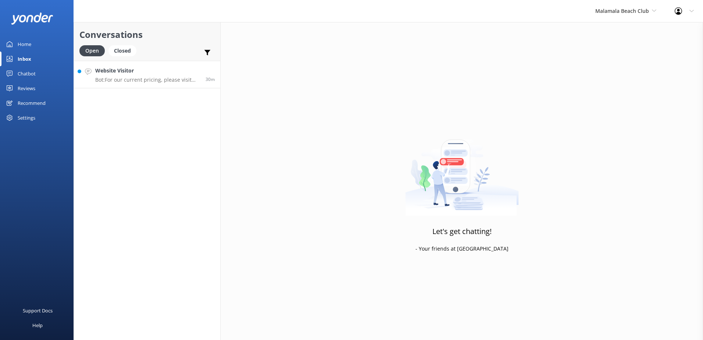
click at [204, 69] on div "30m" at bounding box center [207, 75] width 15 height 16
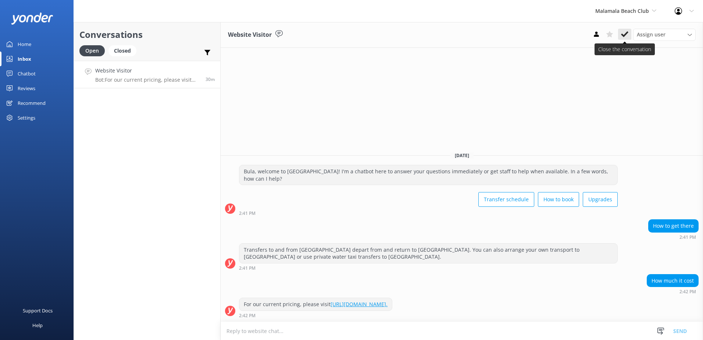
click at [623, 33] on icon at bounding box center [624, 34] width 7 height 7
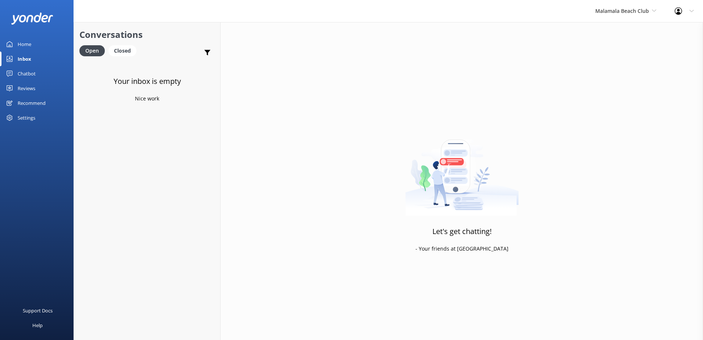
click at [31, 72] on div "Chatbot" at bounding box center [27, 73] width 18 height 15
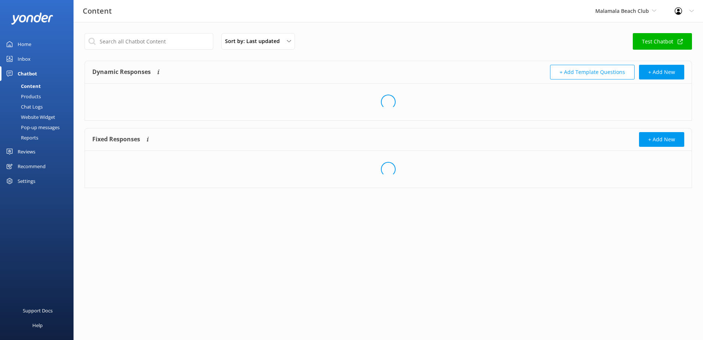
click at [37, 105] on div "Chat Logs" at bounding box center [23, 106] width 38 height 10
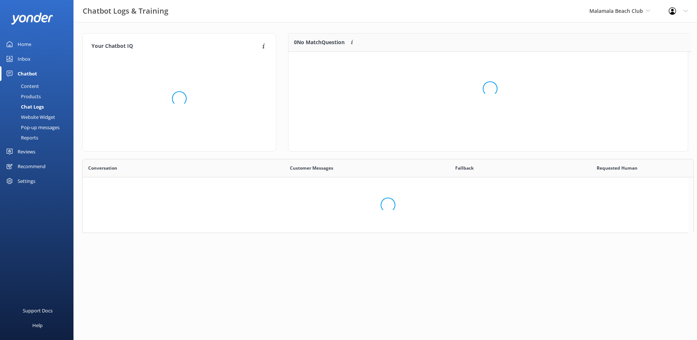
scroll to position [87, 394]
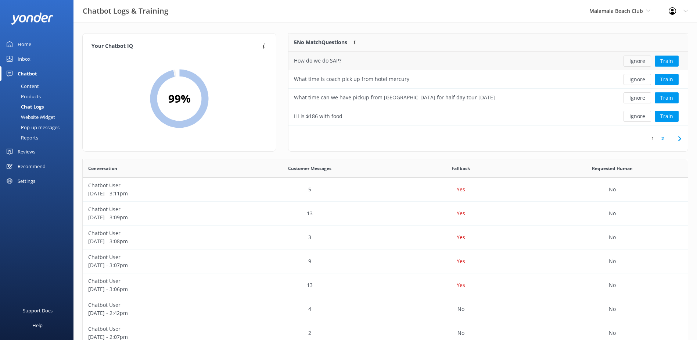
click at [633, 62] on button "Ignore" at bounding box center [638, 60] width 28 height 11
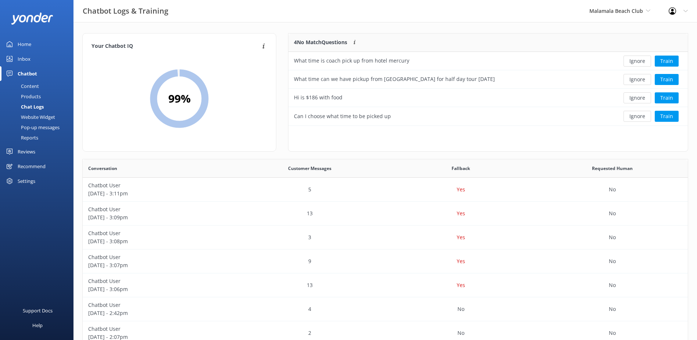
click at [633, 62] on button "Ignore" at bounding box center [638, 60] width 28 height 11
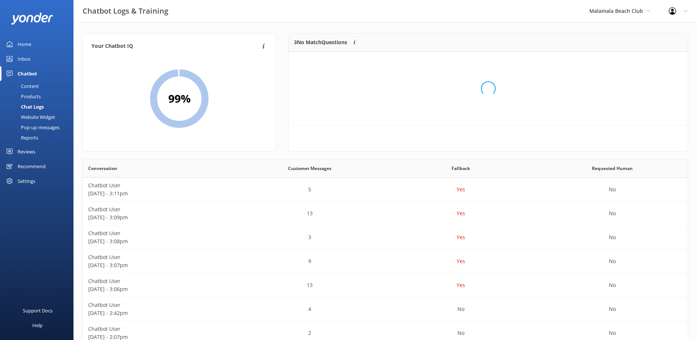
scroll to position [68, 394]
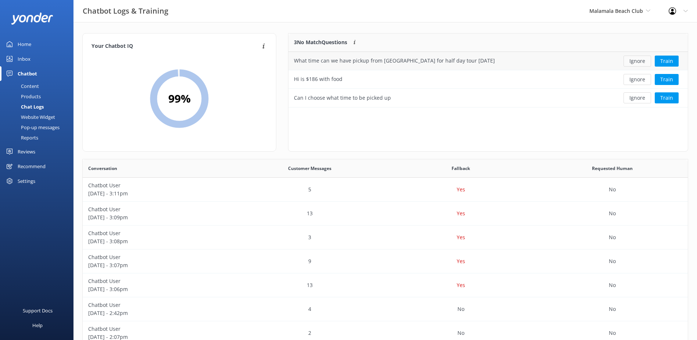
click at [634, 61] on button "Ignore" at bounding box center [638, 60] width 28 height 11
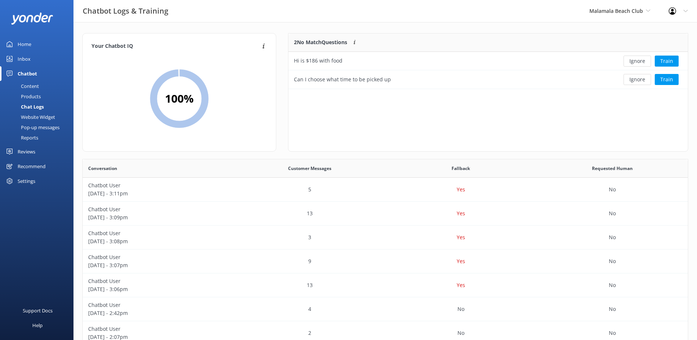
scroll to position [50, 394]
click at [634, 61] on button "Ignore" at bounding box center [638, 60] width 28 height 11
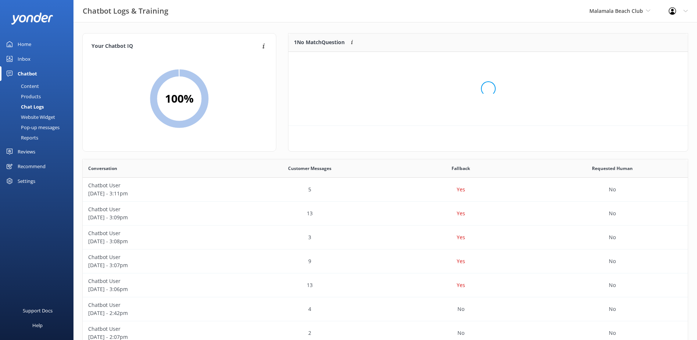
scroll to position [32, 394]
click at [634, 61] on button "Ignore" at bounding box center [638, 60] width 28 height 11
click at [641, 10] on span "Malamala Beach Club" at bounding box center [616, 10] width 54 height 7
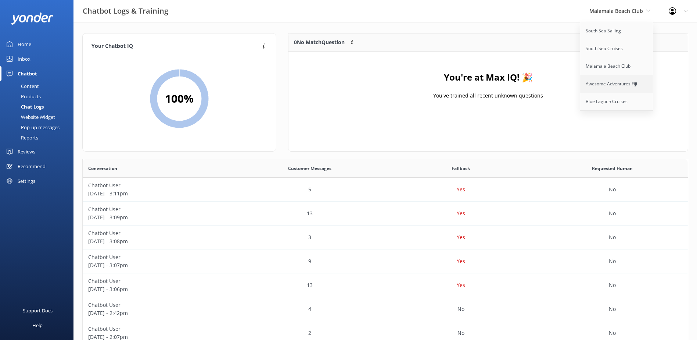
click at [611, 82] on link "Awesome Adventures Fiji" at bounding box center [616, 84] width 73 height 18
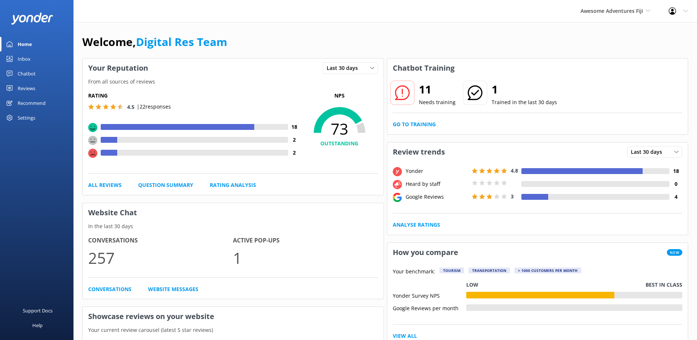
click at [22, 57] on div "Inbox" at bounding box center [24, 58] width 13 height 15
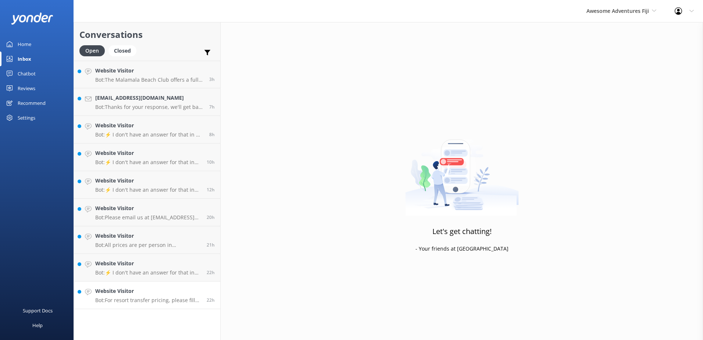
click at [160, 288] on h4 "Website Visitor" at bounding box center [148, 291] width 106 height 8
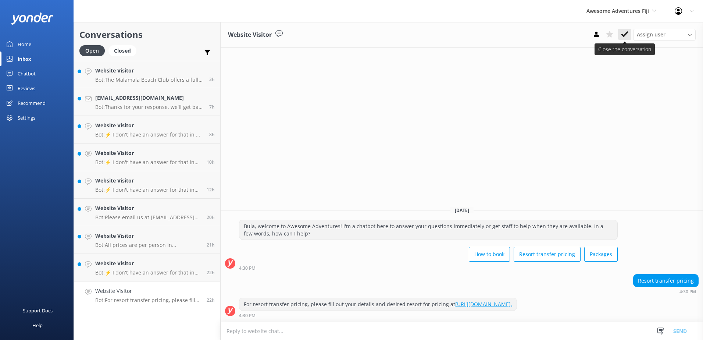
click at [625, 31] on icon at bounding box center [624, 34] width 7 height 7
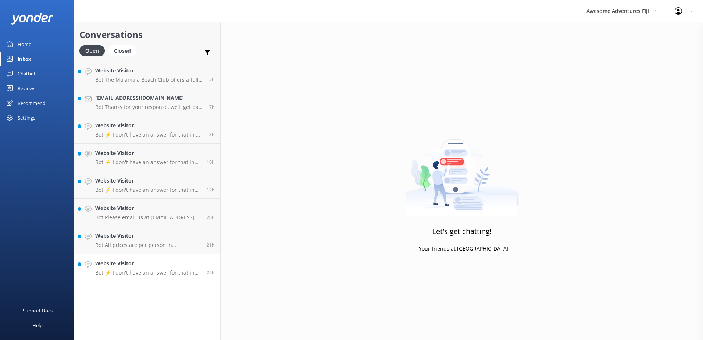
click at [176, 264] on h4 "Website Visitor" at bounding box center [148, 263] width 106 height 8
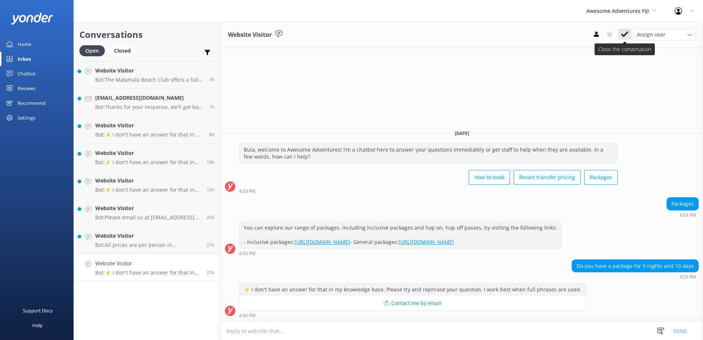
click at [624, 32] on icon at bounding box center [624, 34] width 7 height 7
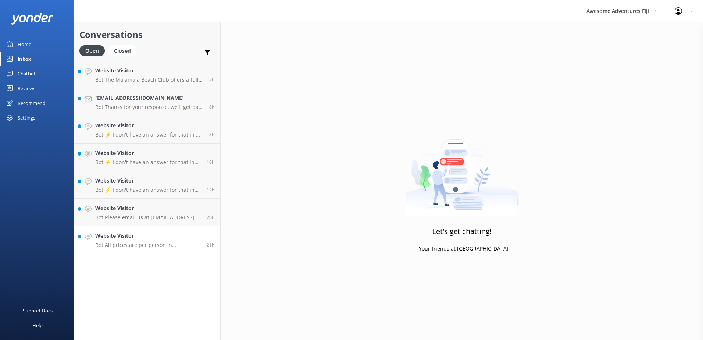
click at [201, 240] on div "21h" at bounding box center [208, 240] width 14 height 16
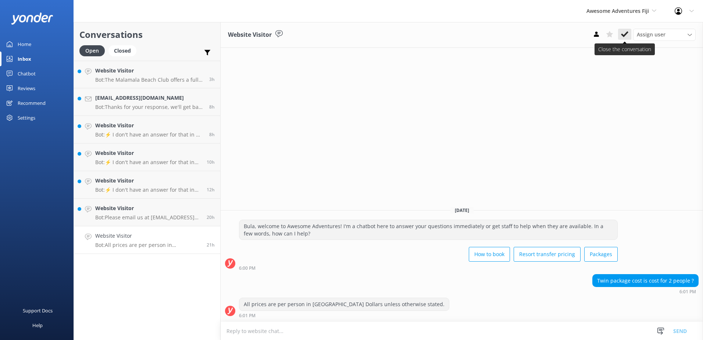
click at [622, 34] on icon at bounding box center [624, 34] width 7 height 7
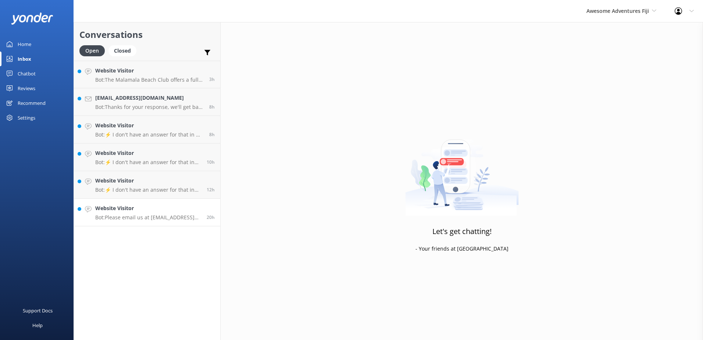
click at [205, 209] on div "20h" at bounding box center [208, 212] width 14 height 16
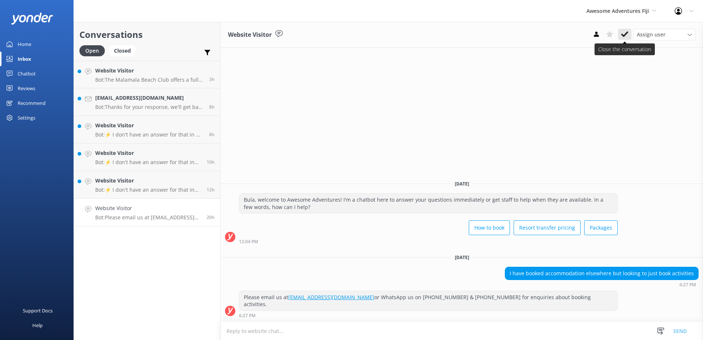
click at [623, 34] on icon at bounding box center [624, 34] width 7 height 7
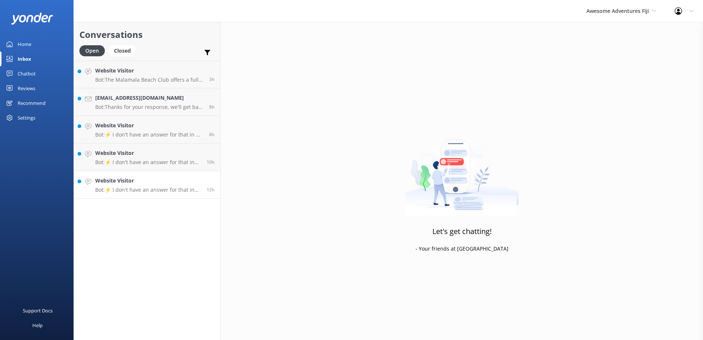
click at [176, 176] on link "Website Visitor Bot: ⚡ I don't have an answer for that in my knowledge base. Pl…" at bounding box center [147, 185] width 146 height 28
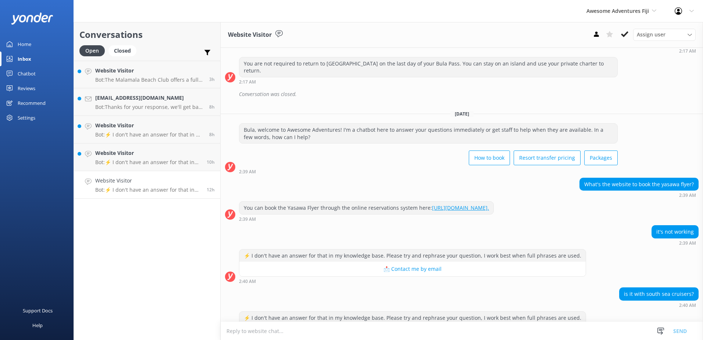
scroll to position [109, 0]
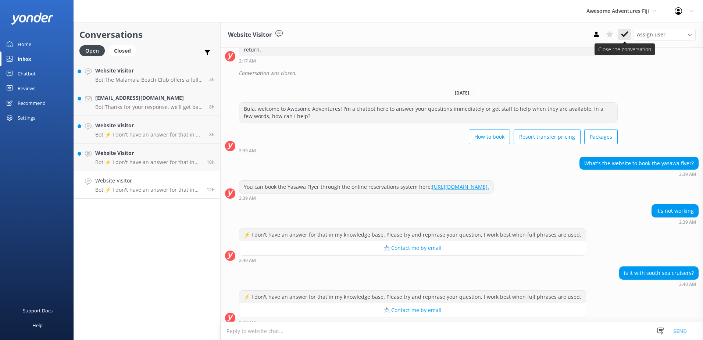
click at [625, 36] on icon at bounding box center [624, 34] width 7 height 7
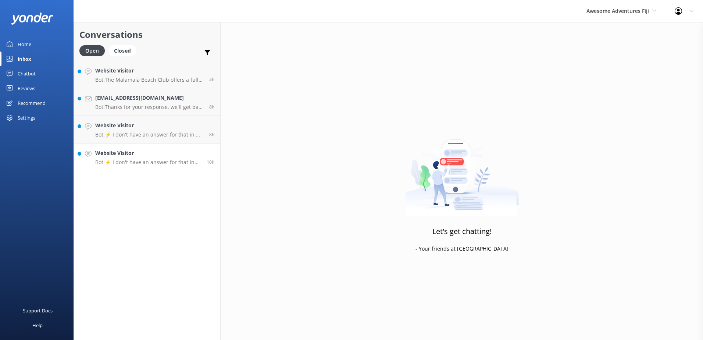
click at [183, 150] on h4 "Website Visitor" at bounding box center [148, 153] width 106 height 8
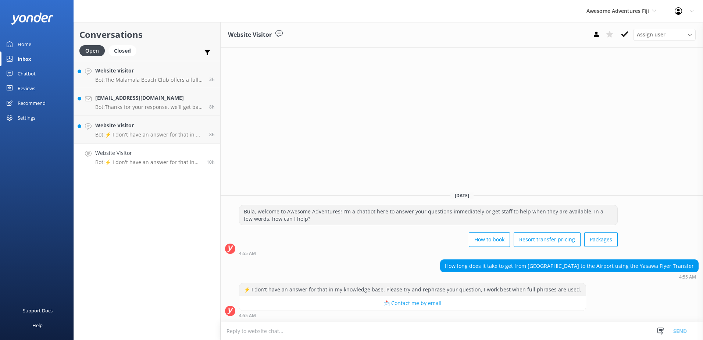
click at [617, 37] on div "Assign user Sonya Alyssa Digital Res Team Ana Raqitawa Lavenia Adivou Miri Koro…" at bounding box center [642, 35] width 106 height 12
click at [179, 126] on h4 "Website Visitor" at bounding box center [149, 125] width 108 height 8
click at [191, 157] on div "Website Visitor Bot: ⚡ I don't have an answer for that in my knowledge base. Pl…" at bounding box center [148, 157] width 106 height 16
click at [627, 32] on use at bounding box center [624, 34] width 7 height 6
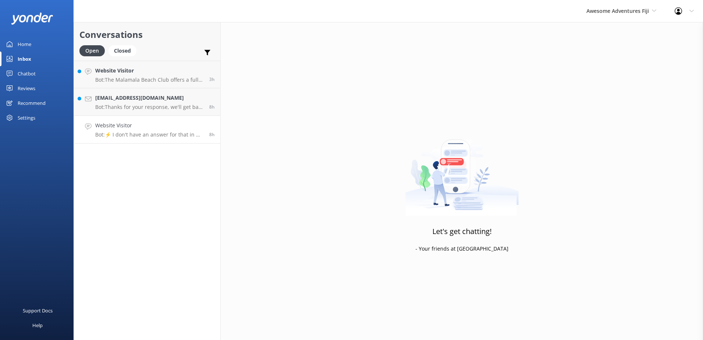
click at [195, 122] on h4 "Website Visitor" at bounding box center [149, 125] width 108 height 8
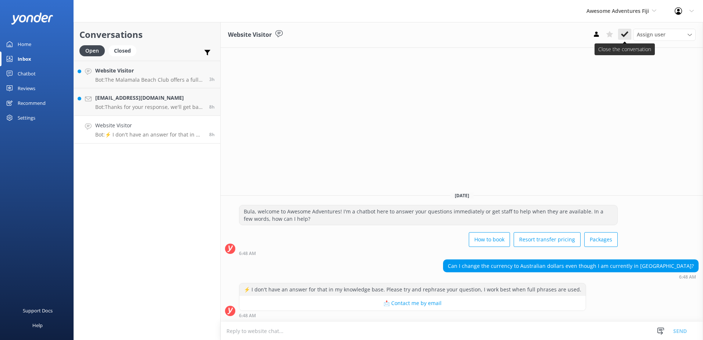
click at [629, 31] on button at bounding box center [624, 34] width 13 height 11
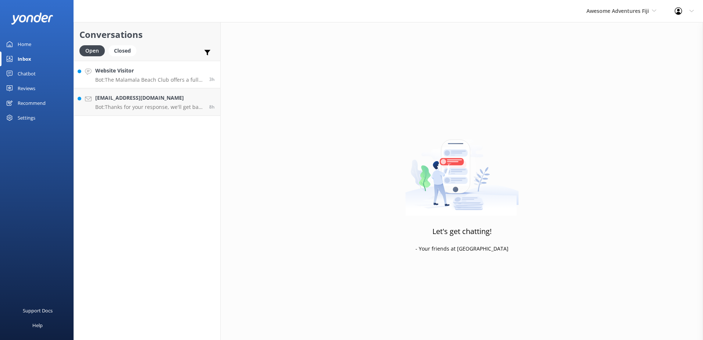
click at [207, 84] on link "Website Visitor Bot: The Malamala Beach Club offers a full-day pass, but it doe…" at bounding box center [147, 75] width 146 height 28
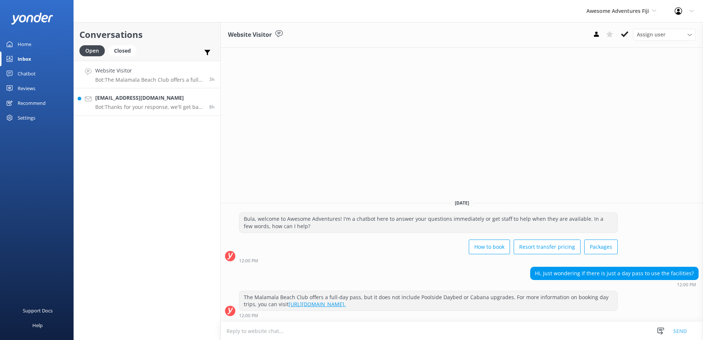
click at [212, 89] on link "nzboxerrescue@hotmail.com Bot: Thanks for your response, we'll get back to you …" at bounding box center [147, 102] width 146 height 28
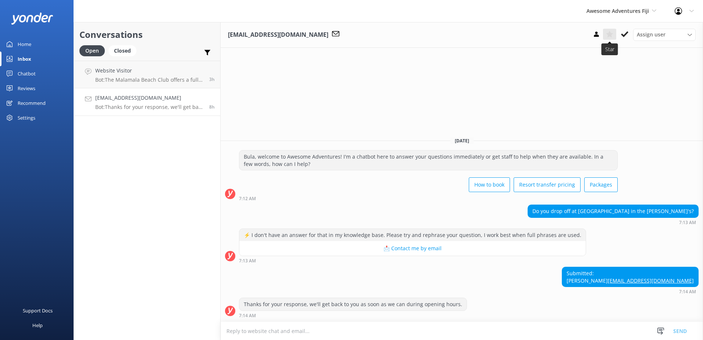
drag, startPoint x: 621, startPoint y: 35, endPoint x: 612, endPoint y: 32, distance: 9.1
click at [621, 34] on icon at bounding box center [624, 34] width 7 height 7
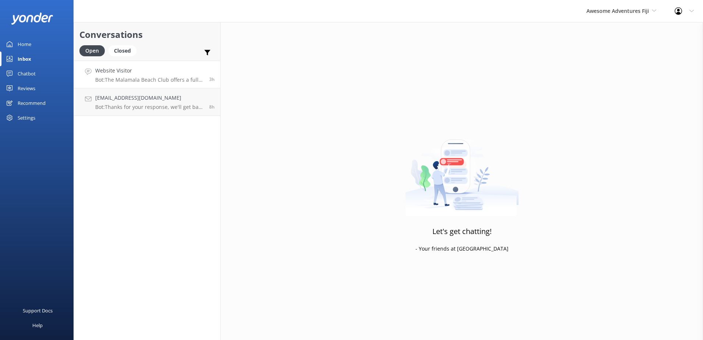
click at [162, 73] on h4 "Website Visitor" at bounding box center [149, 71] width 108 height 8
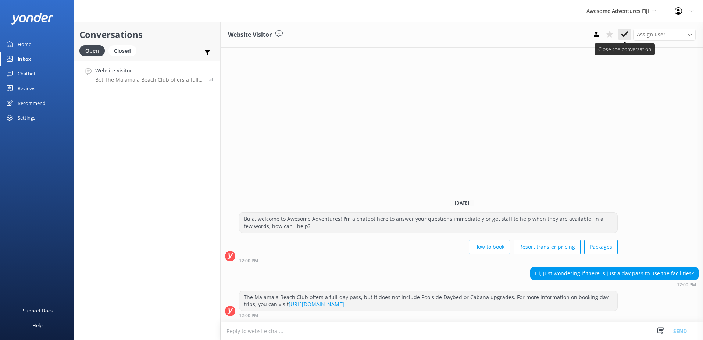
click at [621, 33] on icon at bounding box center [624, 34] width 7 height 7
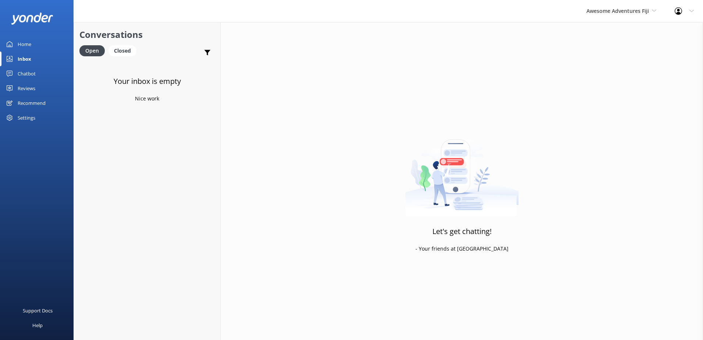
click at [23, 73] on div "Chatbot" at bounding box center [27, 73] width 18 height 15
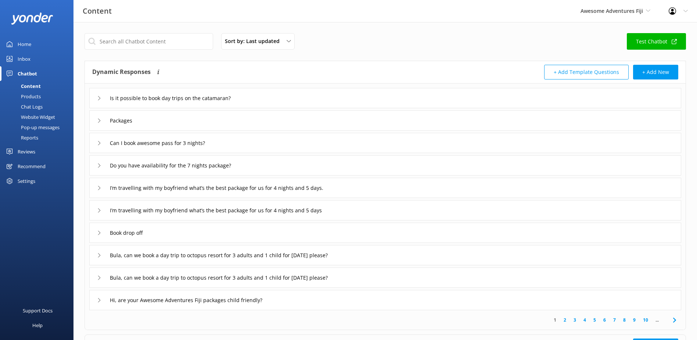
click at [36, 106] on div "Chat Logs" at bounding box center [23, 106] width 38 height 10
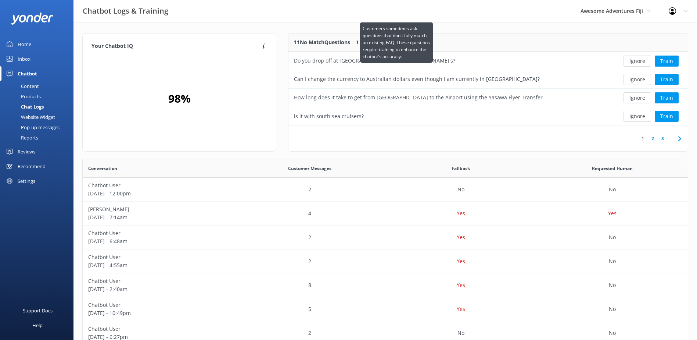
scroll to position [87, 394]
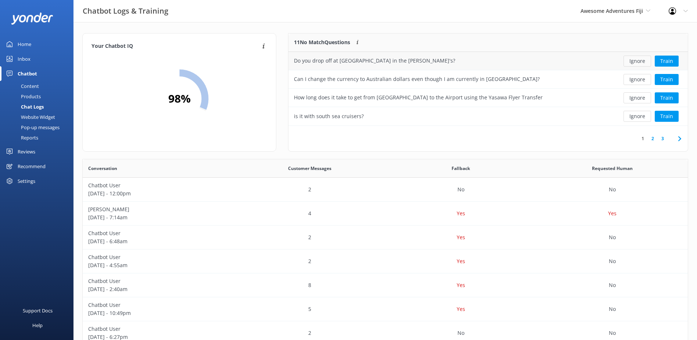
click at [642, 61] on button "Ignore" at bounding box center [638, 60] width 28 height 11
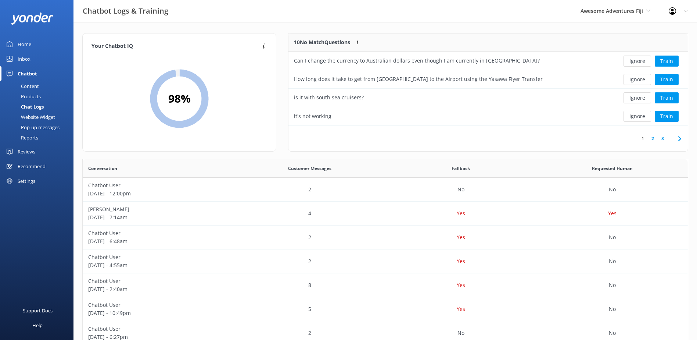
click at [642, 61] on button "Ignore" at bounding box center [638, 60] width 28 height 11
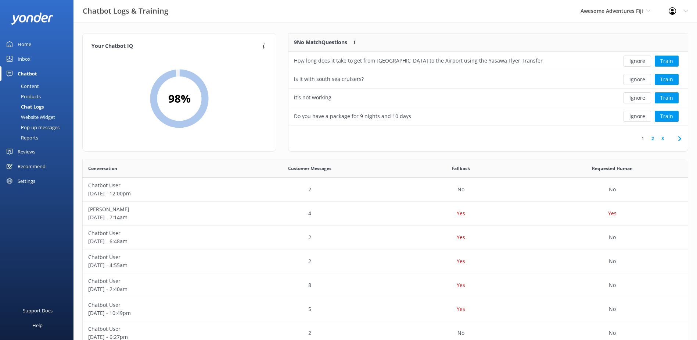
click at [642, 61] on button "Ignore" at bounding box center [638, 60] width 28 height 11
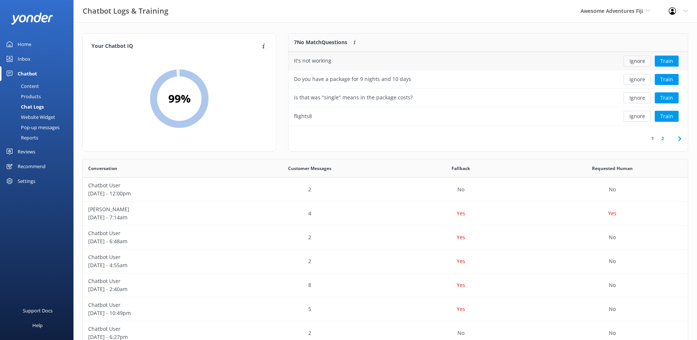
click at [642, 60] on button "Ignore" at bounding box center [638, 60] width 28 height 11
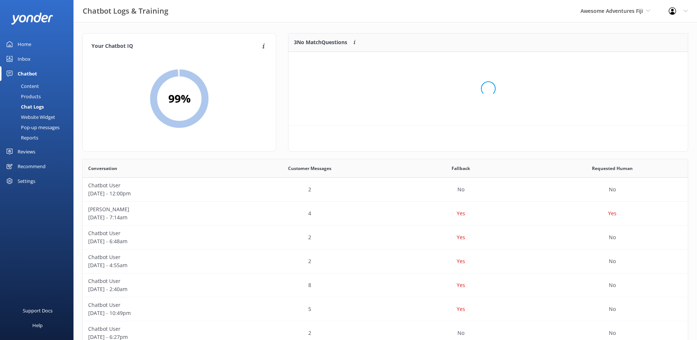
scroll to position [68, 394]
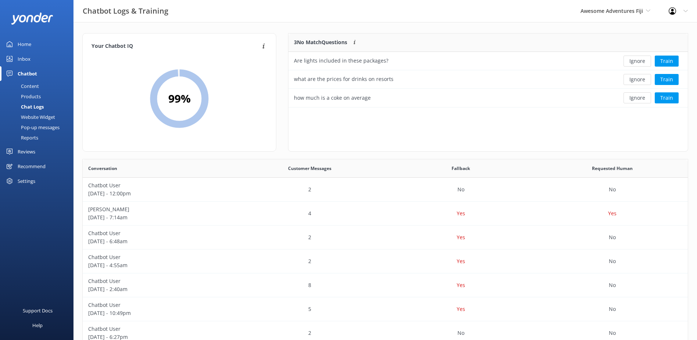
click at [642, 60] on button "Ignore" at bounding box center [638, 60] width 28 height 11
click at [641, 59] on button "Ignore" at bounding box center [638, 60] width 28 height 11
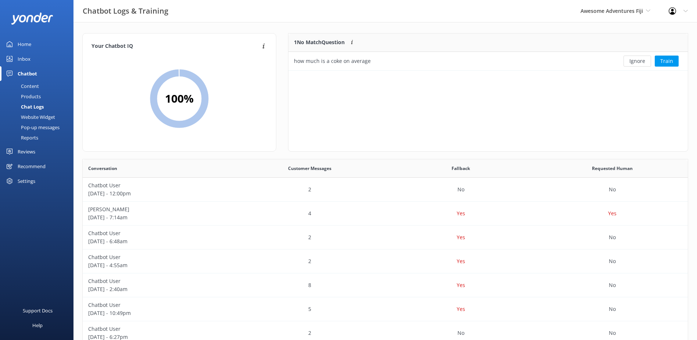
click at [641, 59] on button "Ignore" at bounding box center [638, 60] width 28 height 11
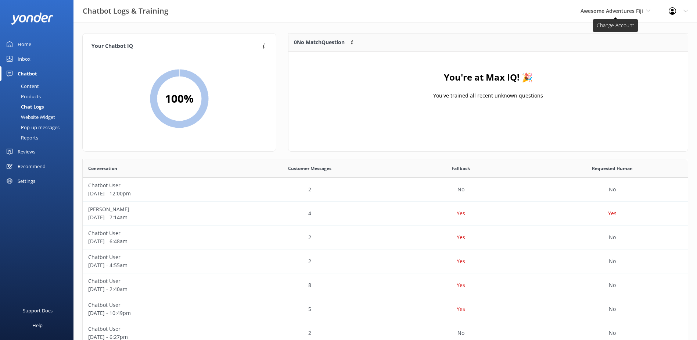
click at [627, 7] on span "Awesome Adventures Fiji" at bounding box center [612, 10] width 62 height 7
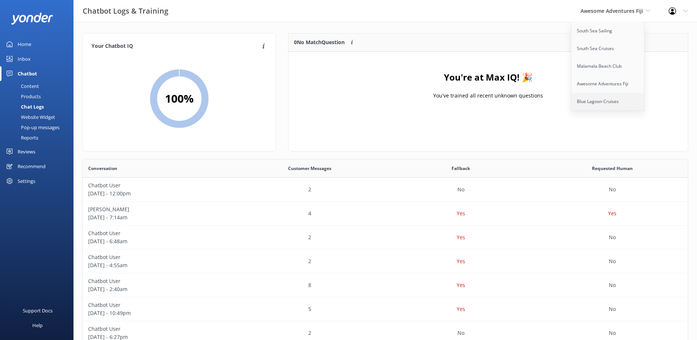
click at [610, 96] on link "Blue Lagoon Cruises" at bounding box center [607, 102] width 73 height 18
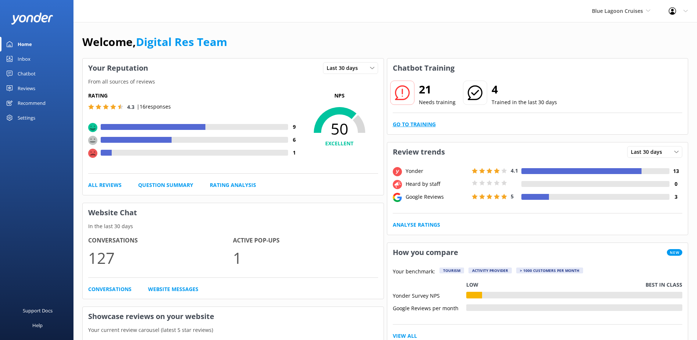
click at [427, 121] on link "Go to Training" at bounding box center [414, 124] width 43 height 8
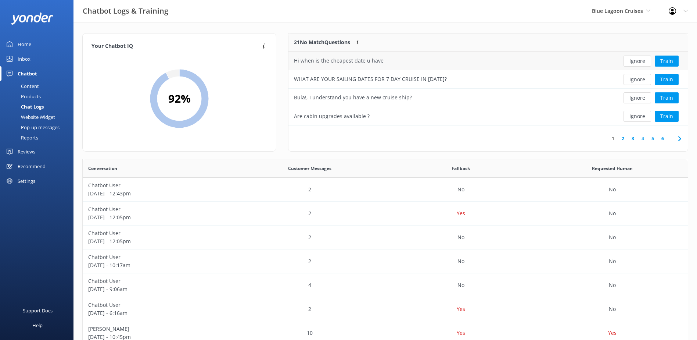
scroll to position [6, 6]
click at [637, 62] on button "Ignore" at bounding box center [638, 60] width 28 height 11
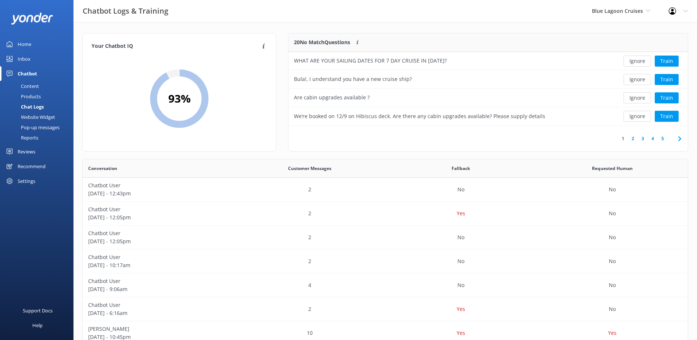
click at [637, 62] on button "Ignore" at bounding box center [638, 60] width 28 height 11
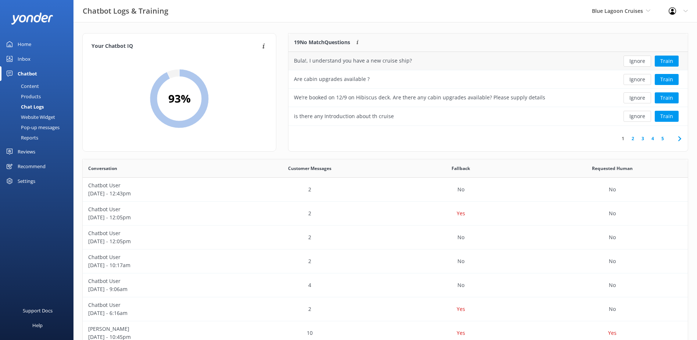
click at [637, 61] on button "Ignore" at bounding box center [638, 60] width 28 height 11
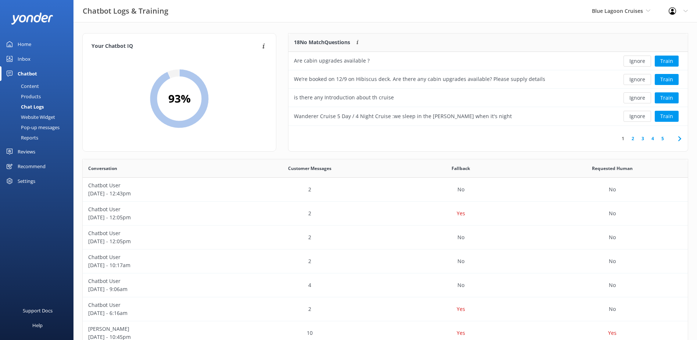
click at [637, 61] on button "Ignore" at bounding box center [638, 60] width 28 height 11
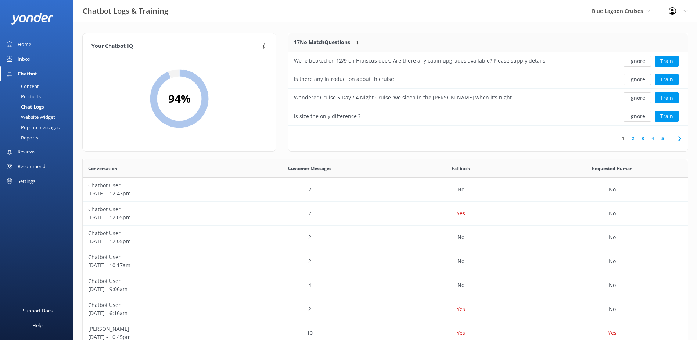
click at [637, 61] on button "Ignore" at bounding box center [638, 60] width 28 height 11
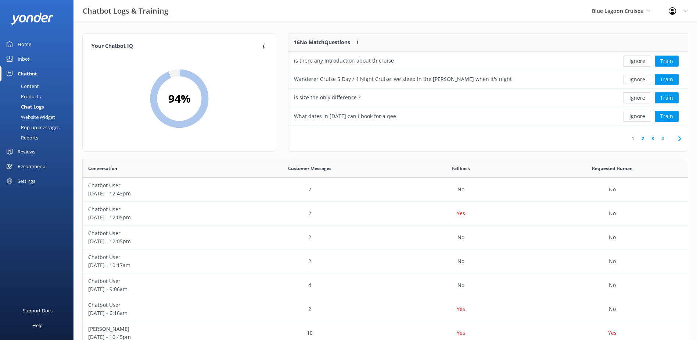
click at [637, 61] on button "Ignore" at bounding box center [638, 60] width 28 height 11
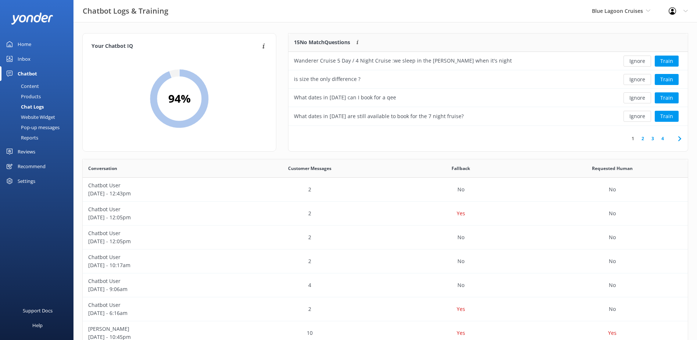
click at [637, 61] on button "Ignore" at bounding box center [638, 60] width 28 height 11
click at [633, 61] on button "Ignore" at bounding box center [638, 60] width 28 height 11
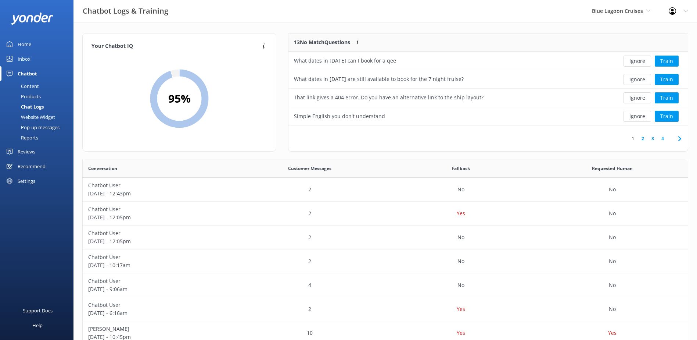
click at [633, 61] on button "Ignore" at bounding box center [638, 60] width 28 height 11
click at [632, 68] on div "Ignore Train" at bounding box center [647, 61] width 81 height 18
click at [634, 59] on button "Ignore" at bounding box center [638, 60] width 28 height 11
click at [636, 59] on button "Ignore" at bounding box center [638, 60] width 28 height 11
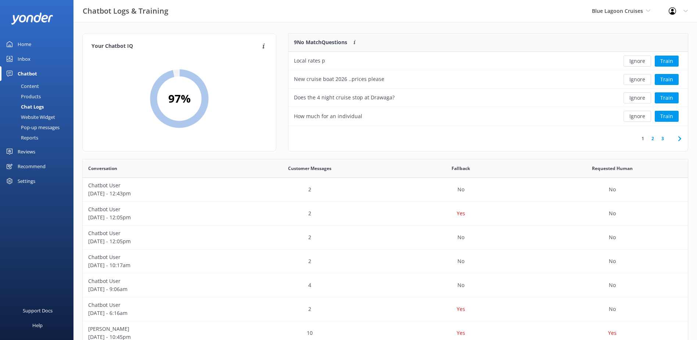
click at [636, 59] on button "Ignore" at bounding box center [638, 60] width 28 height 11
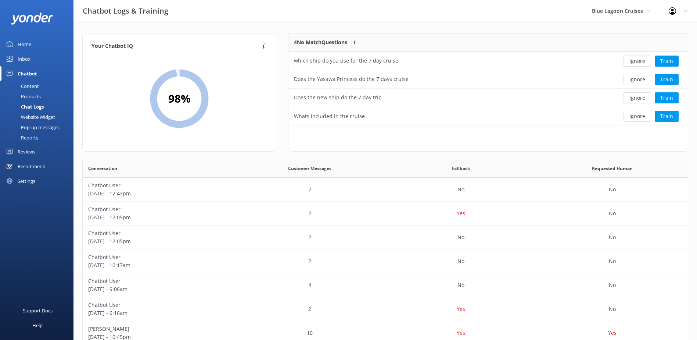
click at [636, 59] on button "Ignore" at bounding box center [638, 60] width 28 height 11
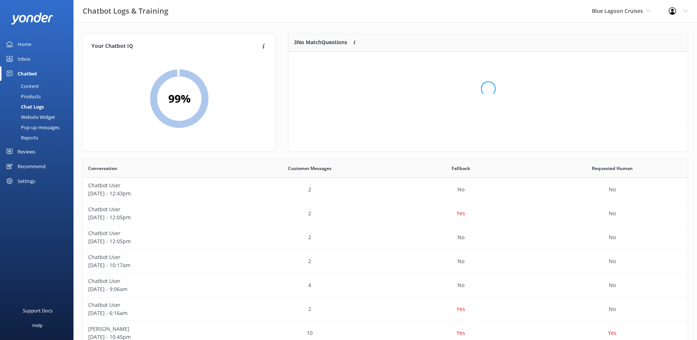
scroll to position [68, 394]
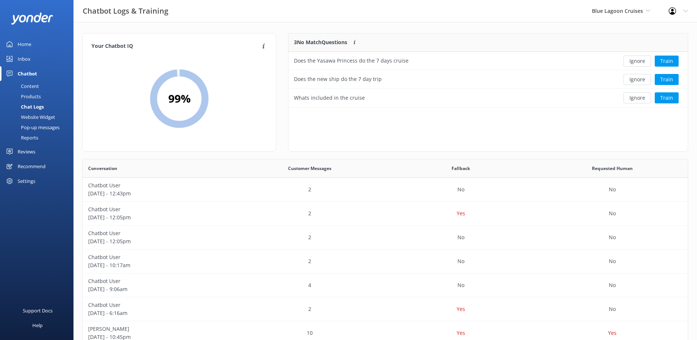
click at [636, 59] on button "Ignore" at bounding box center [638, 60] width 28 height 11
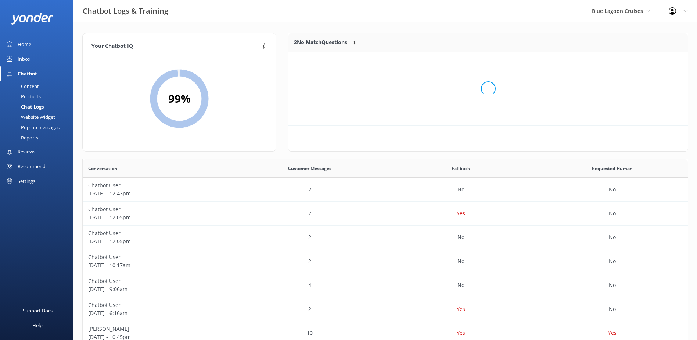
scroll to position [50, 394]
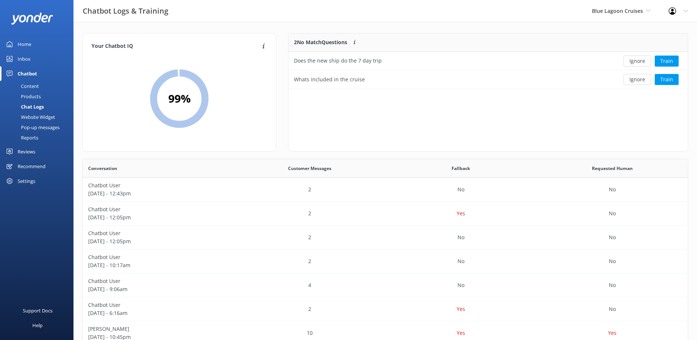
click at [636, 59] on button "Ignore" at bounding box center [638, 60] width 28 height 11
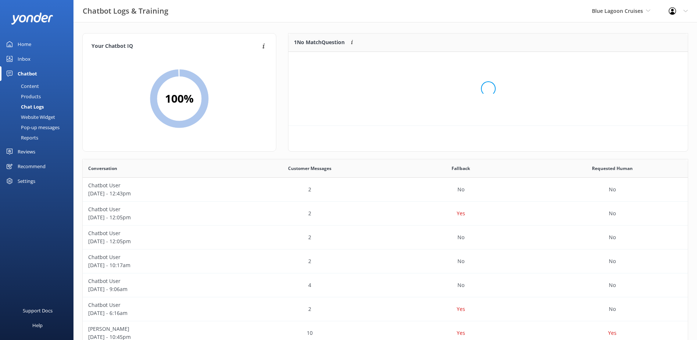
scroll to position [32, 394]
click at [636, 59] on button "Ignore" at bounding box center [638, 60] width 28 height 11
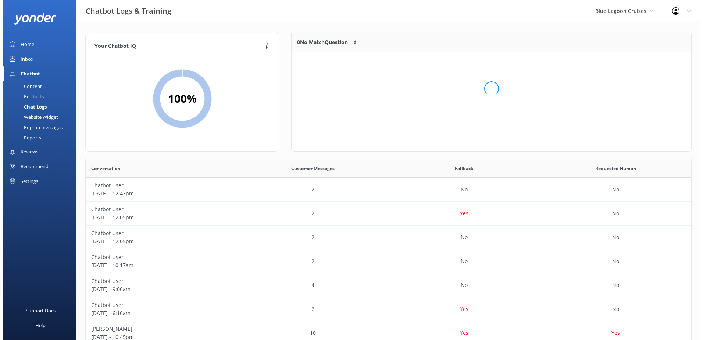
scroll to position [86, 394]
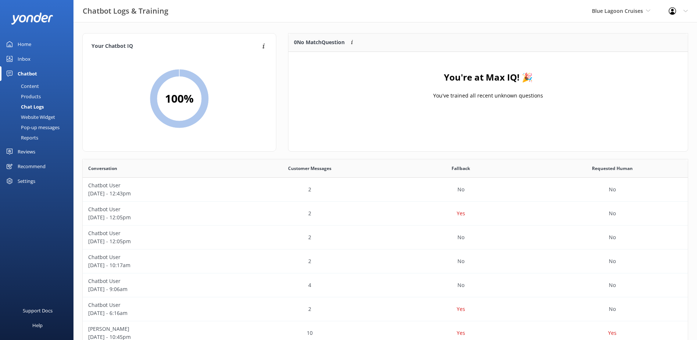
click at [22, 55] on div "Inbox" at bounding box center [24, 58] width 13 height 15
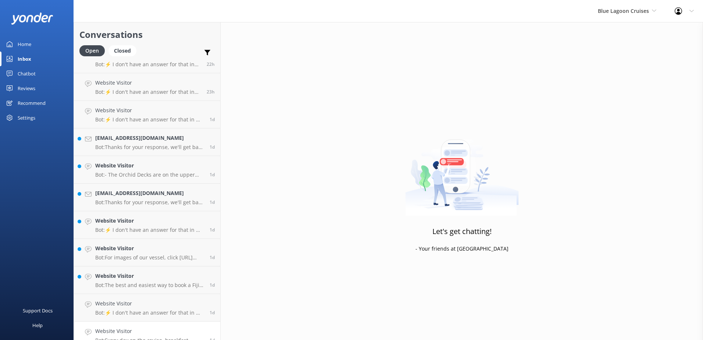
scroll to position [327, 0]
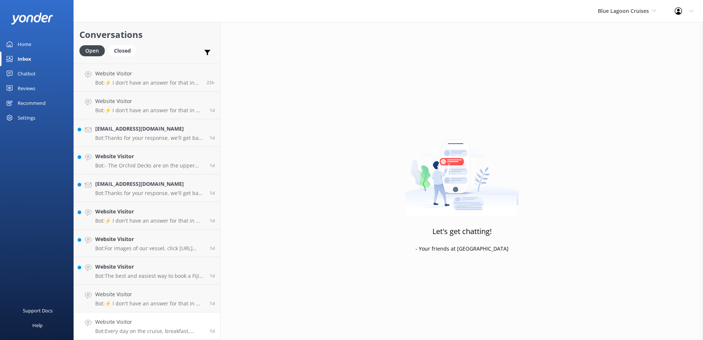
click at [172, 320] on h4 "Website Visitor" at bounding box center [149, 321] width 109 height 8
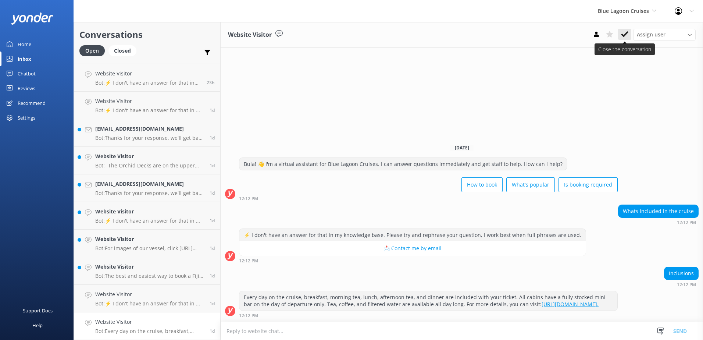
click at [624, 33] on icon at bounding box center [624, 34] width 7 height 7
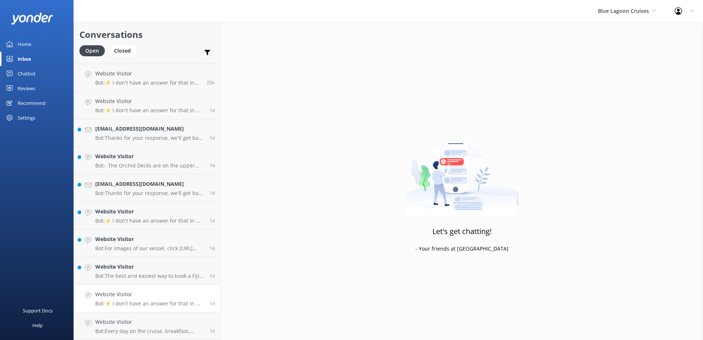
scroll to position [300, 0]
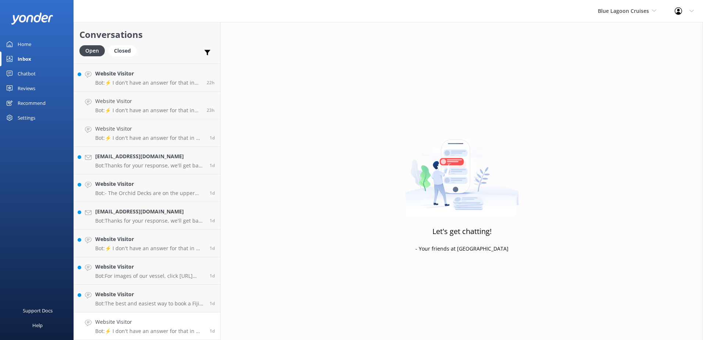
click at [182, 319] on h4 "Website Visitor" at bounding box center [149, 321] width 109 height 8
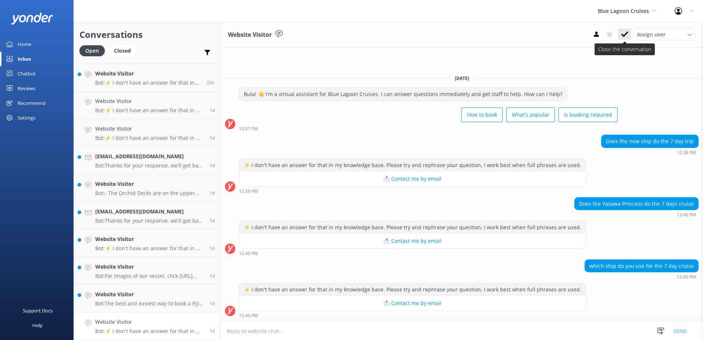
click at [625, 35] on use at bounding box center [624, 34] width 7 height 6
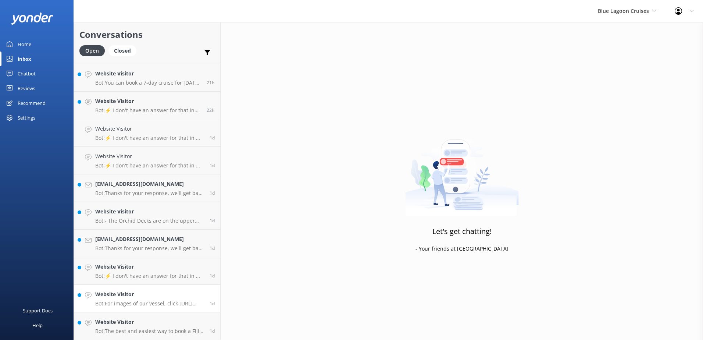
scroll to position [272, 0]
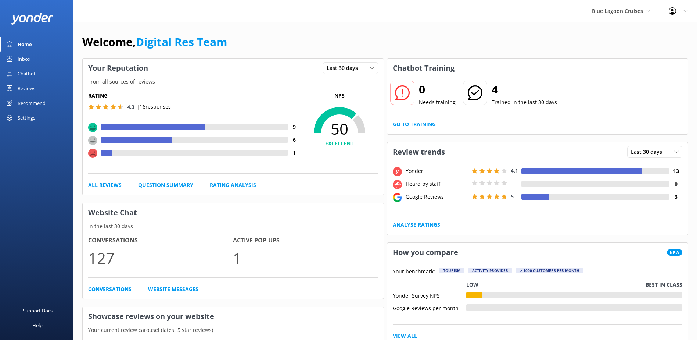
click at [26, 59] on div "Inbox" at bounding box center [24, 58] width 13 height 15
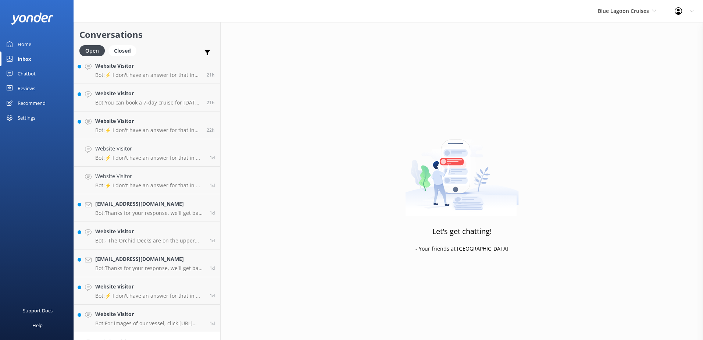
scroll to position [272, 0]
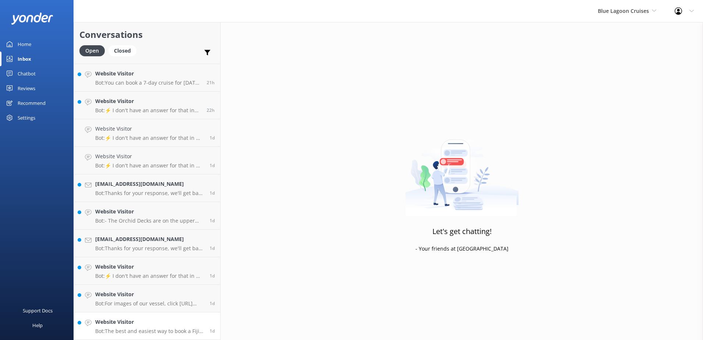
click at [180, 323] on h4 "Website Visitor" at bounding box center [149, 321] width 109 height 8
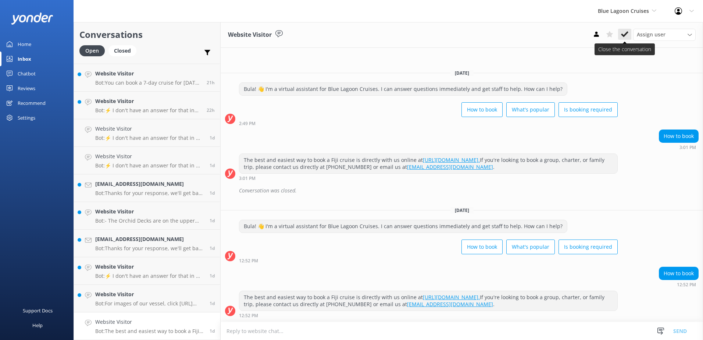
click at [624, 34] on icon at bounding box center [624, 34] width 7 height 7
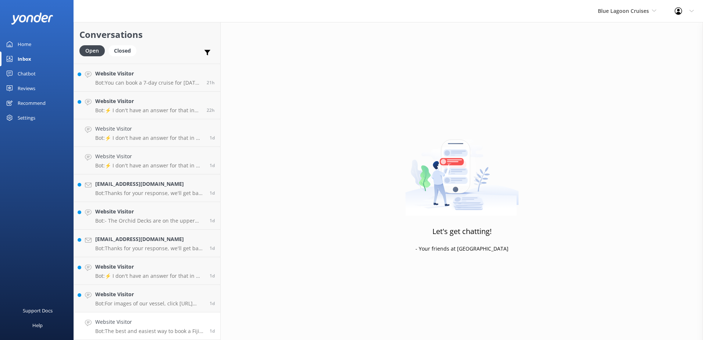
click at [199, 314] on link "Website Visitor Bot: The best and easiest way to book a Fiji cruise is directly…" at bounding box center [147, 326] width 146 height 28
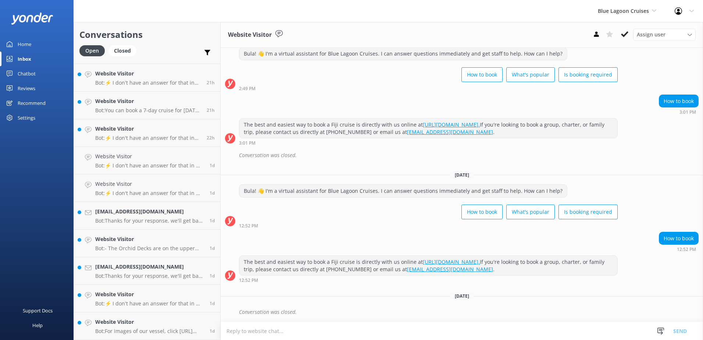
scroll to position [245, 0]
click at [628, 33] on button at bounding box center [624, 34] width 13 height 11
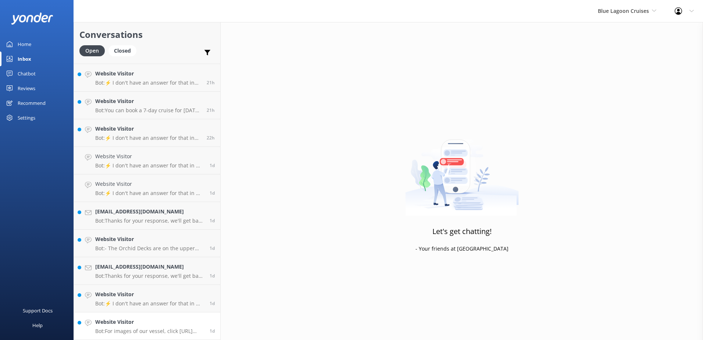
click at [190, 323] on h4 "Website Visitor" at bounding box center [149, 321] width 109 height 8
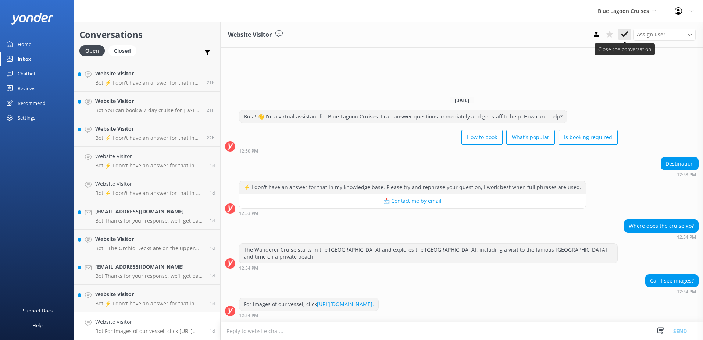
click at [624, 33] on icon at bounding box center [624, 34] width 7 height 7
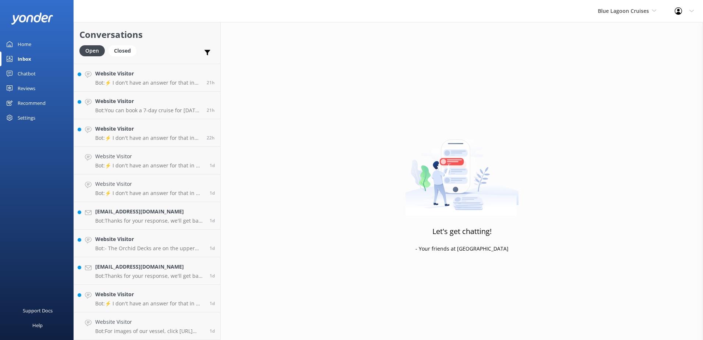
scroll to position [217, 0]
click at [188, 319] on h4 "Website Visitor" at bounding box center [149, 321] width 109 height 8
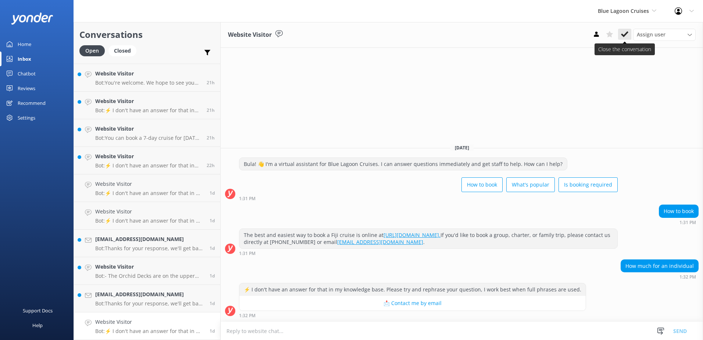
click at [627, 34] on icon at bounding box center [624, 34] width 7 height 7
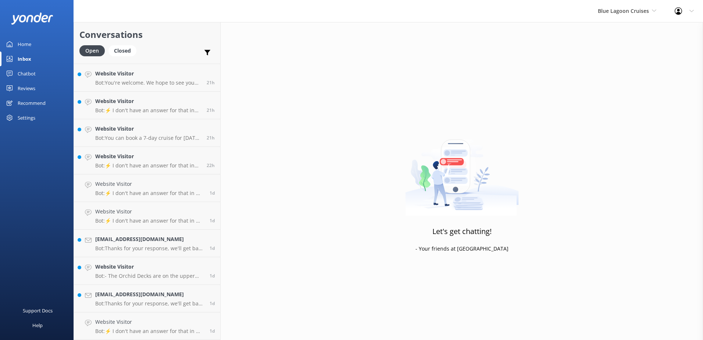
scroll to position [190, 0]
click at [176, 321] on h4 "[EMAIL_ADDRESS][DOMAIN_NAME]" at bounding box center [149, 321] width 109 height 8
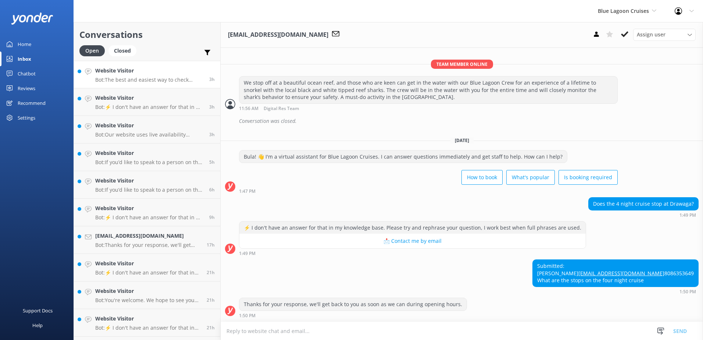
click at [164, 73] on h4 "Website Visitor" at bounding box center [149, 71] width 108 height 8
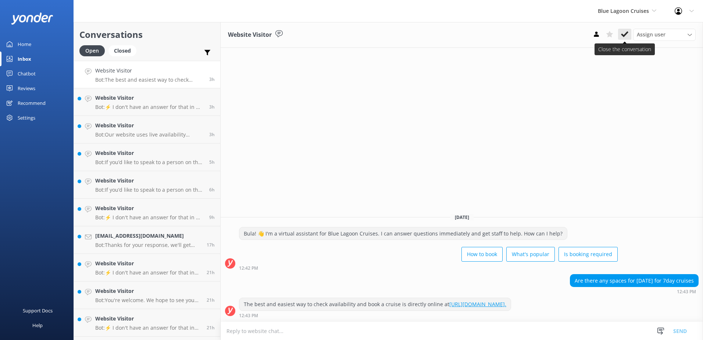
click at [623, 33] on icon at bounding box center [624, 34] width 7 height 7
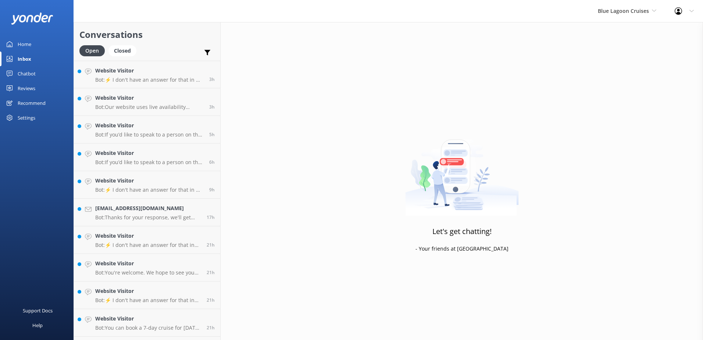
click at [187, 75] on div "Website Visitor Bot: ⚡ I don't have an answer for that in my knowledge base. Pl…" at bounding box center [149, 75] width 108 height 16
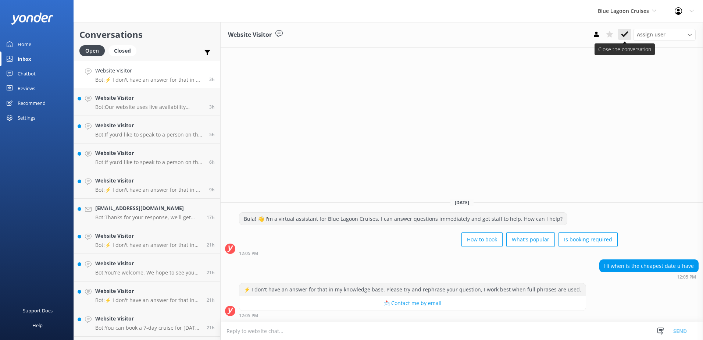
click at [625, 35] on use at bounding box center [624, 34] width 7 height 6
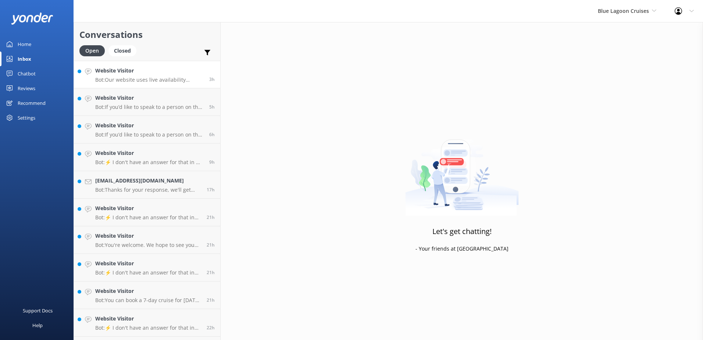
click at [186, 77] on p "Bot: Our website uses live availability updates. If a date is not available, it…" at bounding box center [149, 79] width 108 height 7
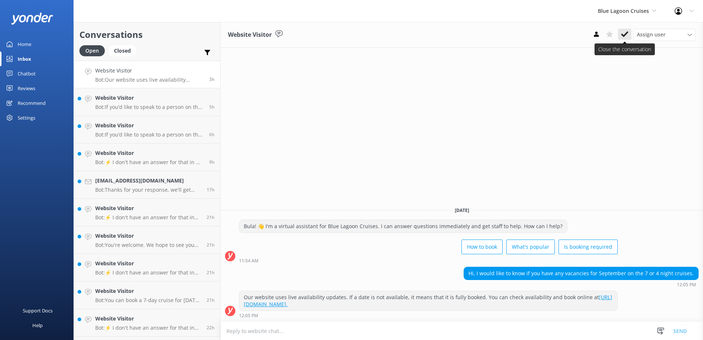
click at [622, 33] on icon at bounding box center [624, 34] width 7 height 7
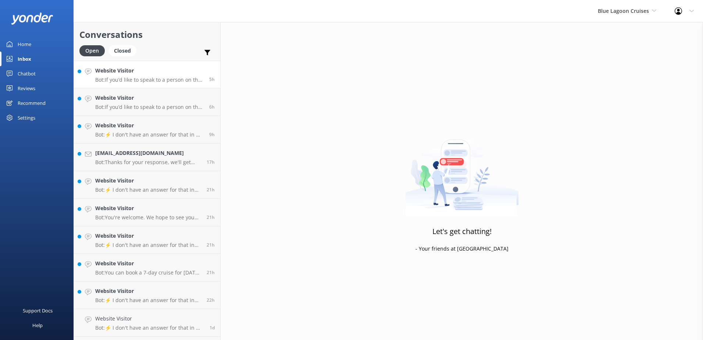
click at [165, 77] on p "Bot: If you’d like to speak to a person on the Blue Lagoon Cruises team, please…" at bounding box center [149, 79] width 108 height 7
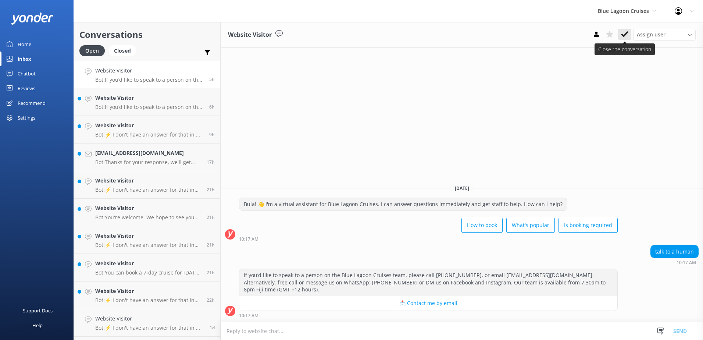
click at [626, 32] on icon at bounding box center [624, 34] width 7 height 7
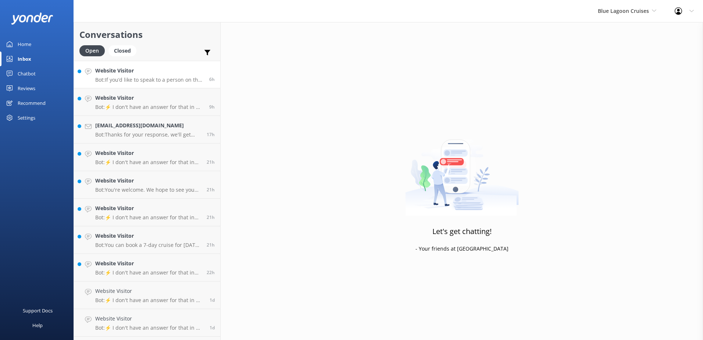
click at [197, 75] on div "Website Visitor Bot: If you’d like to speak to a person on the Blue Lagoon Crui…" at bounding box center [149, 75] width 108 height 16
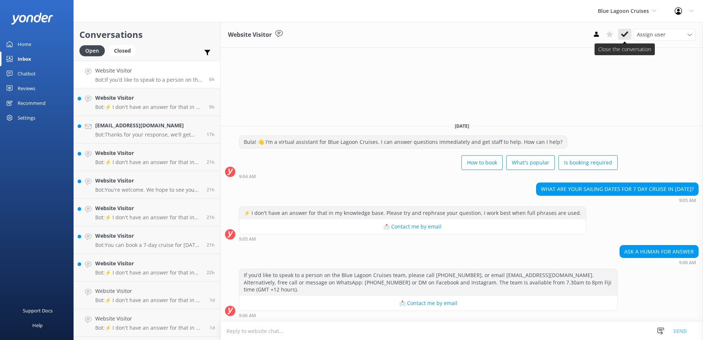
click at [625, 37] on icon at bounding box center [624, 34] width 7 height 7
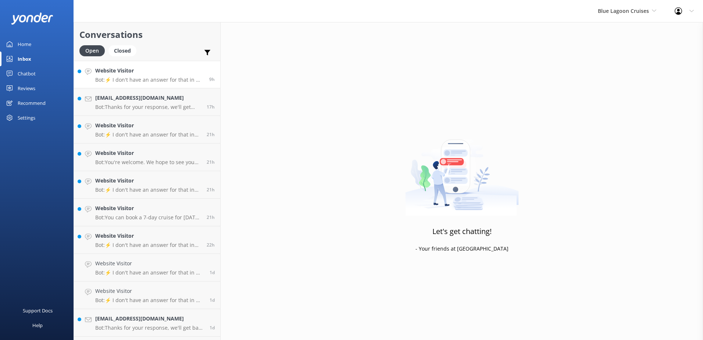
click at [195, 69] on h4 "Website Visitor" at bounding box center [149, 71] width 108 height 8
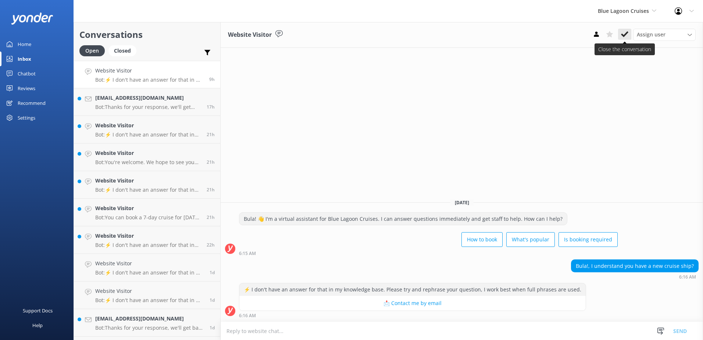
click at [624, 35] on use at bounding box center [624, 34] width 7 height 6
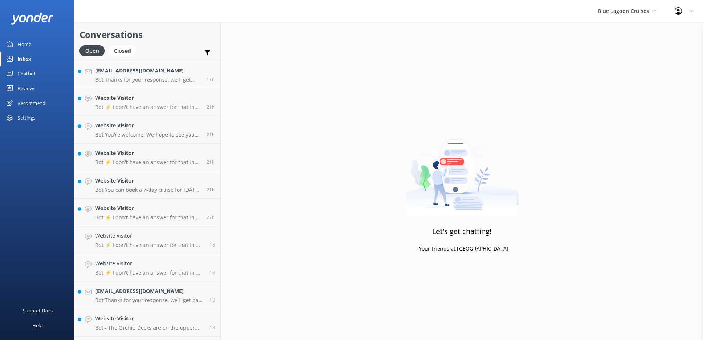
click at [177, 79] on p "Bot: Thanks for your response, we'll get back to you as soon as we can during o…" at bounding box center [148, 79] width 106 height 7
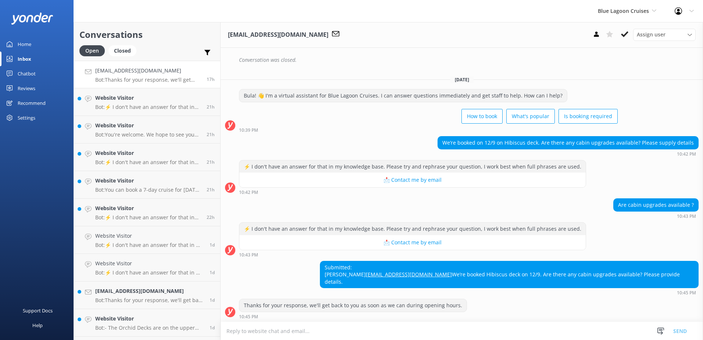
scroll to position [197, 0]
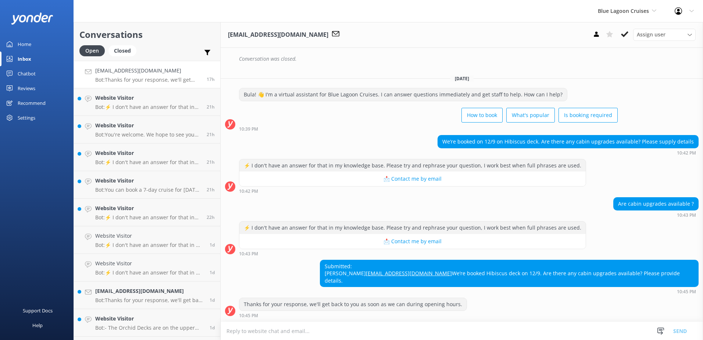
click at [325, 330] on textarea at bounding box center [461, 331] width 482 height 18
paste textarea "Please contact & liaise directly with our Blue Lagoon Cruises Reservations team…"
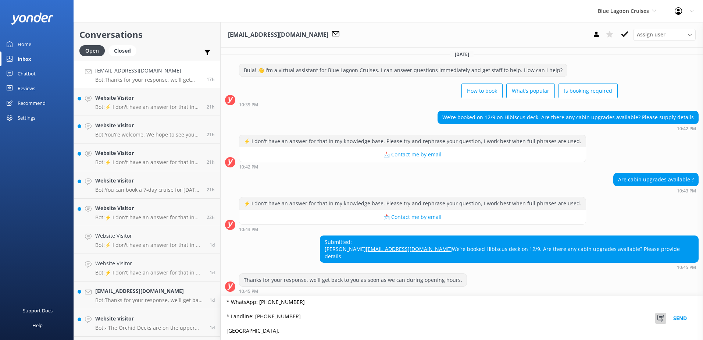
scroll to position [223, 0]
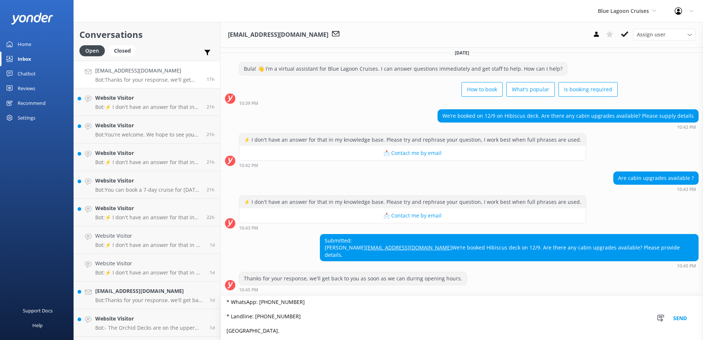
type textarea "Please contact & liaise directly with our Blue Lagoon Cruises Reservations team…"
click at [675, 316] on button "Send" at bounding box center [680, 318] width 28 height 44
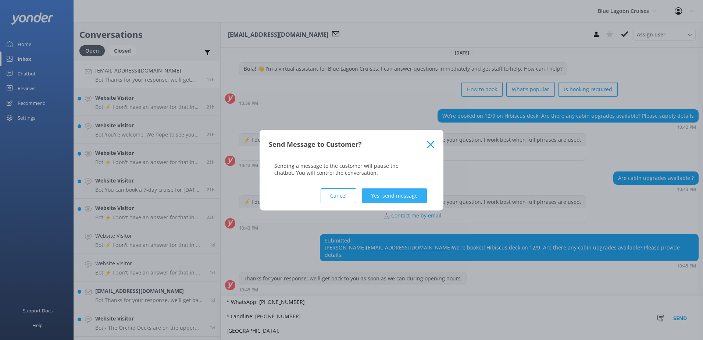
click at [406, 194] on button "Yes, send message" at bounding box center [394, 195] width 65 height 15
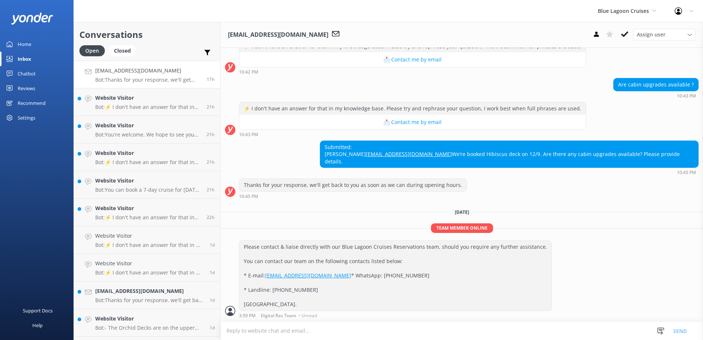
scroll to position [331, 0]
click at [625, 34] on use at bounding box center [624, 34] width 7 height 6
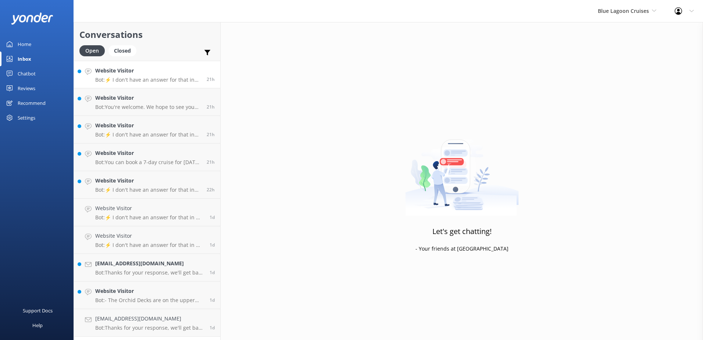
click at [168, 74] on h4 "Website Visitor" at bounding box center [148, 71] width 106 height 8
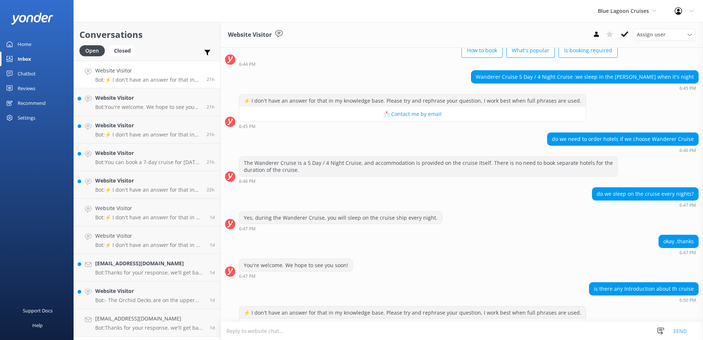
scroll to position [390, 0]
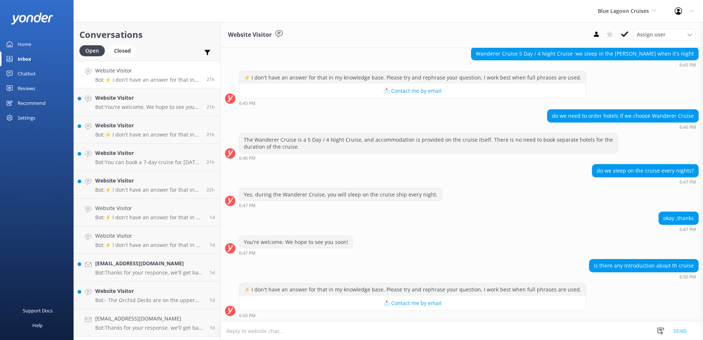
click at [306, 331] on textarea at bounding box center [461, 331] width 482 height 18
type textarea "Please contact & liaise directly with our Blue Lagoon Cruises Reservations team…"
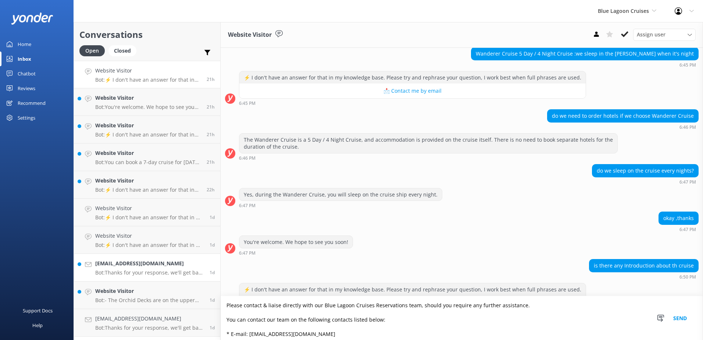
drag, startPoint x: 314, startPoint y: 327, endPoint x: 148, endPoint y: 269, distance: 176.0
click at [148, 269] on div "Conversations Open Closed Important Assigned to me Unassigned Website Visitor B…" at bounding box center [387, 180] width 629 height 317
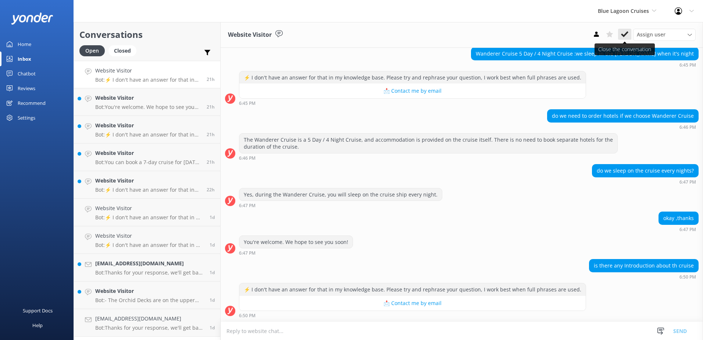
click at [621, 34] on icon at bounding box center [624, 34] width 7 height 7
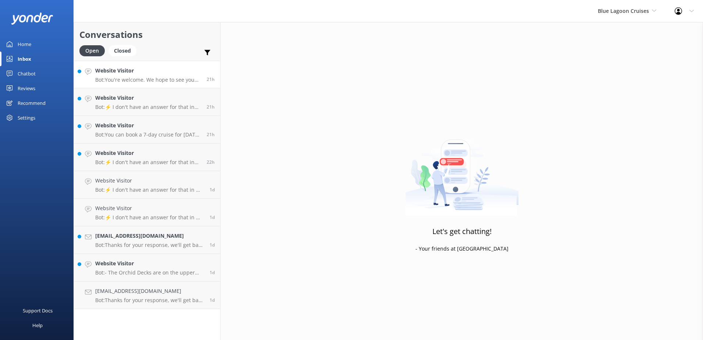
click at [170, 75] on div "Website Visitor Bot: You're welcome. We hope to see you soon!" at bounding box center [148, 75] width 106 height 16
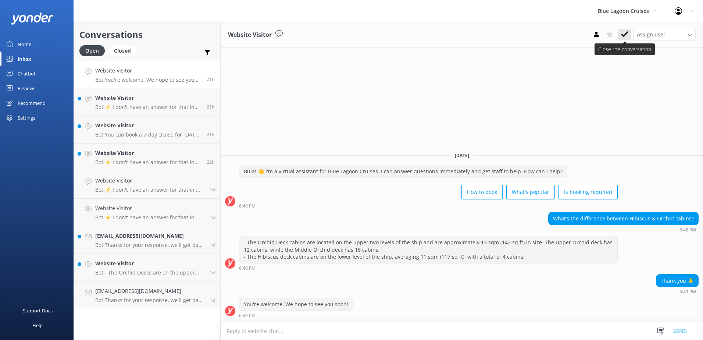
click at [624, 33] on icon at bounding box center [624, 34] width 7 height 7
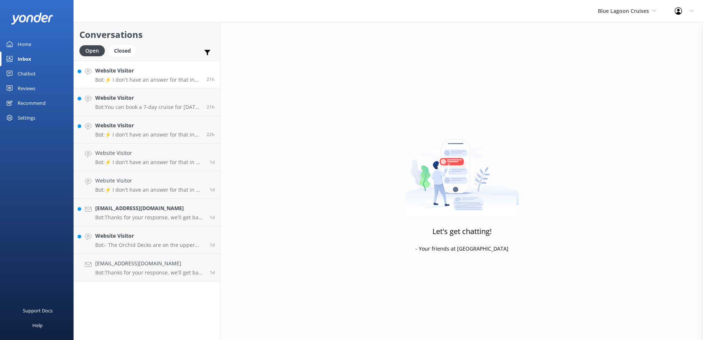
click at [190, 73] on h4 "Website Visitor" at bounding box center [148, 71] width 106 height 8
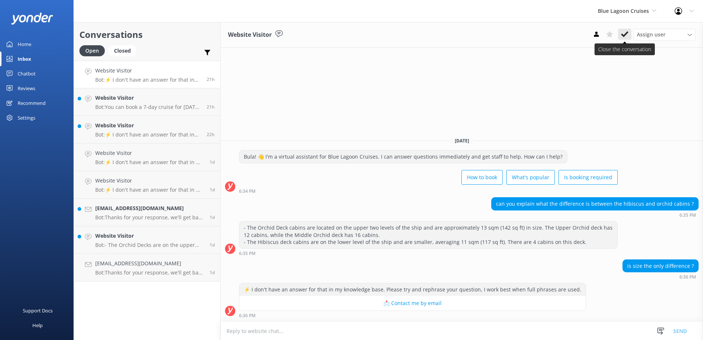
click at [622, 37] on icon at bounding box center [624, 34] width 7 height 7
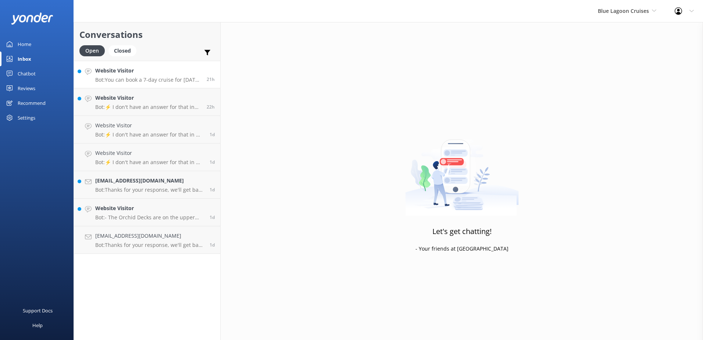
click at [186, 75] on div "Website Visitor Bot: You can book a 7-day cruise for [DATE] and get a 20% disco…" at bounding box center [148, 75] width 106 height 16
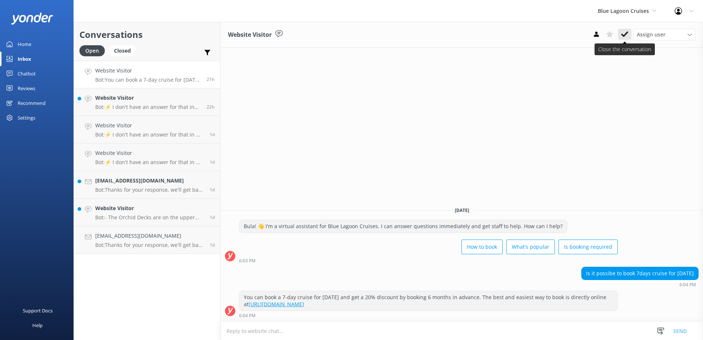
click at [624, 33] on icon at bounding box center [624, 34] width 7 height 7
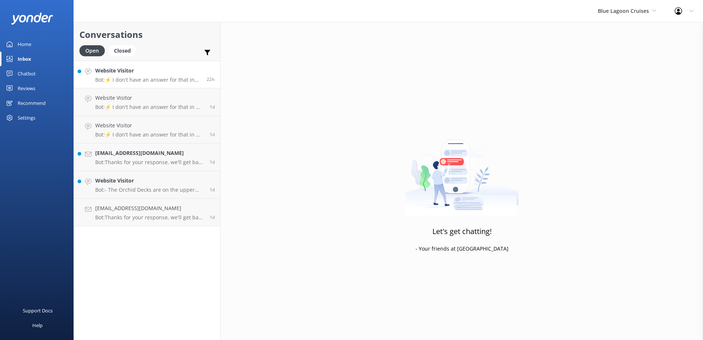
click at [201, 73] on div "22h" at bounding box center [208, 75] width 14 height 16
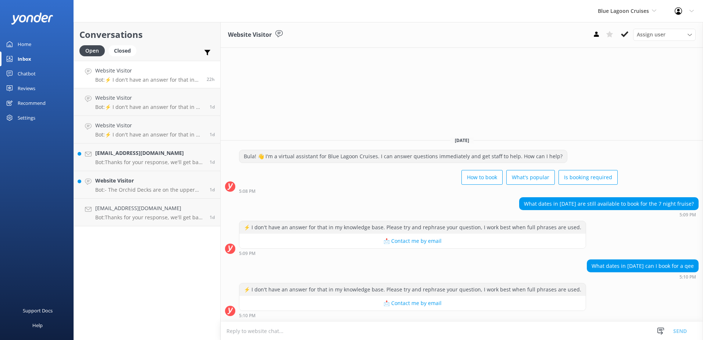
click at [318, 332] on textarea at bounding box center [461, 331] width 482 height 18
paste textarea "Bula, Thanks so much for your patience. For more information please visit our B…"
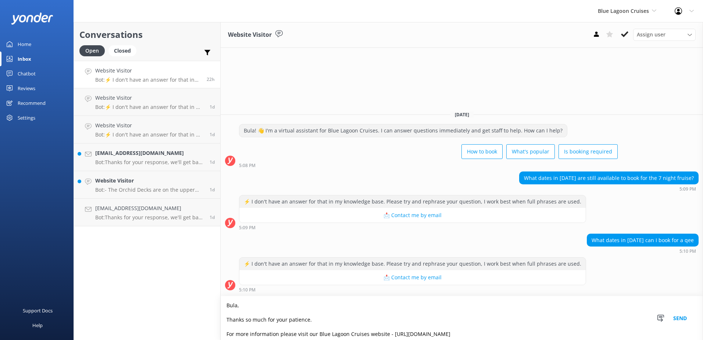
type textarea "Bula, Thanks so much for your patience. For more information please visit our B…"
click at [682, 317] on button "Send" at bounding box center [680, 318] width 28 height 44
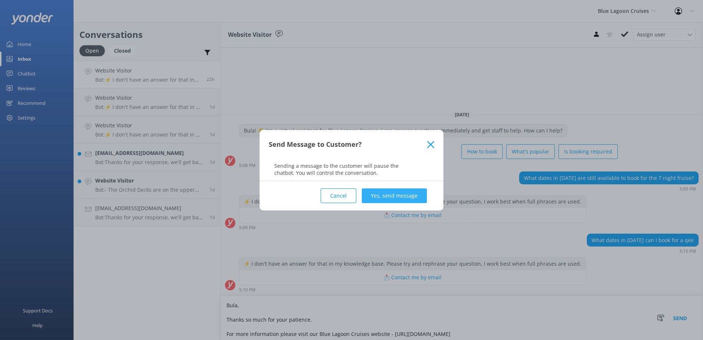
click at [393, 195] on button "Yes, send message" at bounding box center [394, 195] width 65 height 15
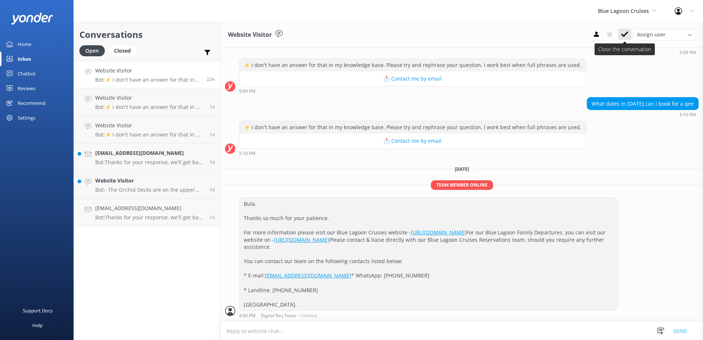
click at [625, 33] on use at bounding box center [624, 34] width 7 height 6
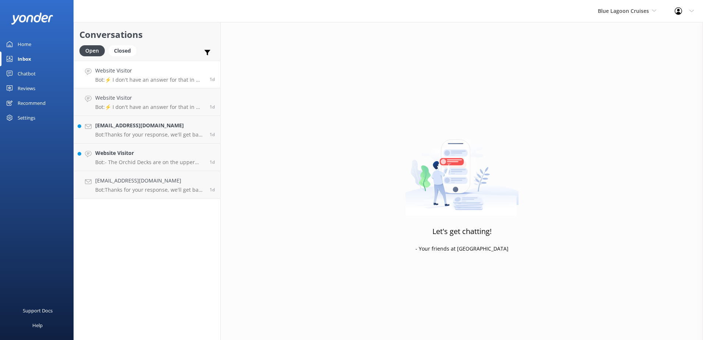
click at [197, 73] on h4 "Website Visitor" at bounding box center [149, 71] width 109 height 8
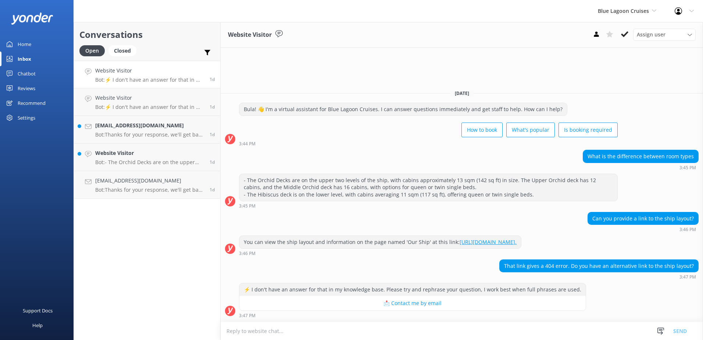
click at [306, 327] on textarea at bounding box center [461, 331] width 482 height 18
paste textarea "[URL][DOMAIN_NAME]"
type textarea "[URL][DOMAIN_NAME]"
click at [678, 329] on button "Send" at bounding box center [680, 330] width 28 height 18
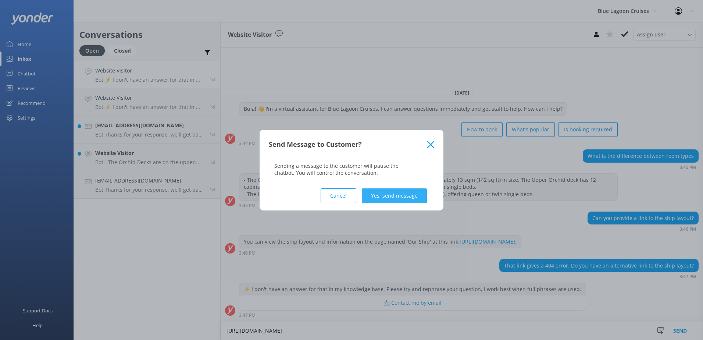
click at [390, 198] on button "Yes, send message" at bounding box center [394, 195] width 65 height 15
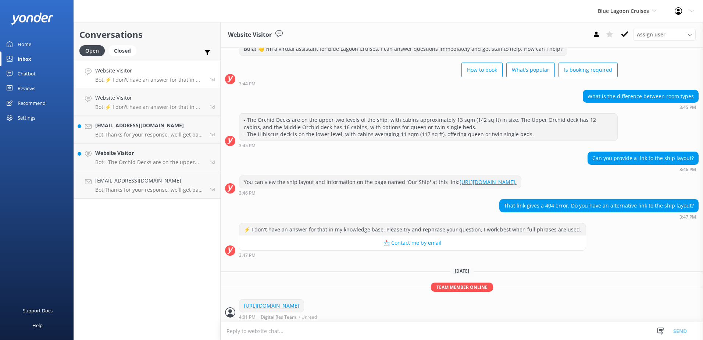
scroll to position [26, 0]
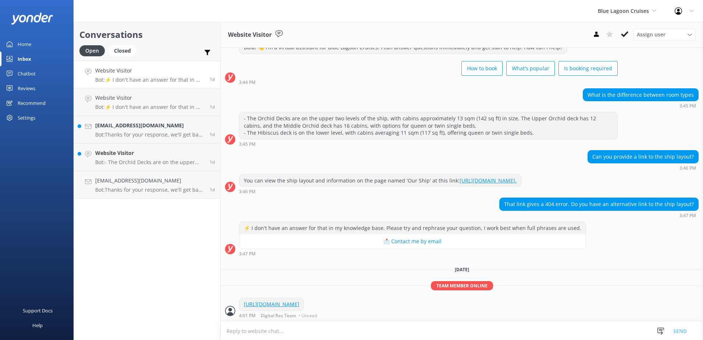
click at [304, 333] on textarea at bounding box center [461, 331] width 482 height 18
paste textarea "[URL][DOMAIN_NAME]"
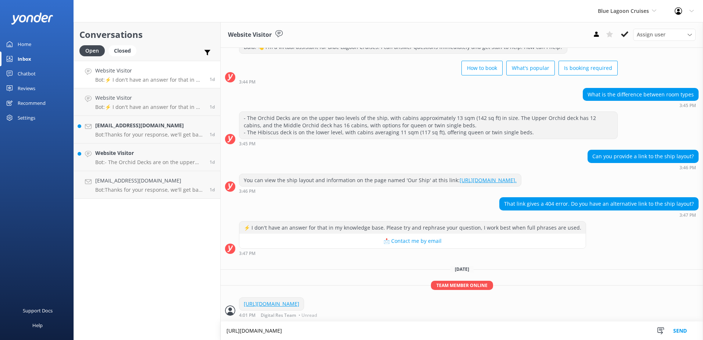
type textarea "[URL][DOMAIN_NAME]"
click at [682, 329] on button "Send" at bounding box center [680, 330] width 28 height 18
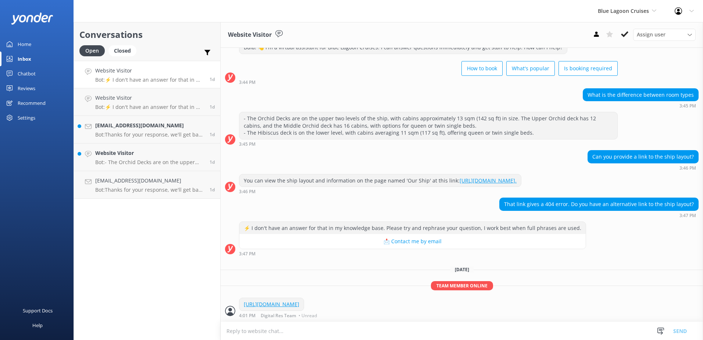
scroll to position [41, 0]
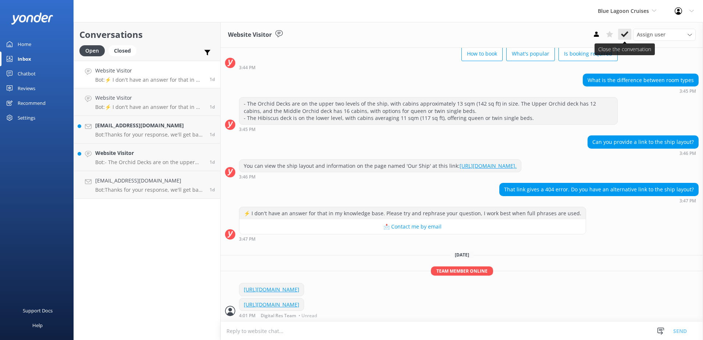
click at [621, 35] on icon at bounding box center [624, 34] width 7 height 7
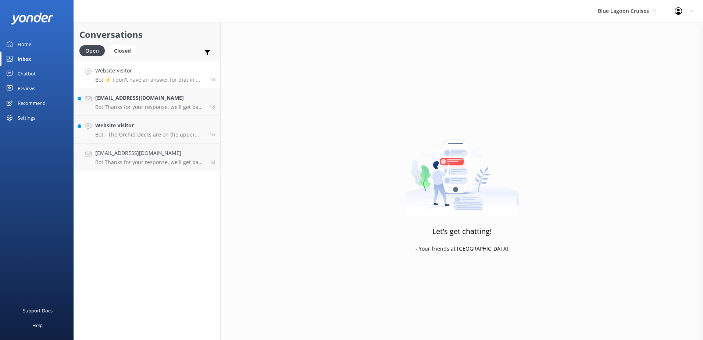
click at [184, 71] on h4 "Website Visitor" at bounding box center [149, 71] width 109 height 8
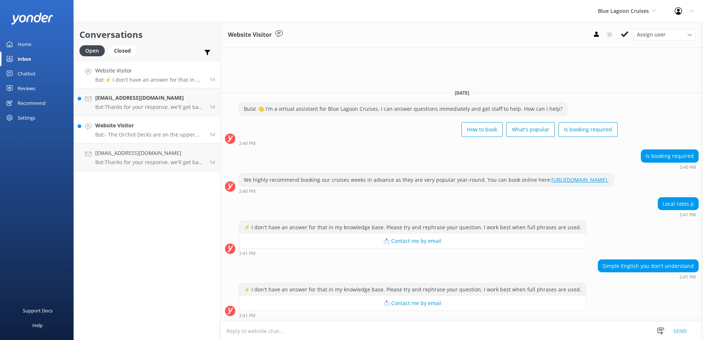
click at [196, 128] on h4 "Website Visitor" at bounding box center [149, 125] width 109 height 8
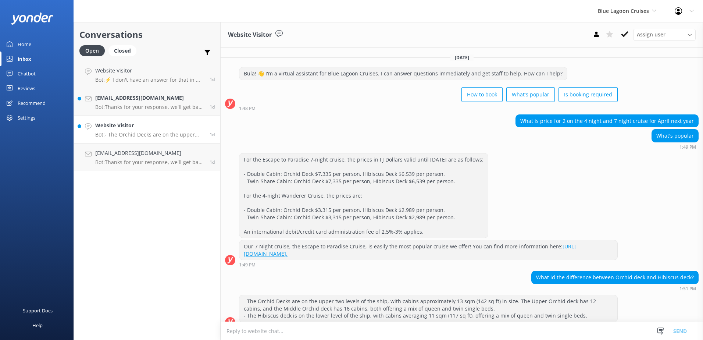
scroll to position [11, 0]
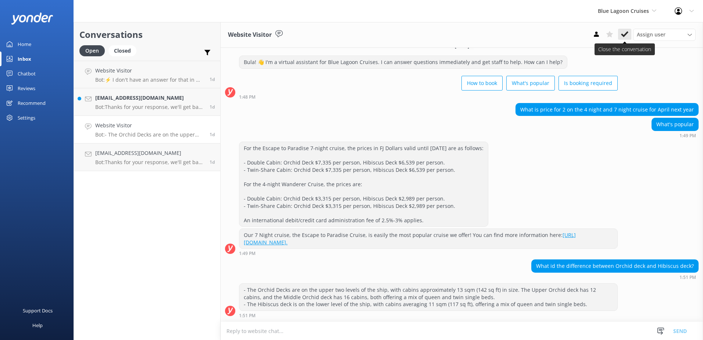
click at [625, 33] on icon at bounding box center [624, 34] width 7 height 7
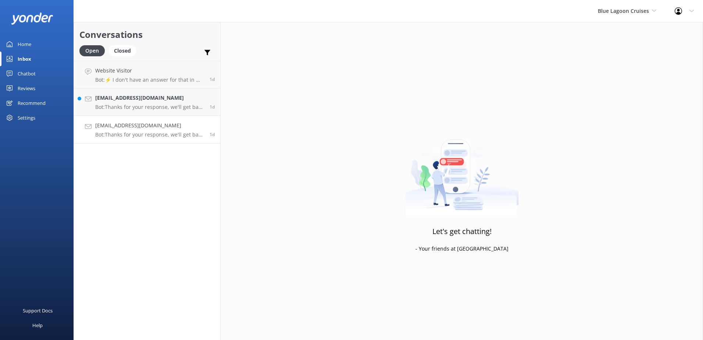
click at [197, 126] on h4 "[EMAIL_ADDRESS][DOMAIN_NAME]" at bounding box center [149, 125] width 109 height 8
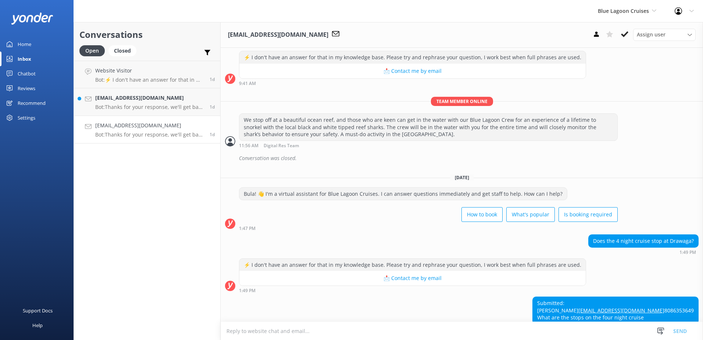
scroll to position [324, 0]
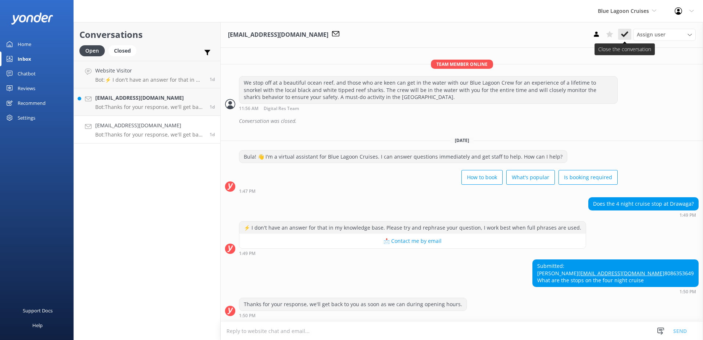
click at [622, 31] on icon at bounding box center [624, 34] width 7 height 7
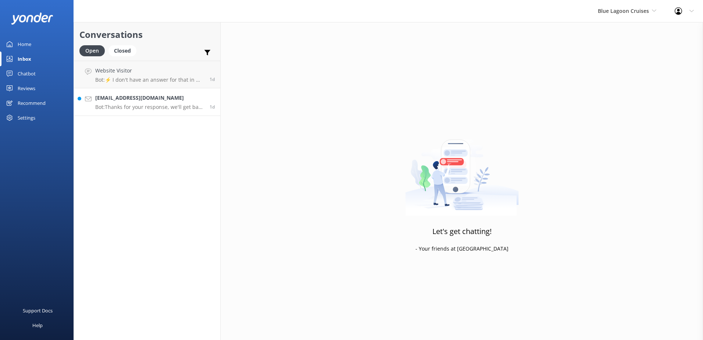
click at [192, 97] on h4 "[EMAIL_ADDRESS][DOMAIN_NAME]" at bounding box center [149, 98] width 109 height 8
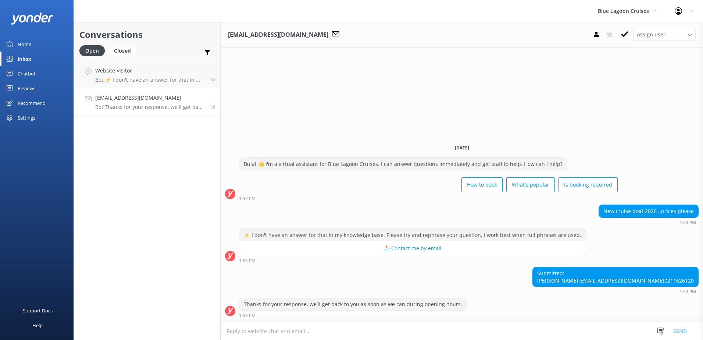
click at [347, 330] on textarea at bounding box center [461, 331] width 482 height 18
type textarea "[URL][DOMAIN_NAME]"
drag, startPoint x: 405, startPoint y: 330, endPoint x: -84, endPoint y: 334, distance: 488.8
click at [0, 334] on html "Blue Lagoon Cruises South Sea Sailing South Sea Cruises Malamala Beach Club Awe…" at bounding box center [351, 170] width 703 height 340
click at [622, 37] on icon at bounding box center [624, 34] width 7 height 7
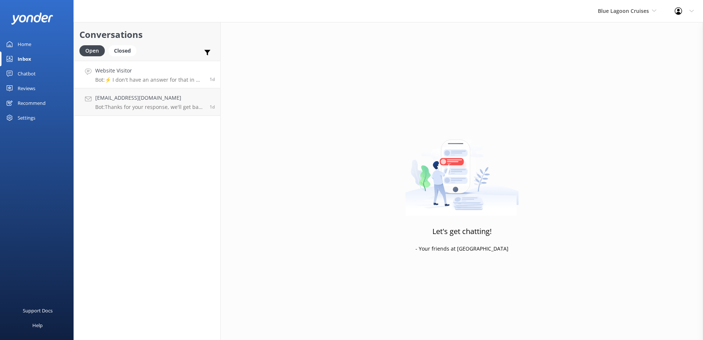
click at [196, 70] on h4 "Website Visitor" at bounding box center [149, 71] width 109 height 8
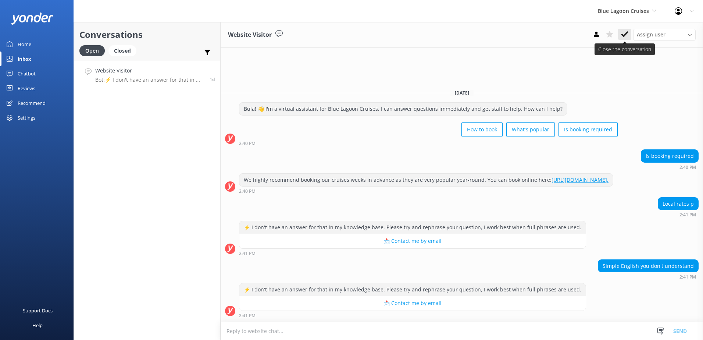
click at [626, 34] on use at bounding box center [624, 34] width 7 height 6
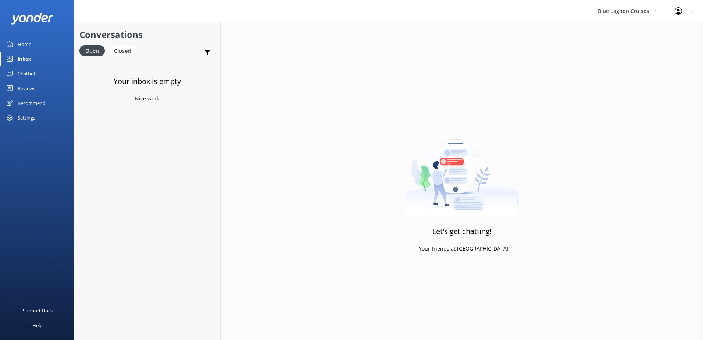
click at [23, 72] on div "Chatbot" at bounding box center [27, 73] width 18 height 15
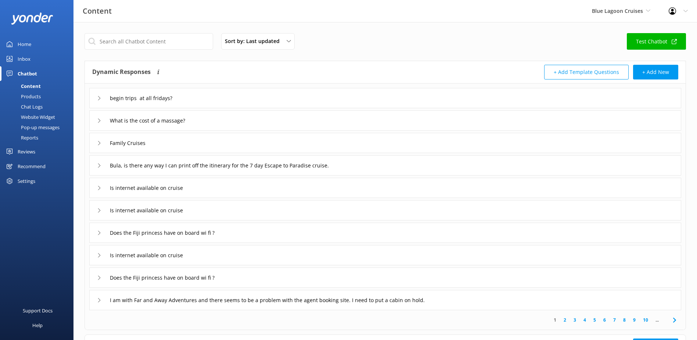
click at [34, 106] on div "Chat Logs" at bounding box center [23, 106] width 38 height 10
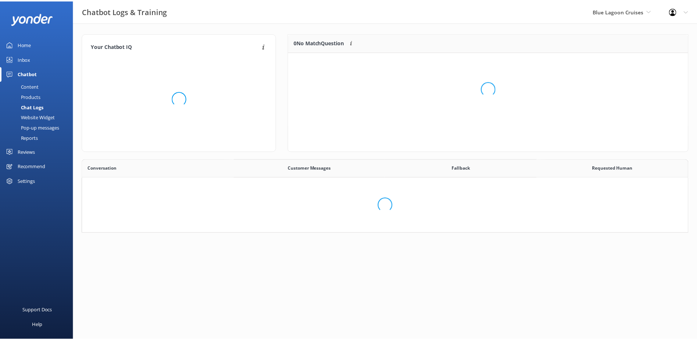
scroll to position [252, 600]
